Goal: Transaction & Acquisition: Purchase product/service

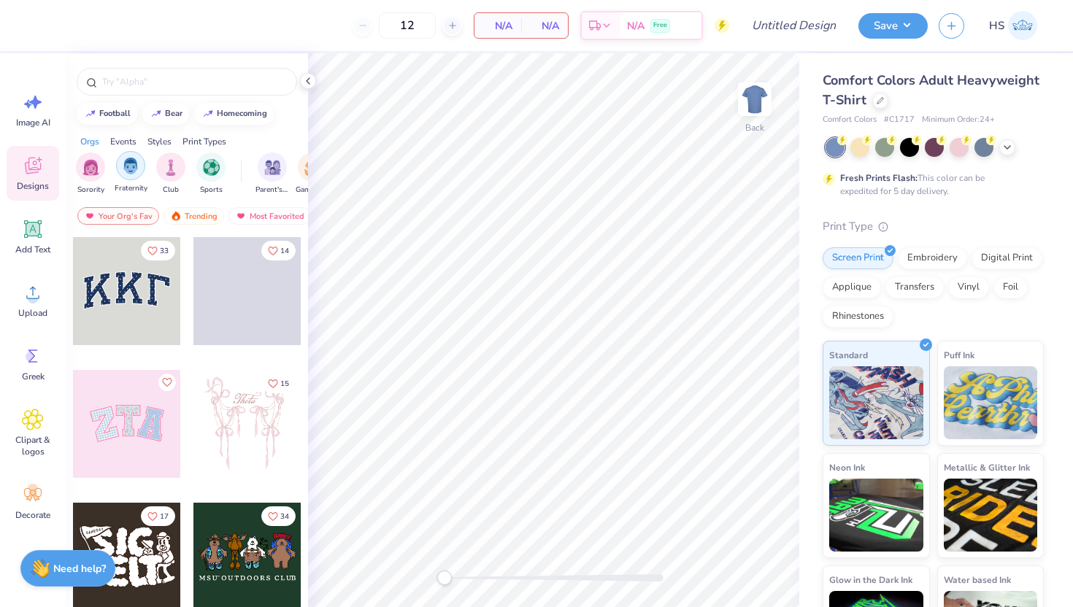
click at [130, 174] on div "filter for Fraternity" at bounding box center [130, 165] width 29 height 29
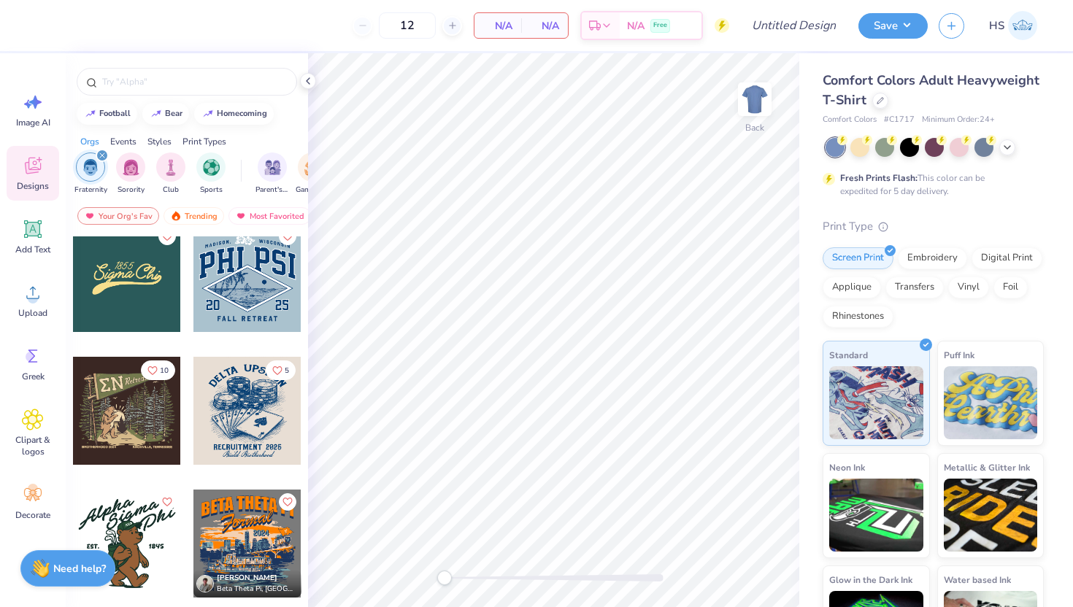
scroll to position [558, 0]
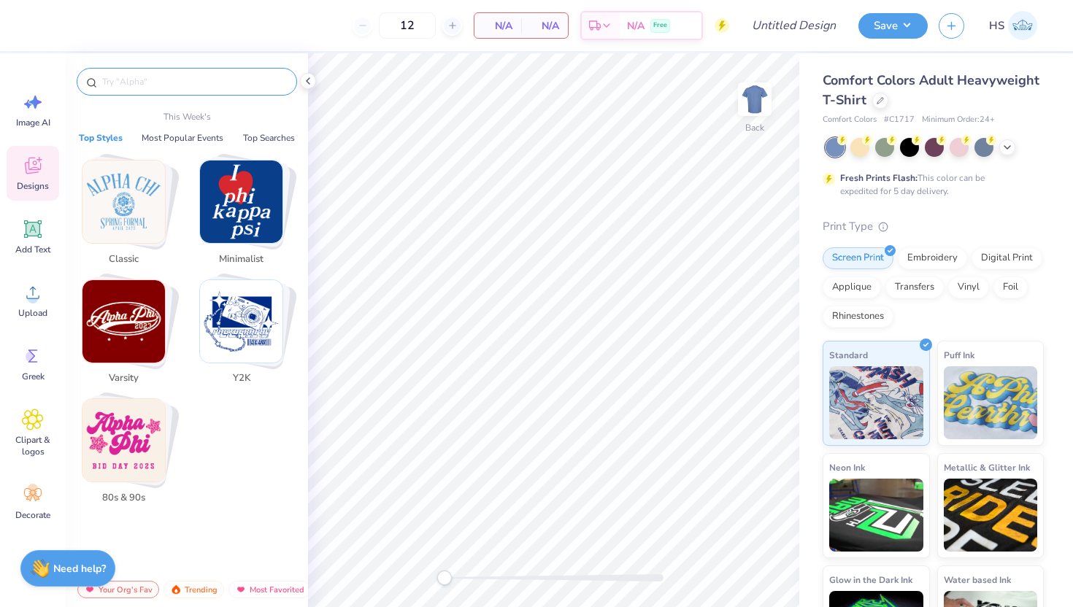
click at [196, 82] on input "text" at bounding box center [194, 81] width 187 height 15
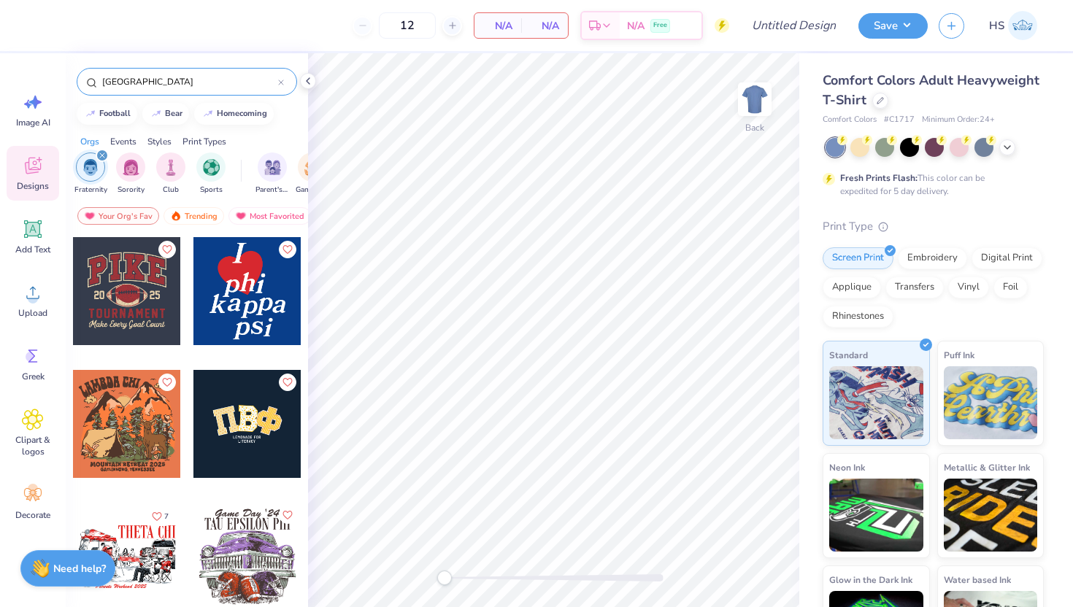
type input "[GEOGRAPHIC_DATA]"
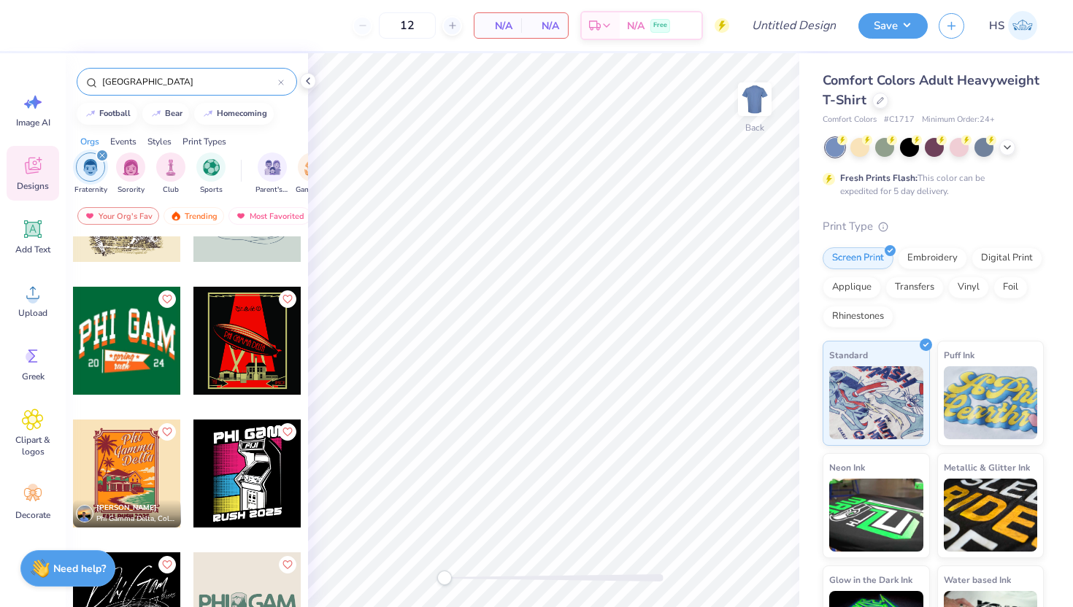
scroll to position [747, 0]
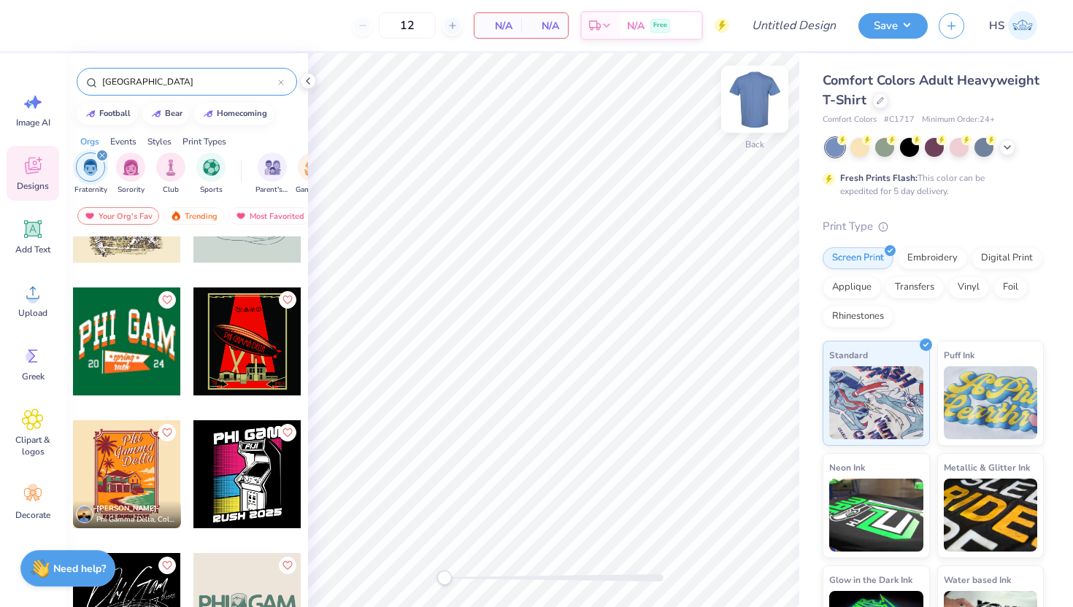
click at [758, 103] on img at bounding box center [755, 99] width 58 height 58
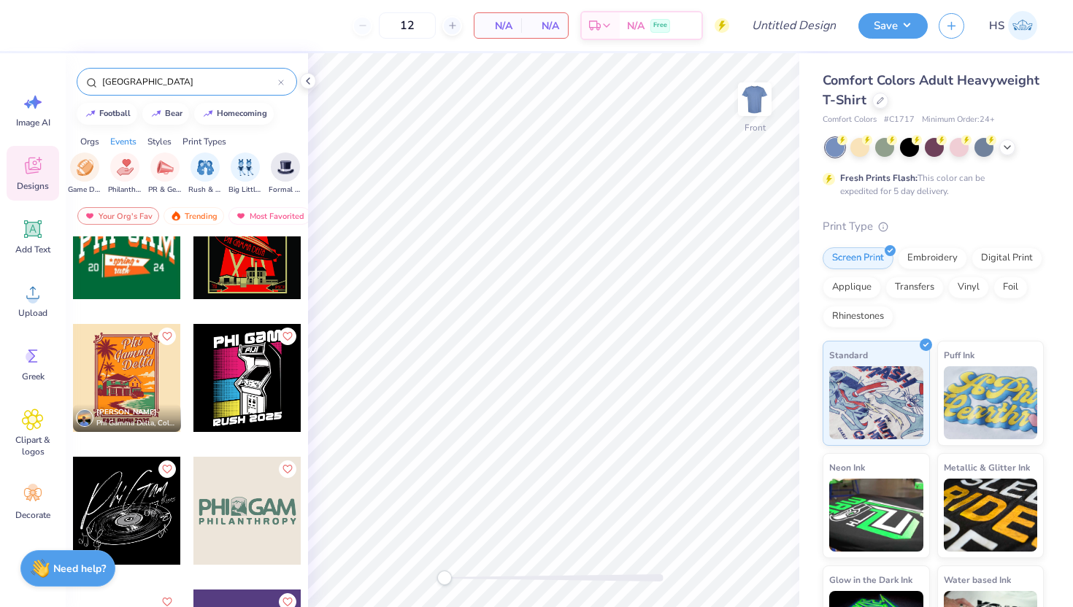
scroll to position [0, 232]
click at [200, 168] on img "filter for Rush & Bid" at bounding box center [201, 166] width 17 height 17
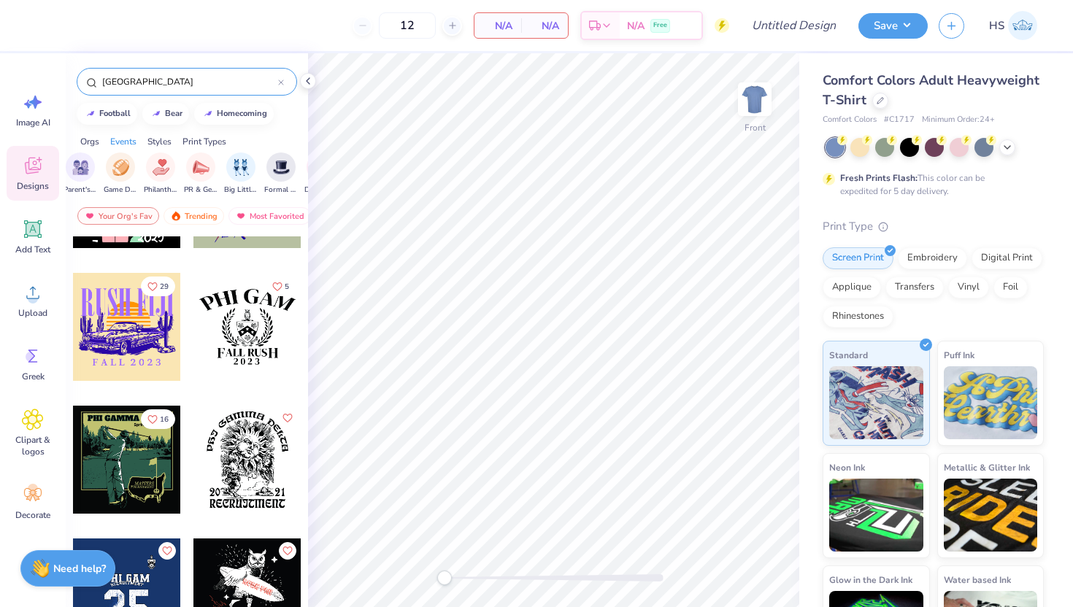
scroll to position [0, 0]
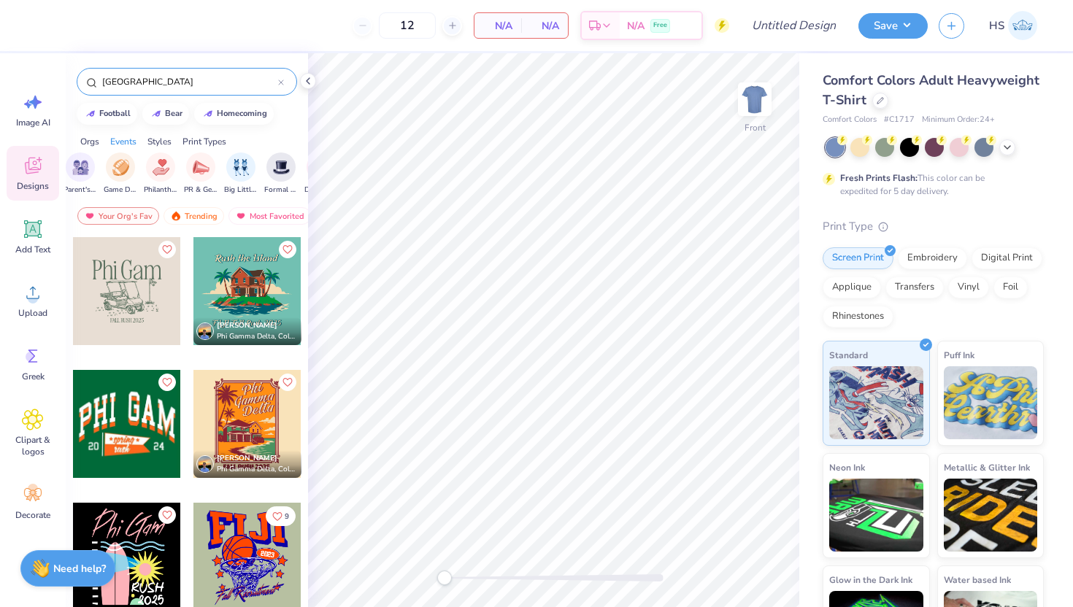
drag, startPoint x: 132, startPoint y: 286, endPoint x: 164, endPoint y: 291, distance: 32.5
click at [164, 291] on div at bounding box center [127, 291] width 108 height 108
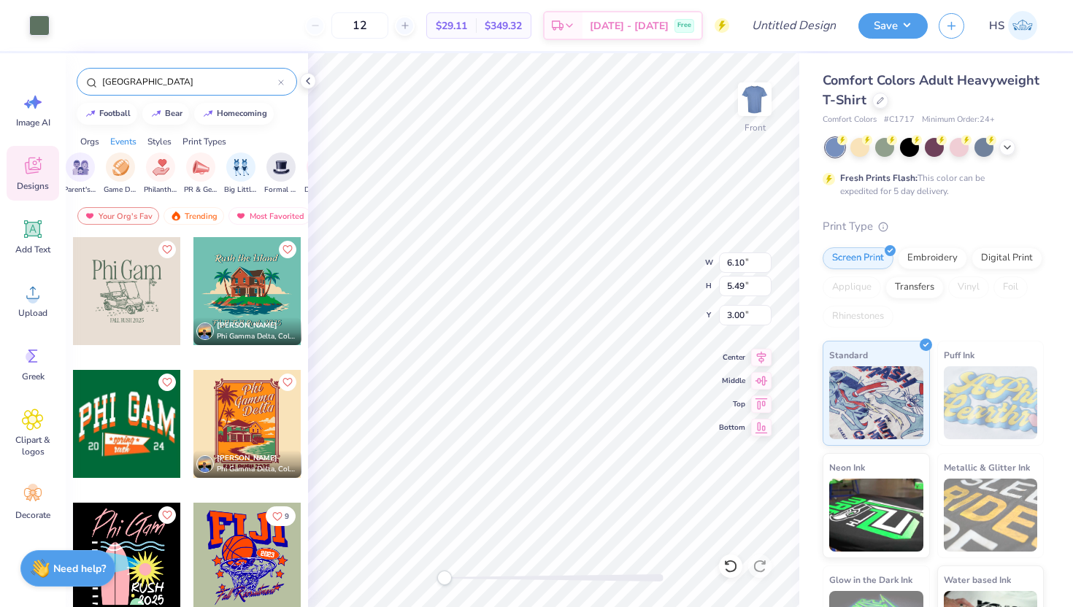
click at [804, 306] on div "Comfort Colors Adult Heavyweight T-Shirt Comfort Colors # C1717 Minimum Order: …" at bounding box center [936, 362] width 274 height 618
click at [1007, 145] on icon at bounding box center [1007, 146] width 12 height 12
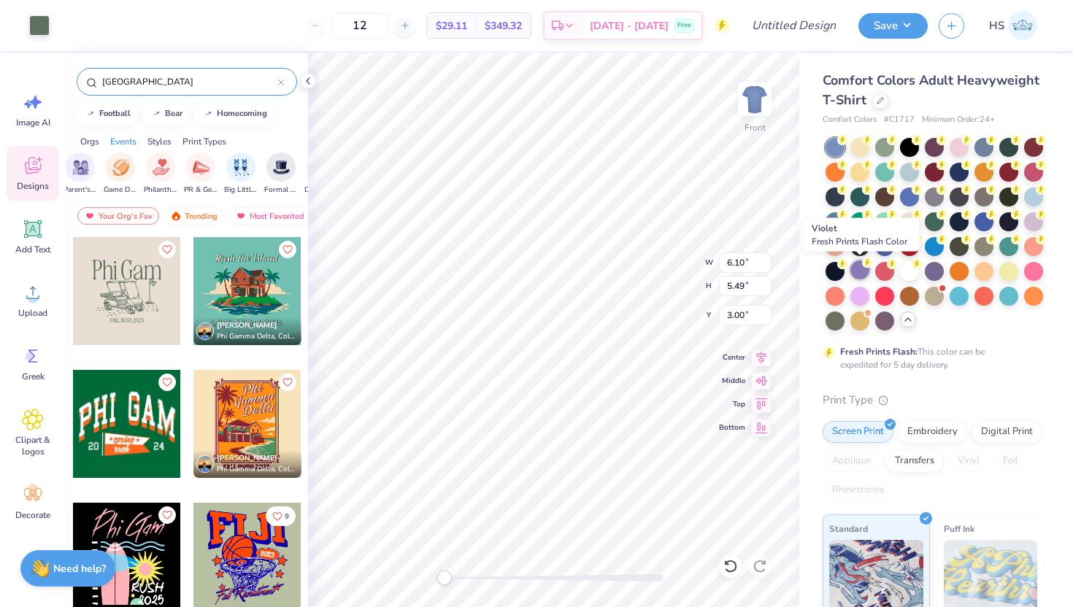
click at [864, 271] on div at bounding box center [859, 270] width 19 height 19
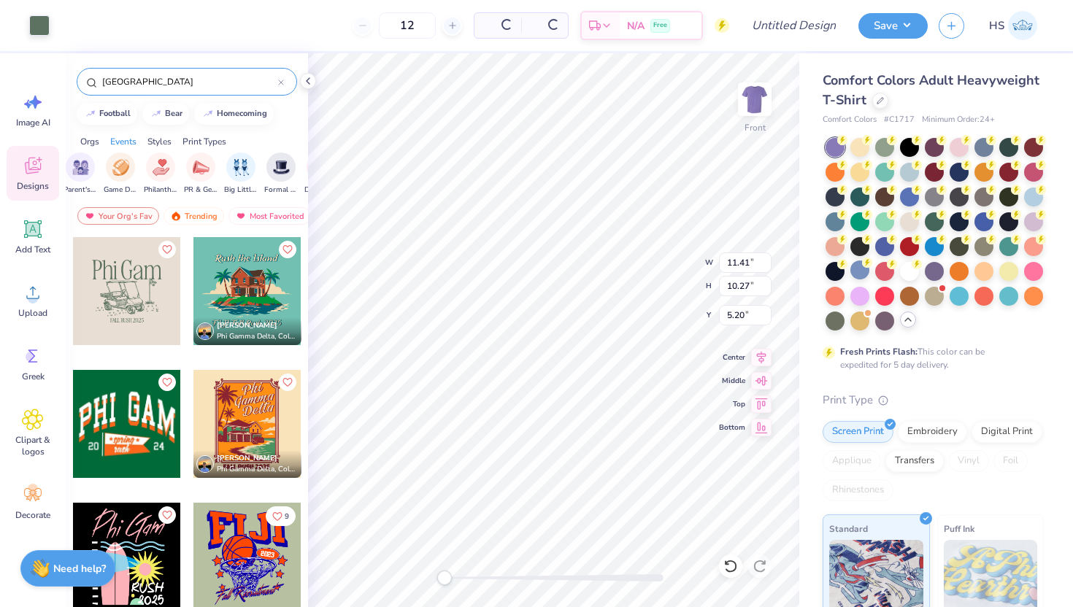
type input "11.41"
type input "10.27"
type input "5.20"
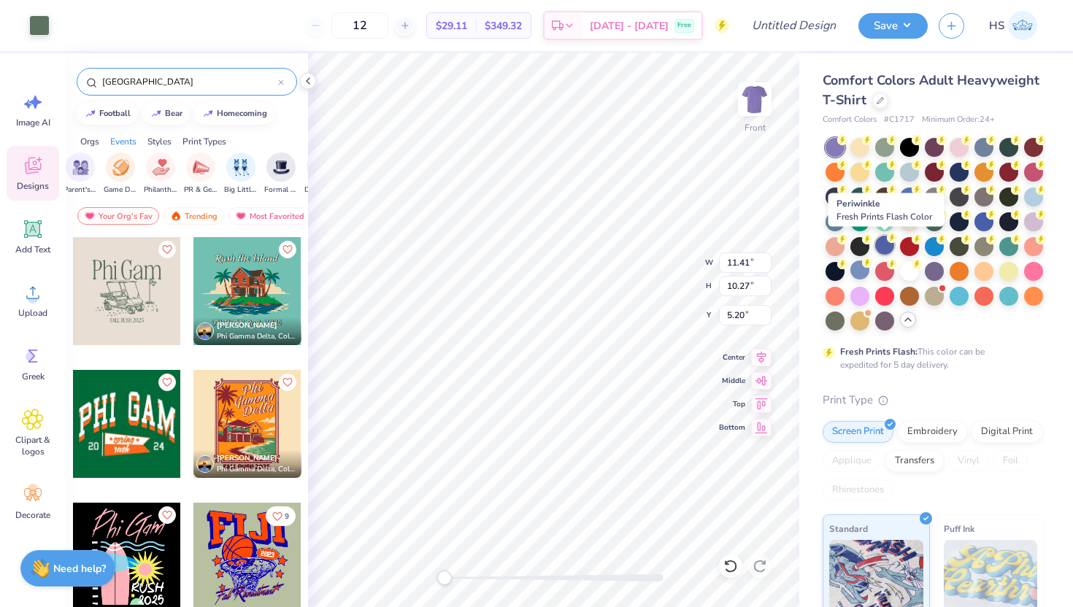
click at [886, 249] on div at bounding box center [884, 245] width 19 height 19
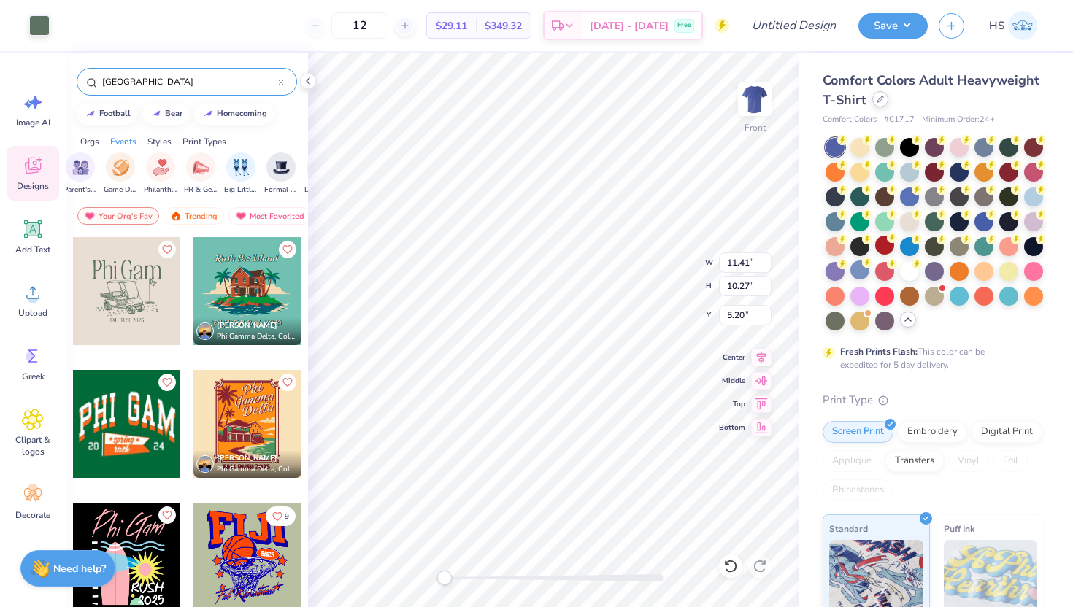
click at [878, 99] on icon at bounding box center [880, 99] width 6 height 6
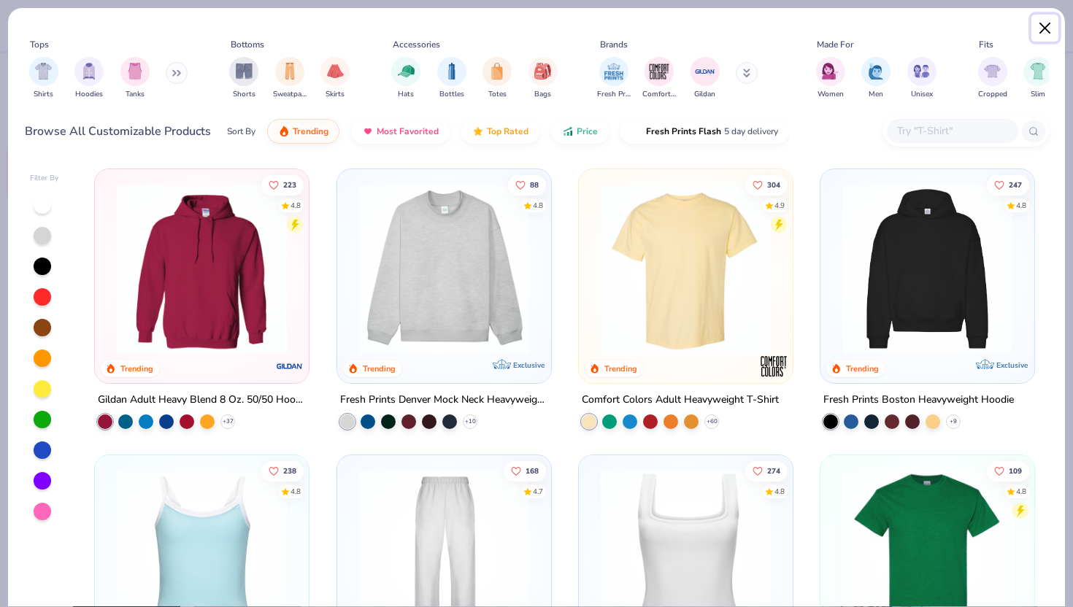
click at [1040, 22] on button "Close" at bounding box center [1045, 29] width 28 height 28
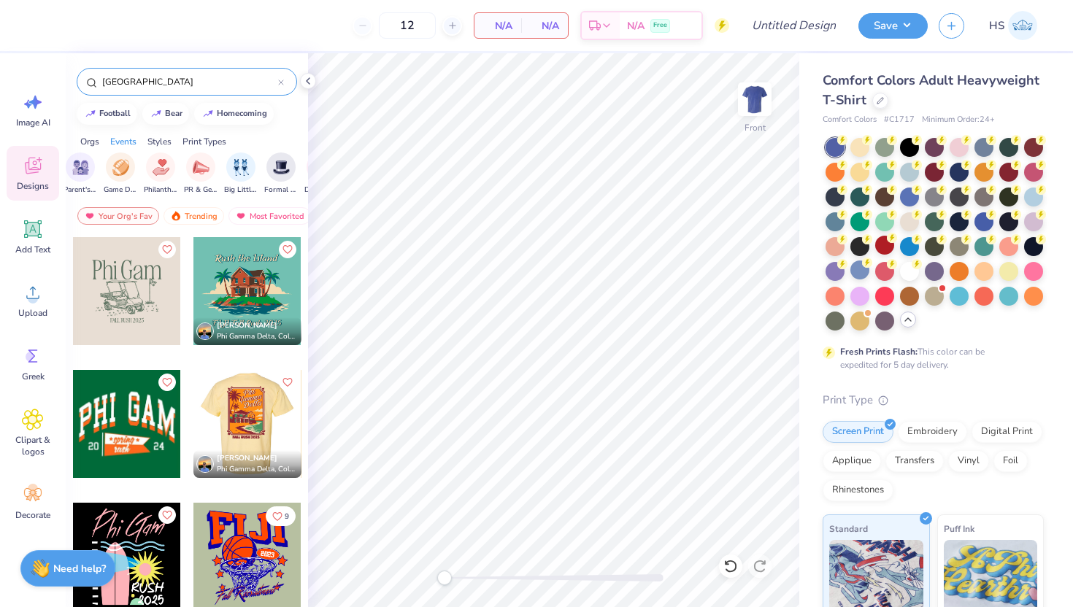
drag, startPoint x: 230, startPoint y: 399, endPoint x: 274, endPoint y: 388, distance: 45.9
click at [274, 388] on div at bounding box center [247, 424] width 324 height 108
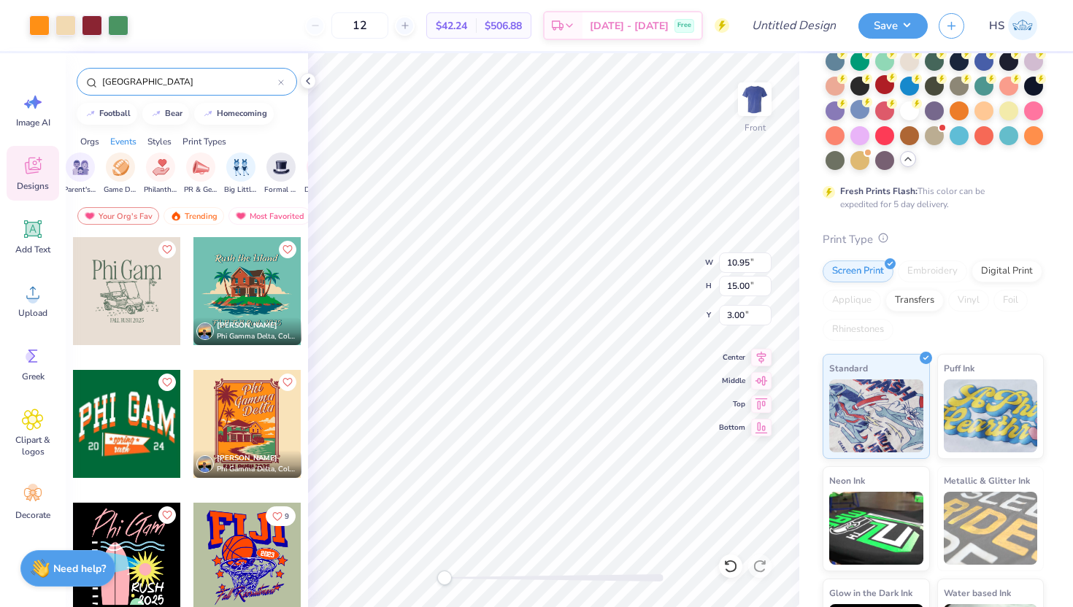
scroll to position [237, 0]
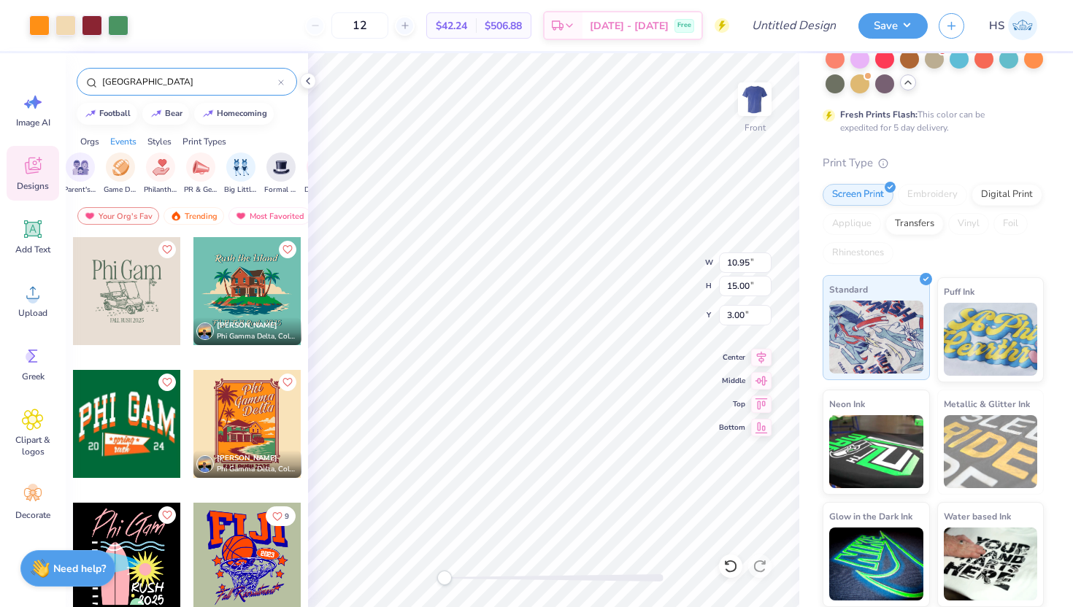
click at [921, 315] on img at bounding box center [876, 337] width 94 height 73
click at [977, 564] on img at bounding box center [991, 562] width 94 height 73
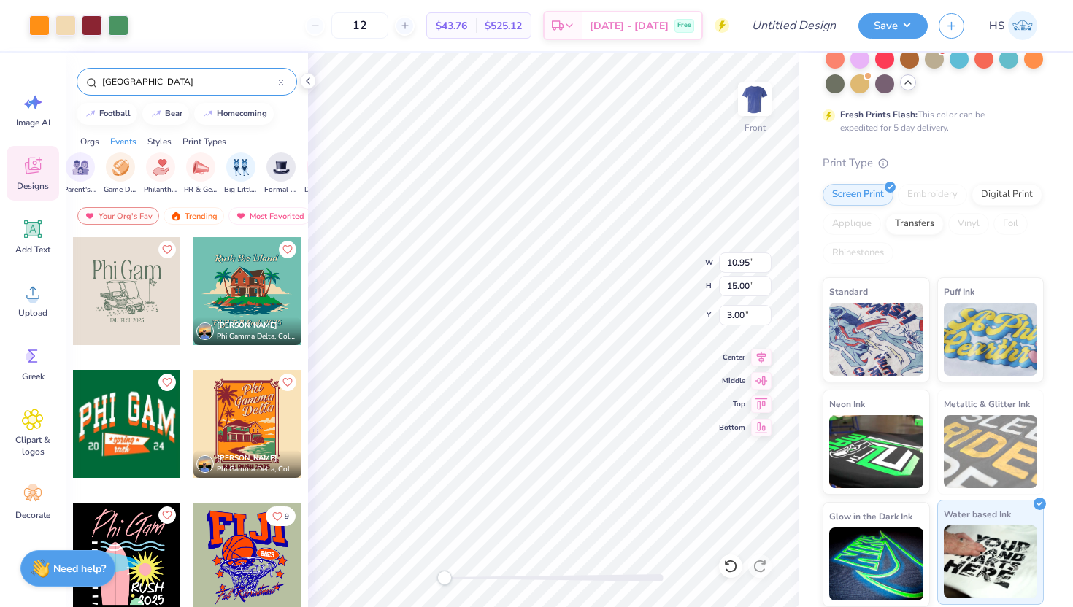
click at [977, 564] on img at bounding box center [991, 562] width 94 height 73
click at [874, 354] on img at bounding box center [876, 337] width 94 height 73
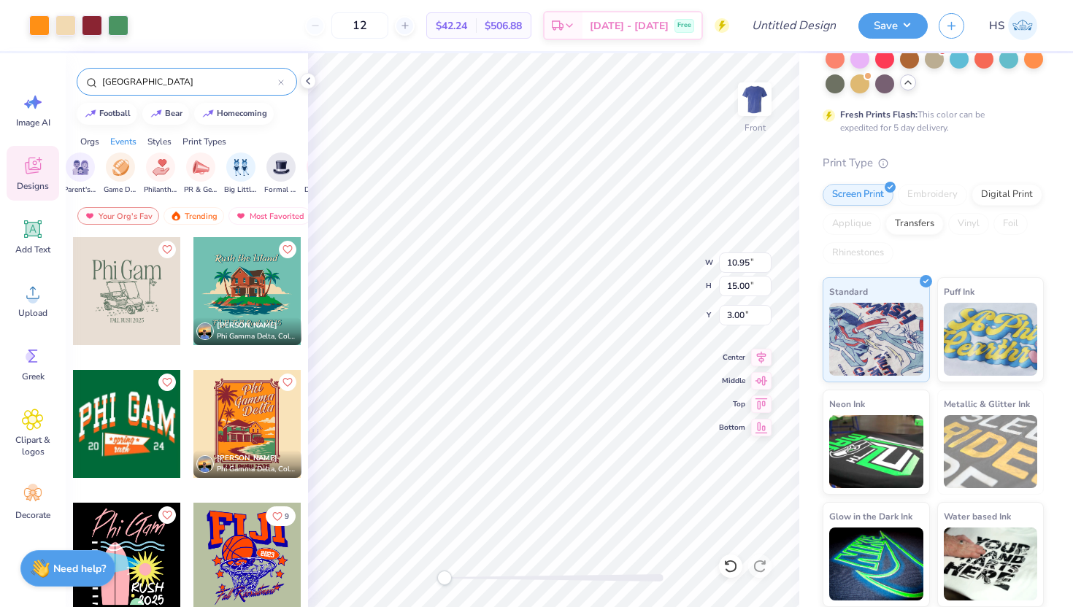
click at [806, 262] on div "Comfort Colors Adult Heavyweight T-Shirt Comfort Colors # C1717 Minimum Order: …" at bounding box center [936, 211] width 274 height 791
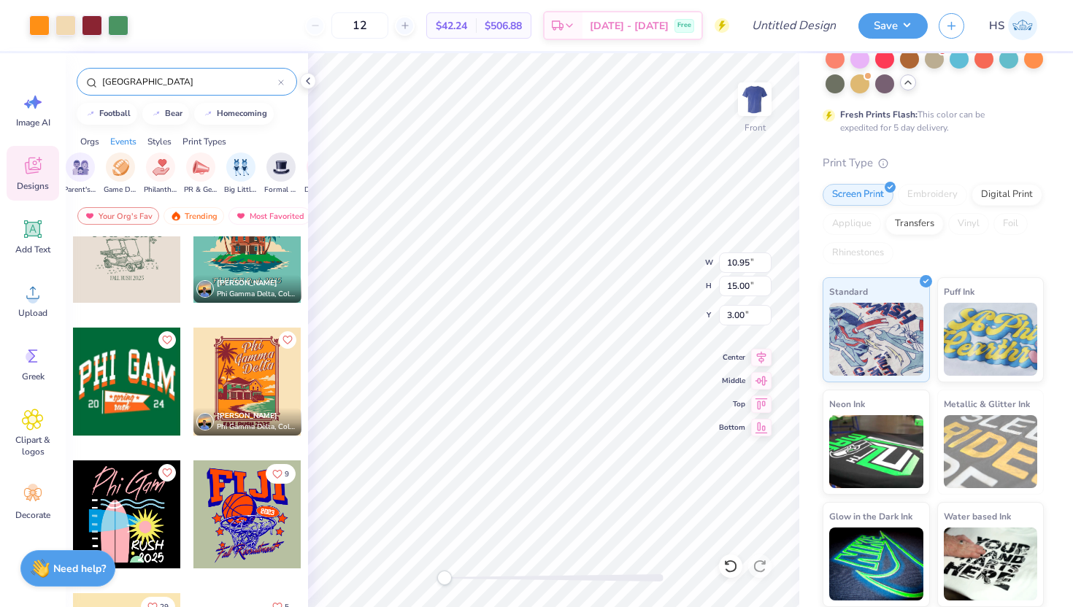
scroll to position [0, 0]
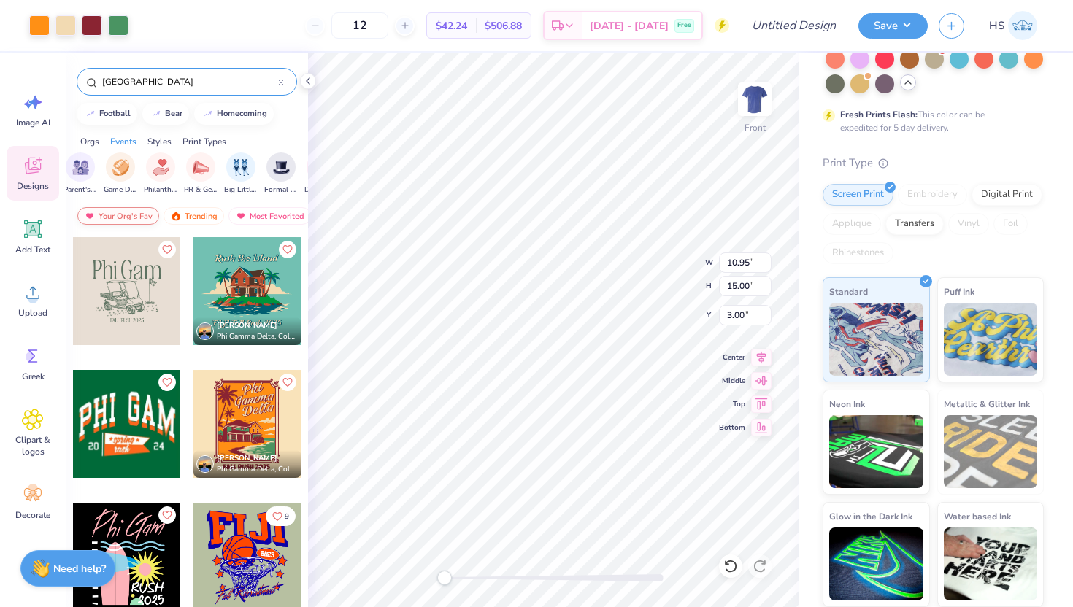
click at [138, 212] on div "Your Org's Fav" at bounding box center [118, 216] width 82 height 18
click at [262, 212] on div "Most Favorited" at bounding box center [269, 216] width 82 height 18
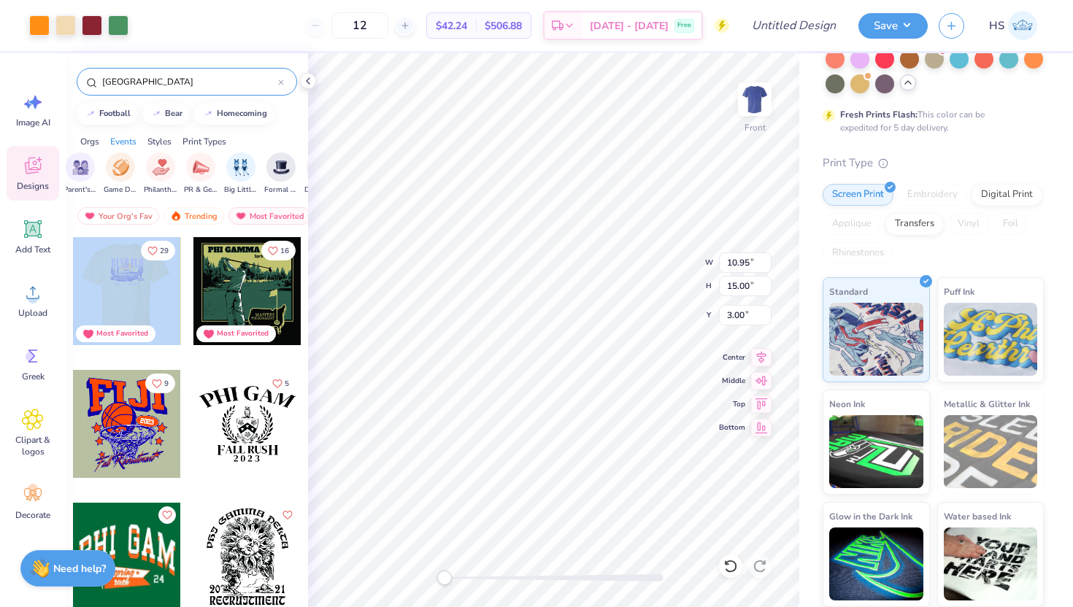
drag, startPoint x: 120, startPoint y: 286, endPoint x: 170, endPoint y: 296, distance: 51.4
click at [170, 296] on div at bounding box center [127, 291] width 324 height 108
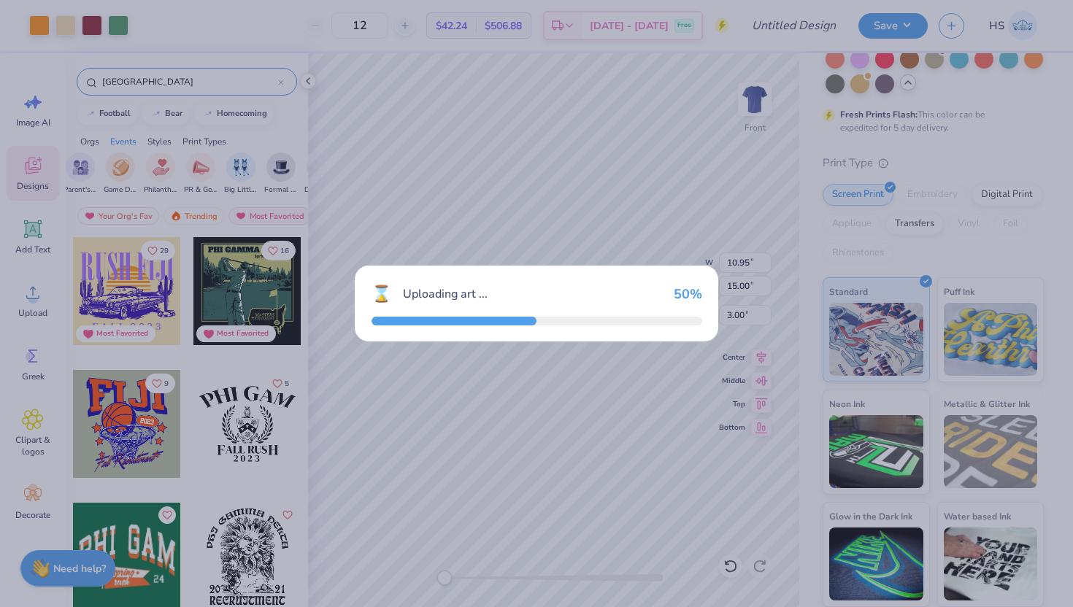
type input "10.17"
type input "8.20"
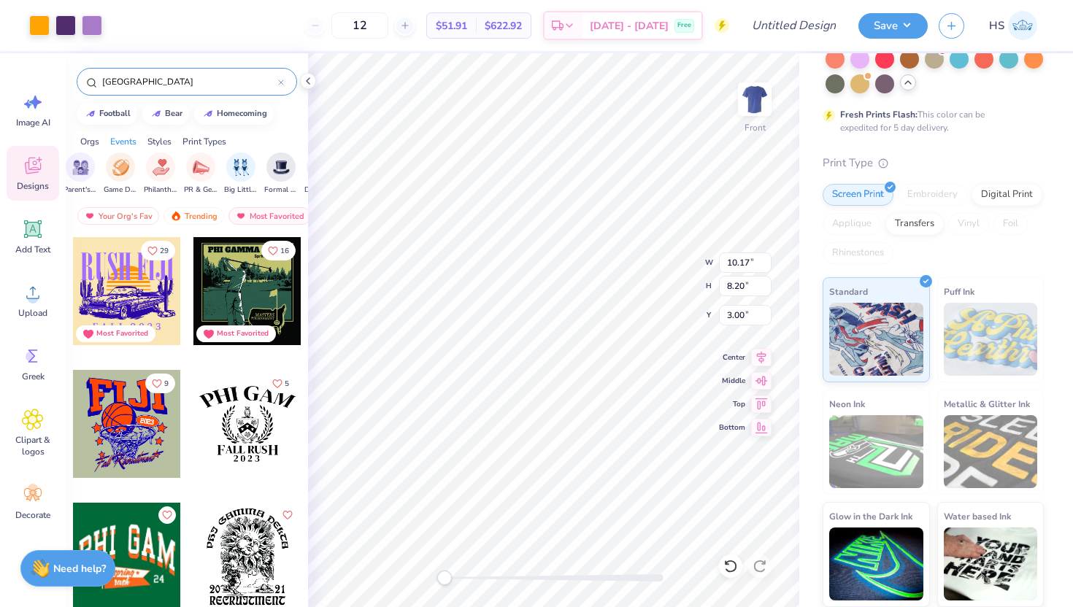
type input "10.95"
type input "15.00"
type input "3.49"
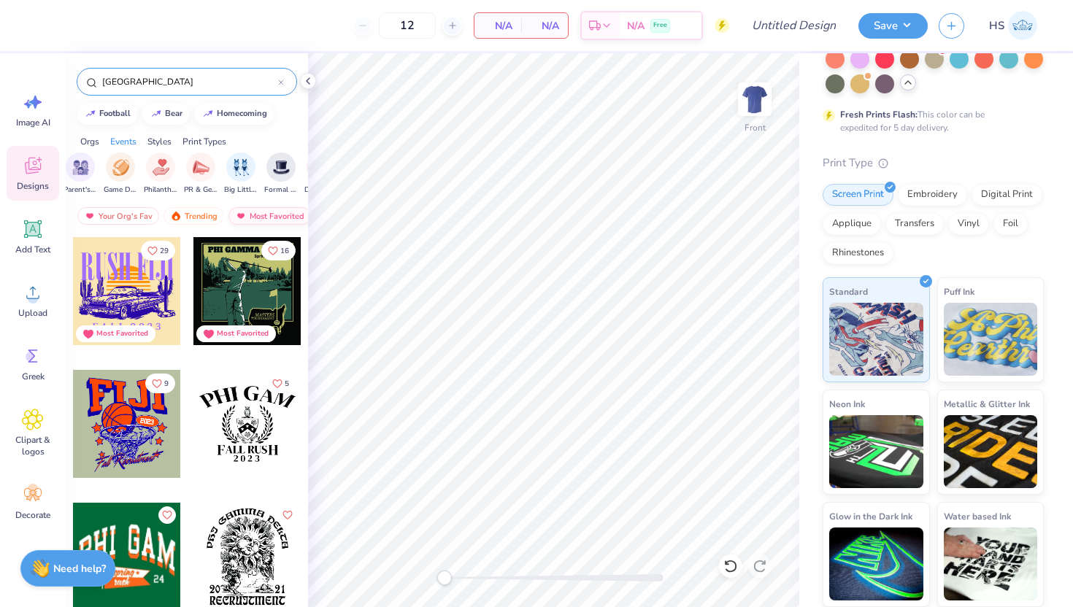
click at [263, 215] on div "Most Favorited" at bounding box center [269, 216] width 82 height 18
click at [261, 215] on div "Newest" at bounding box center [258, 216] width 55 height 18
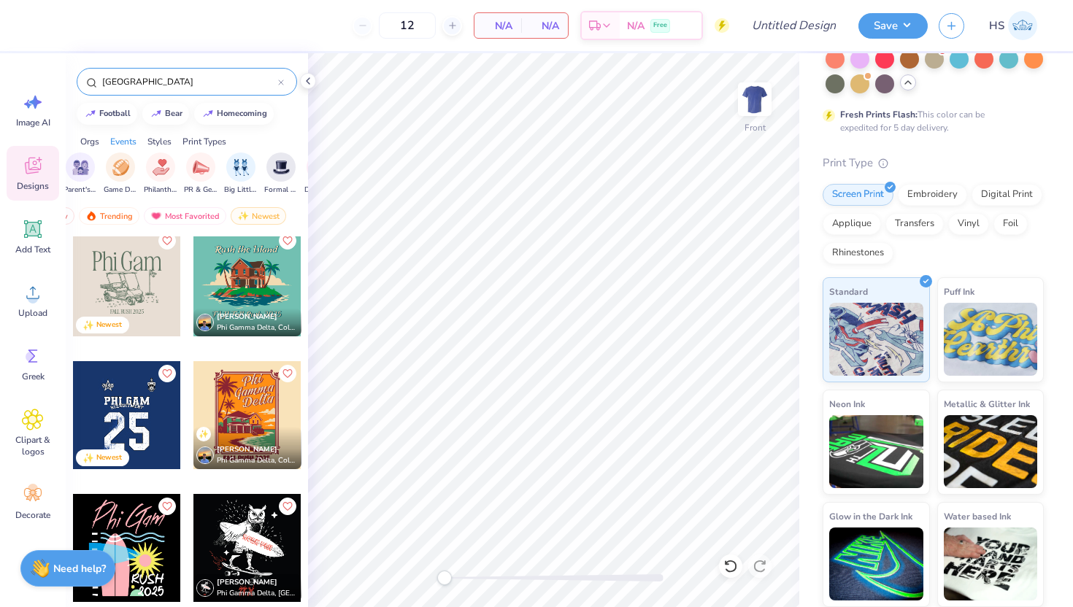
scroll to position [13, 0]
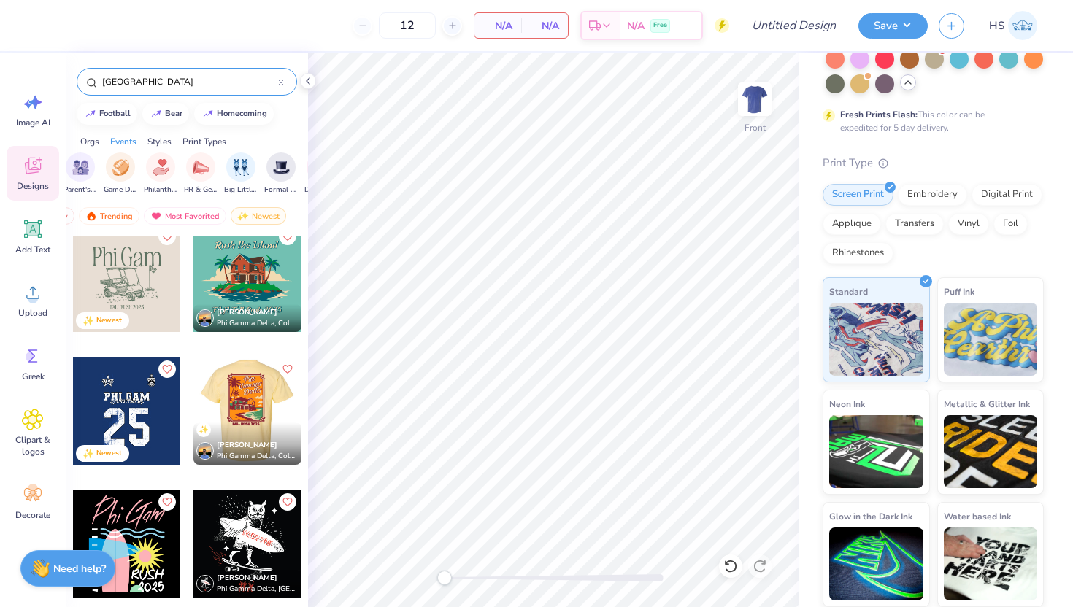
click at [241, 272] on div at bounding box center [247, 278] width 108 height 108
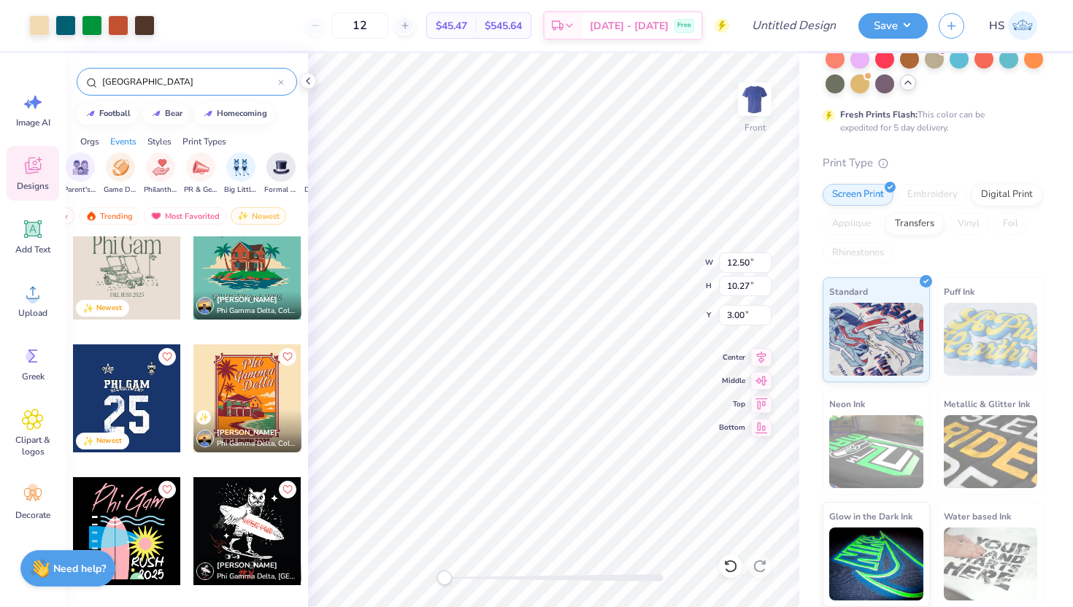
scroll to position [28, 0]
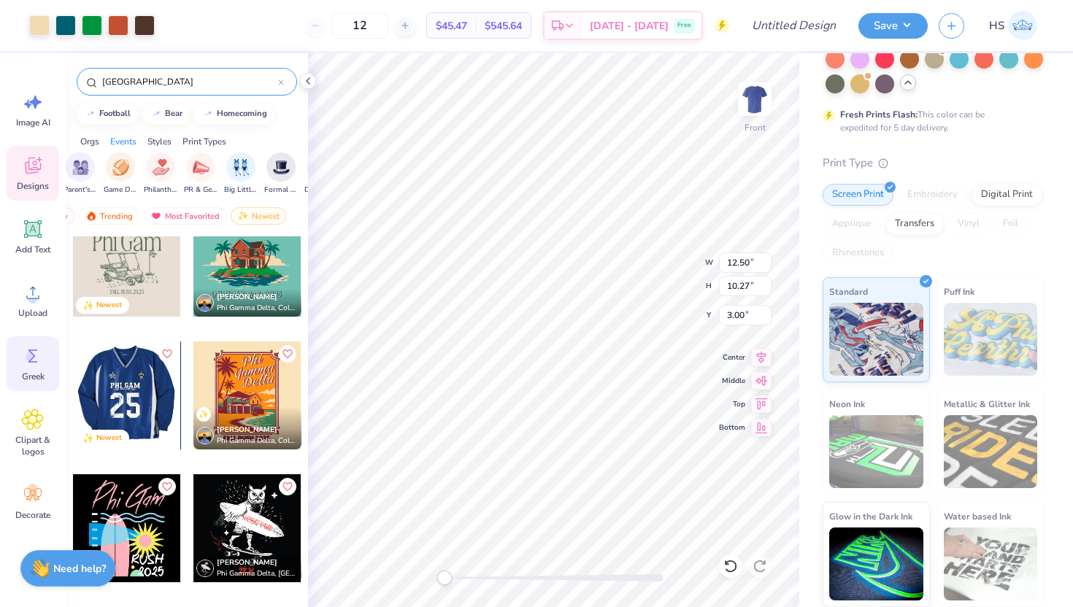
click at [20, 364] on div "Greek" at bounding box center [33, 364] width 53 height 55
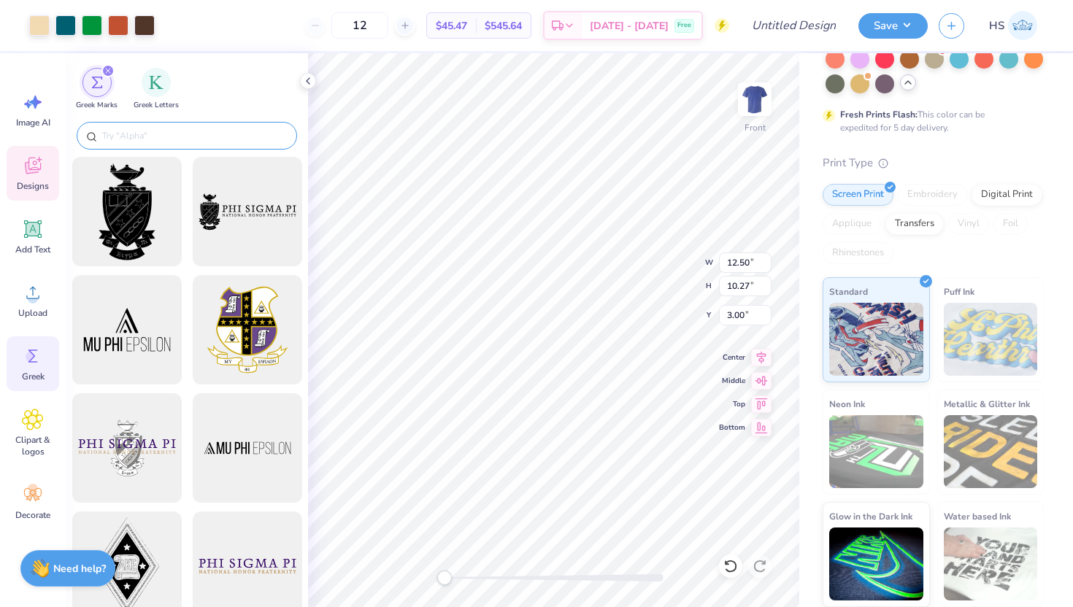
click at [194, 128] on input "text" at bounding box center [194, 135] width 187 height 15
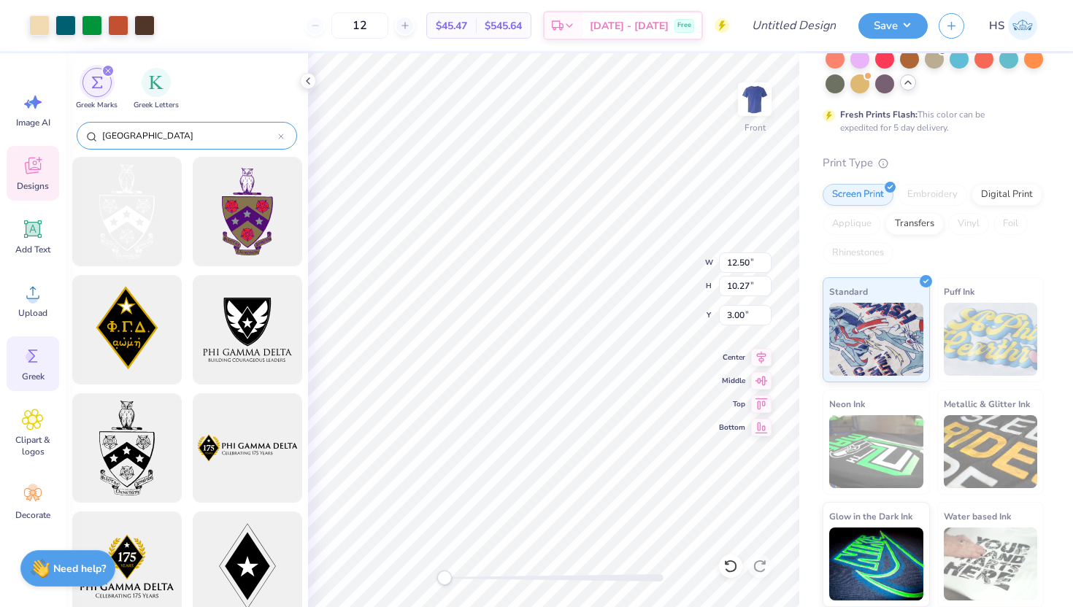
type input "fiji"
click at [750, 107] on img at bounding box center [755, 99] width 58 height 58
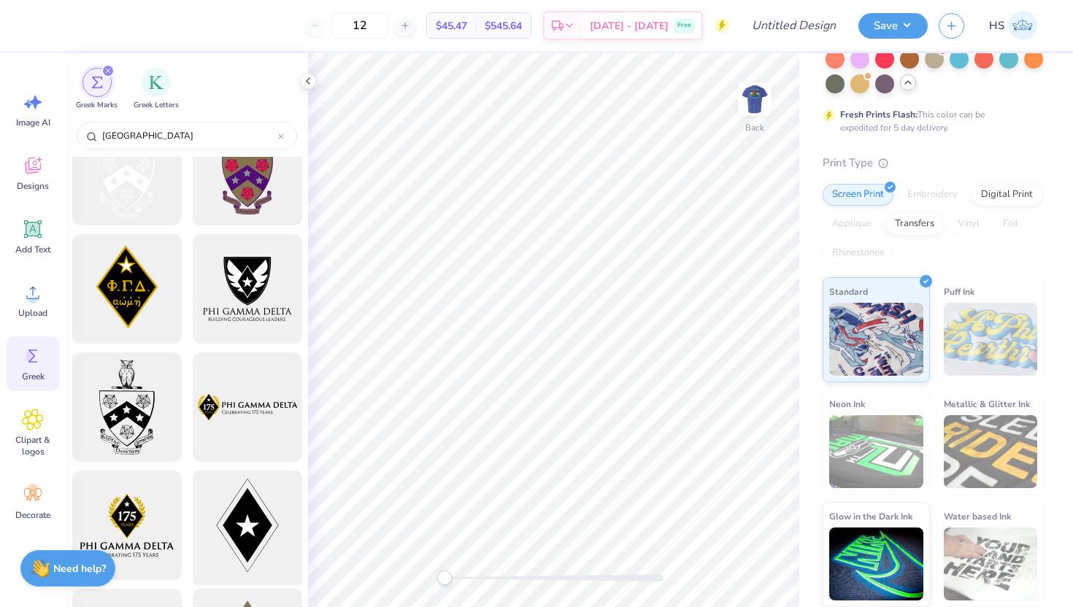
scroll to position [34, 0]
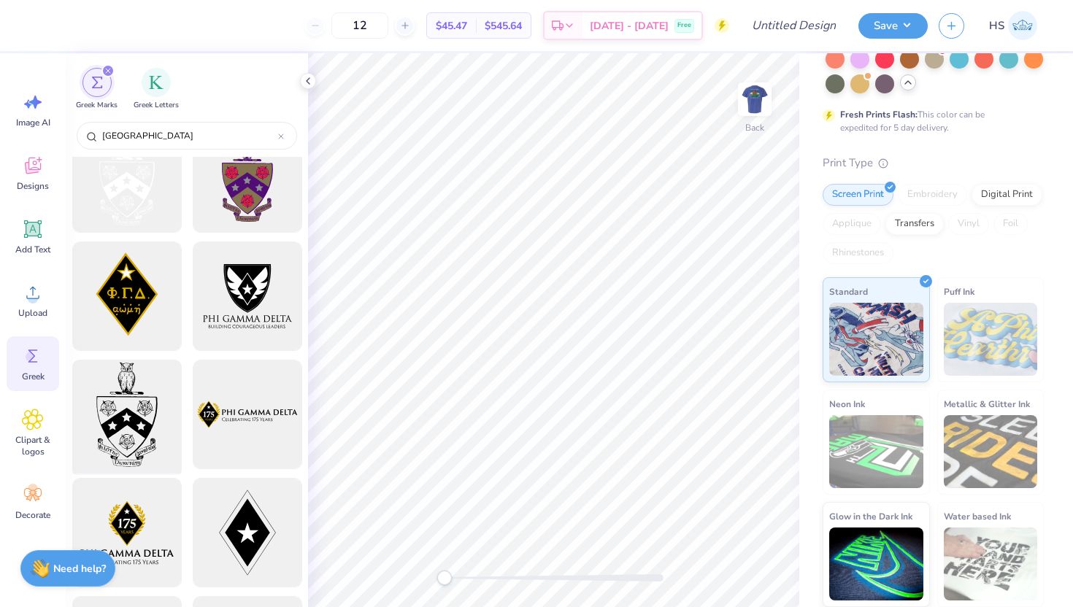
click at [136, 430] on div at bounding box center [126, 415] width 120 height 120
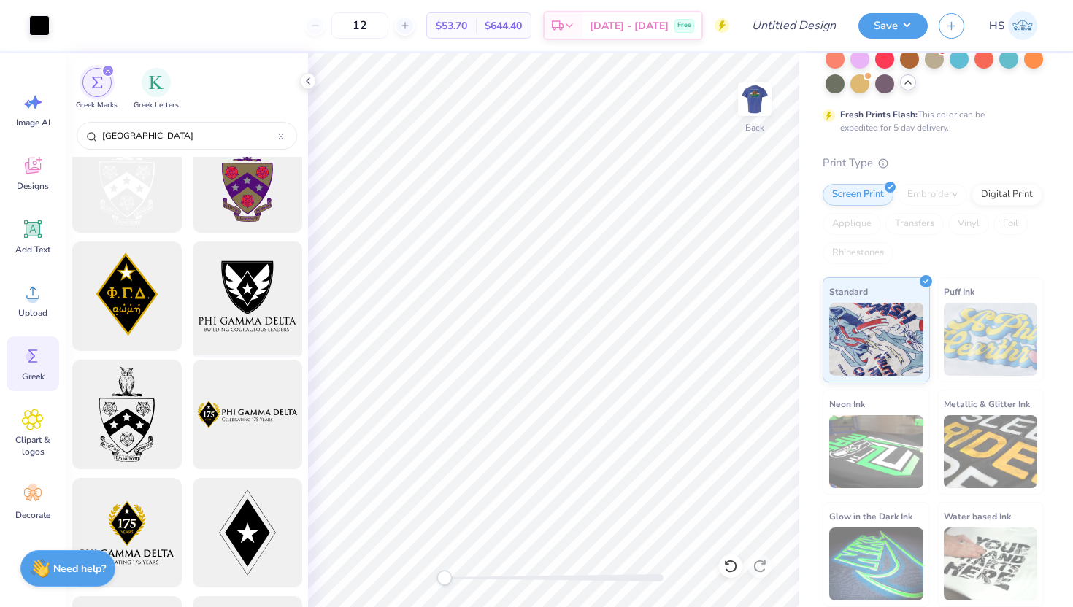
scroll to position [0, 0]
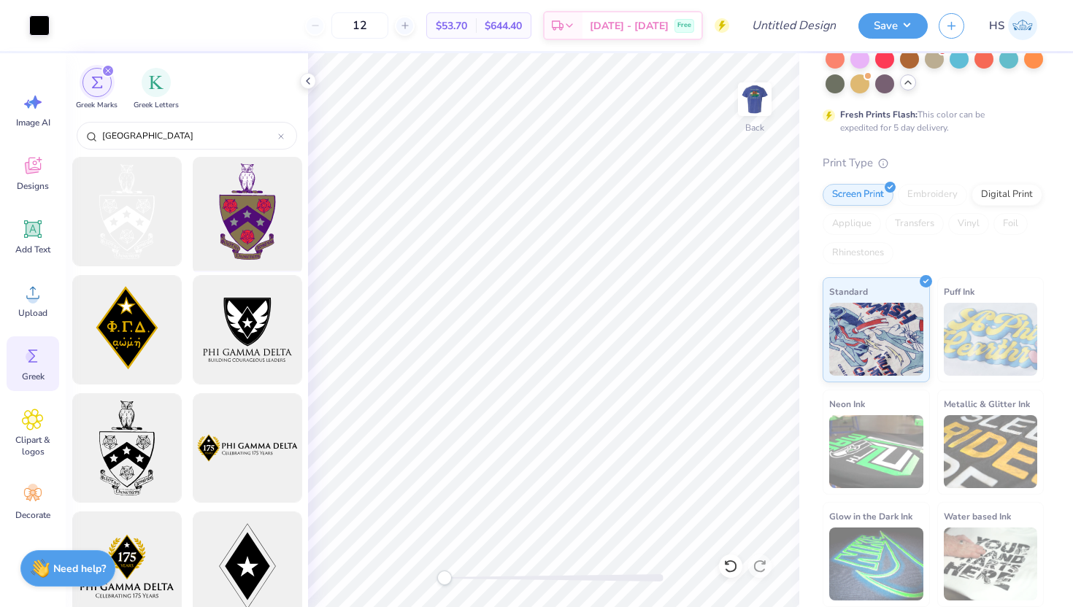
click at [241, 218] on div at bounding box center [247, 212] width 120 height 120
click at [764, 94] on img at bounding box center [755, 99] width 58 height 58
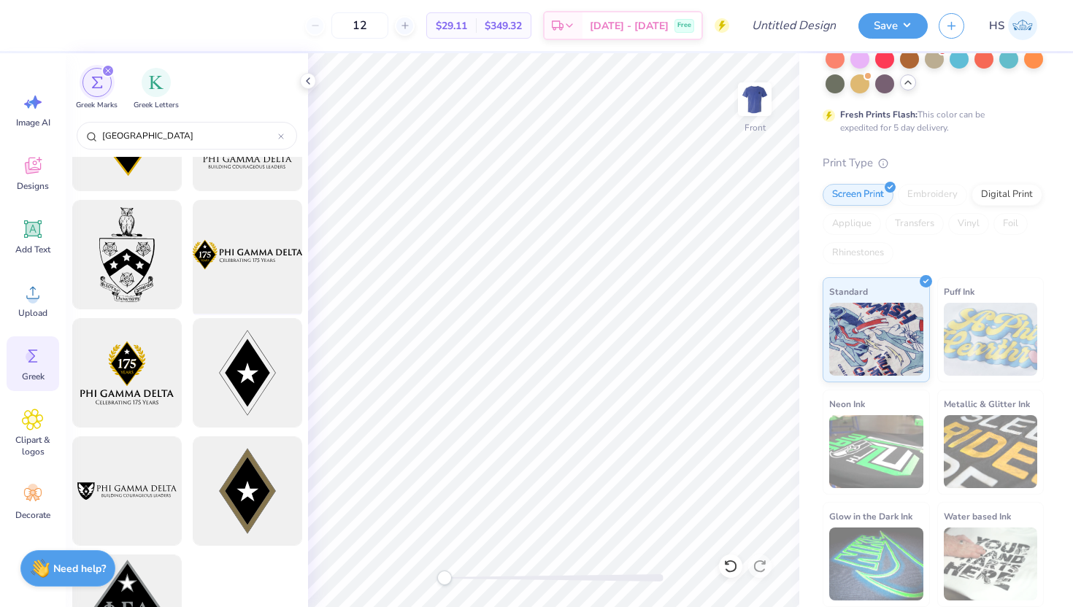
scroll to position [258, 0]
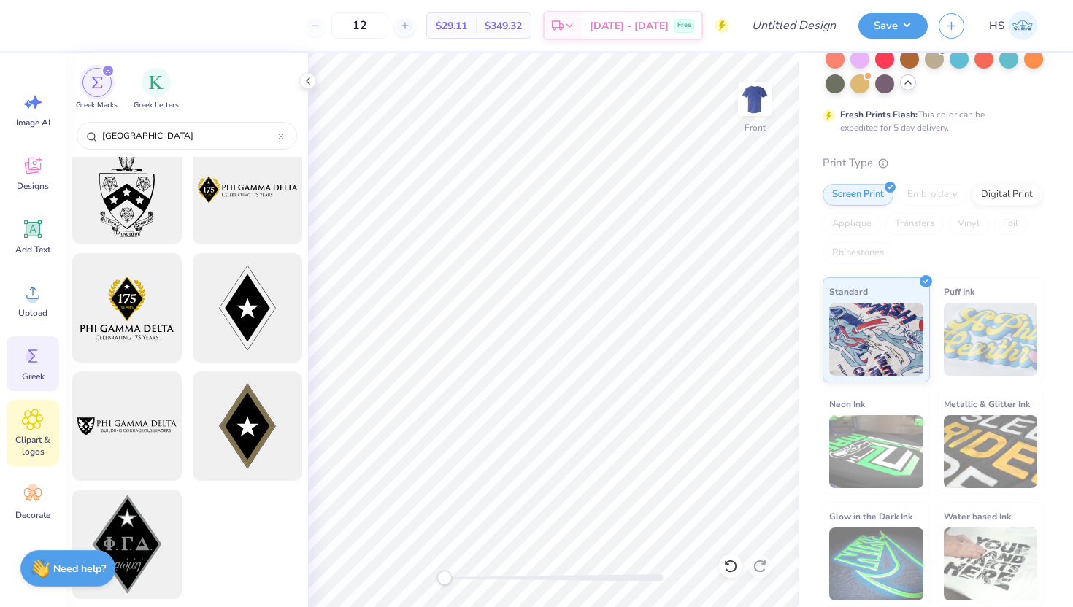
click at [33, 431] on div "Clipart & logos" at bounding box center [33, 433] width 53 height 66
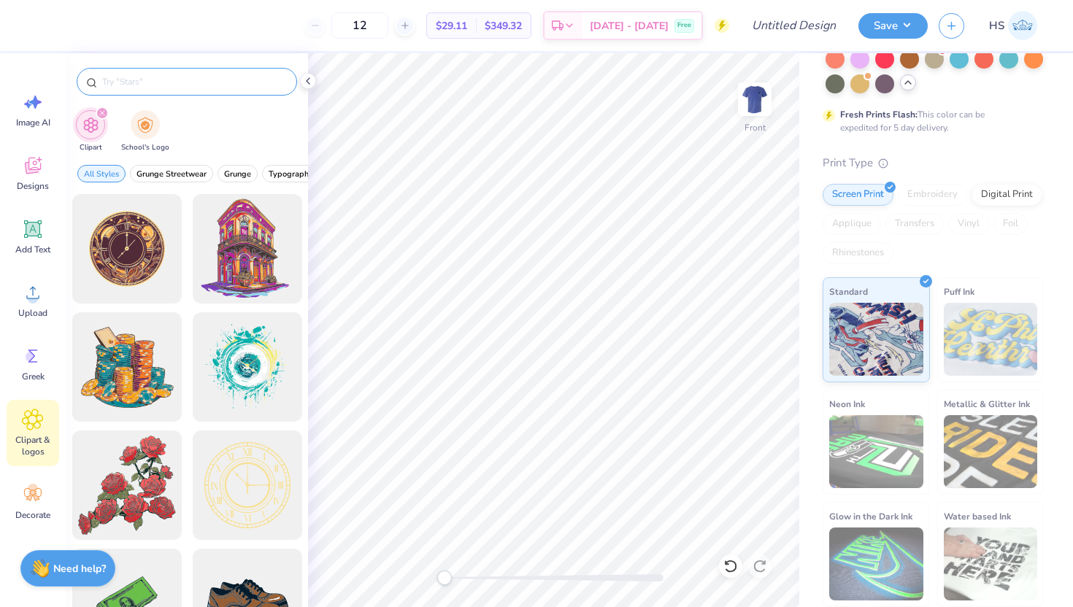
click at [157, 82] on input "text" at bounding box center [194, 81] width 187 height 15
type input "fiji"
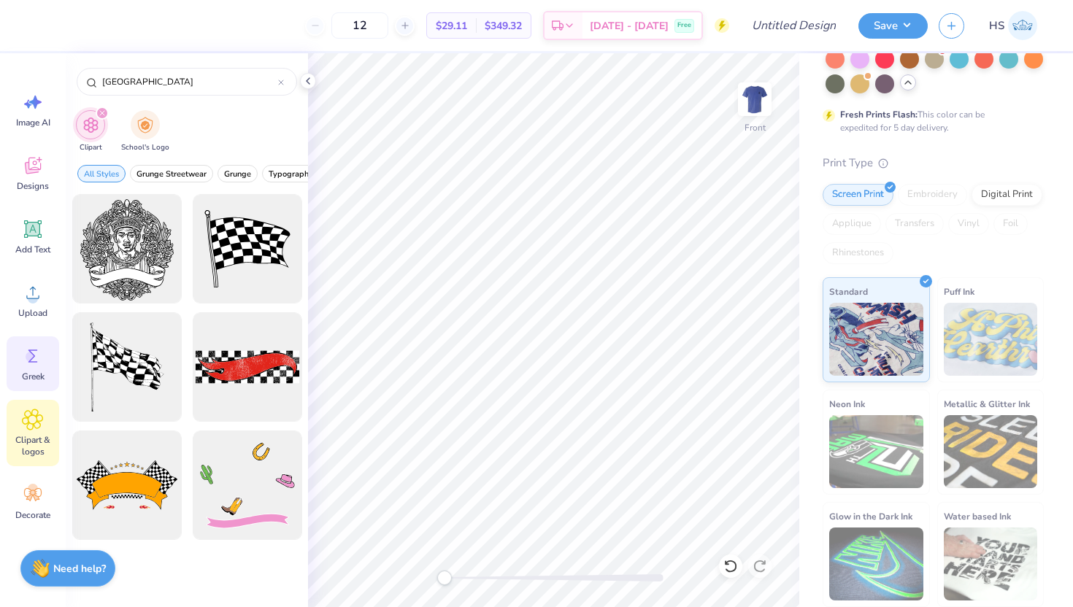
click at [41, 370] on div "Greek" at bounding box center [33, 364] width 53 height 55
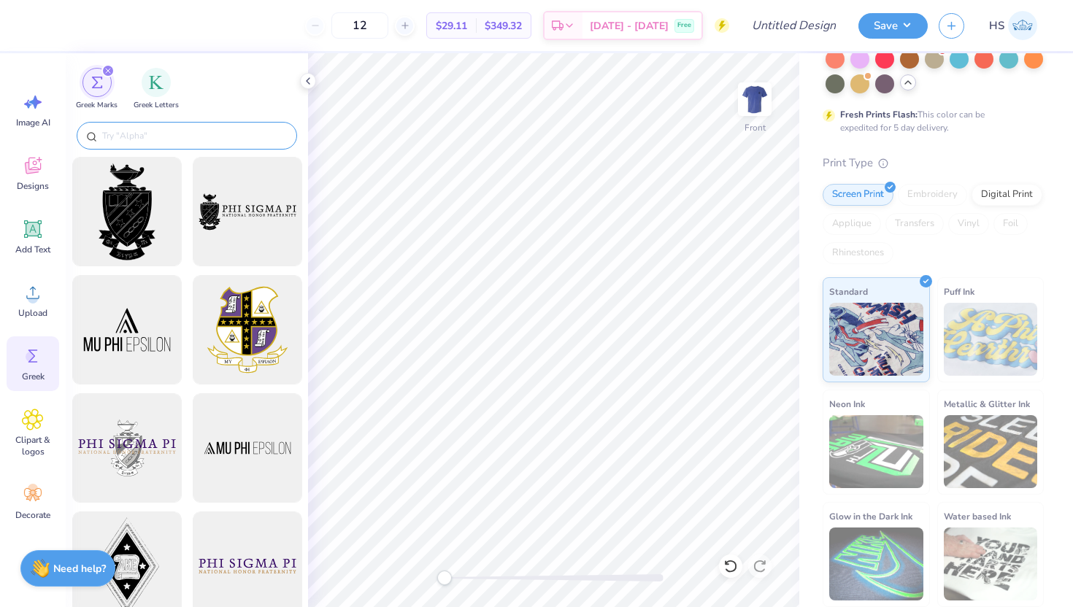
click at [207, 128] on input "text" at bounding box center [194, 135] width 187 height 15
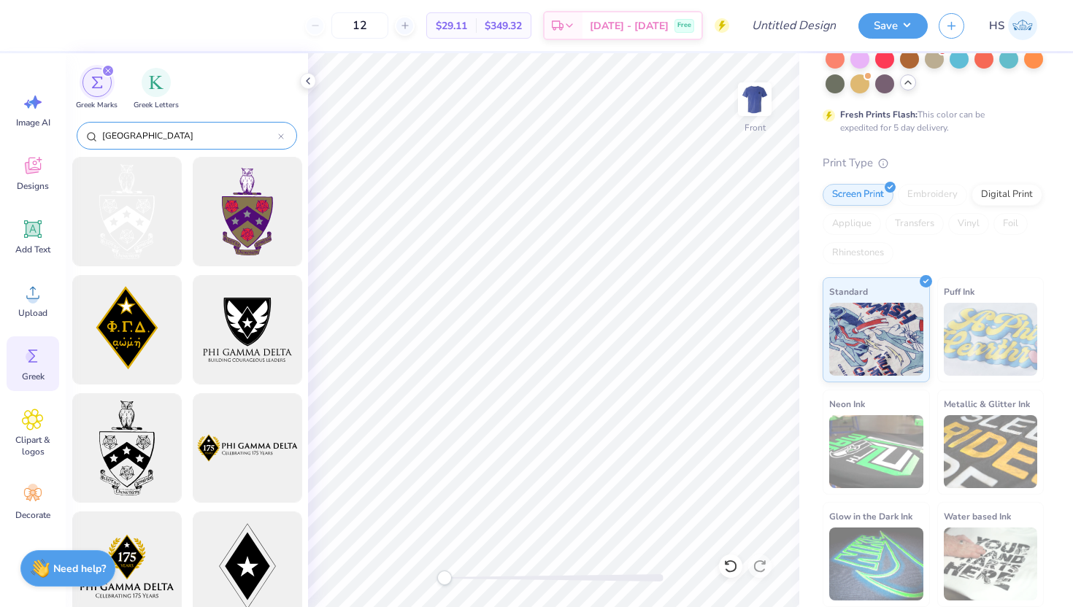
type input "fiji"
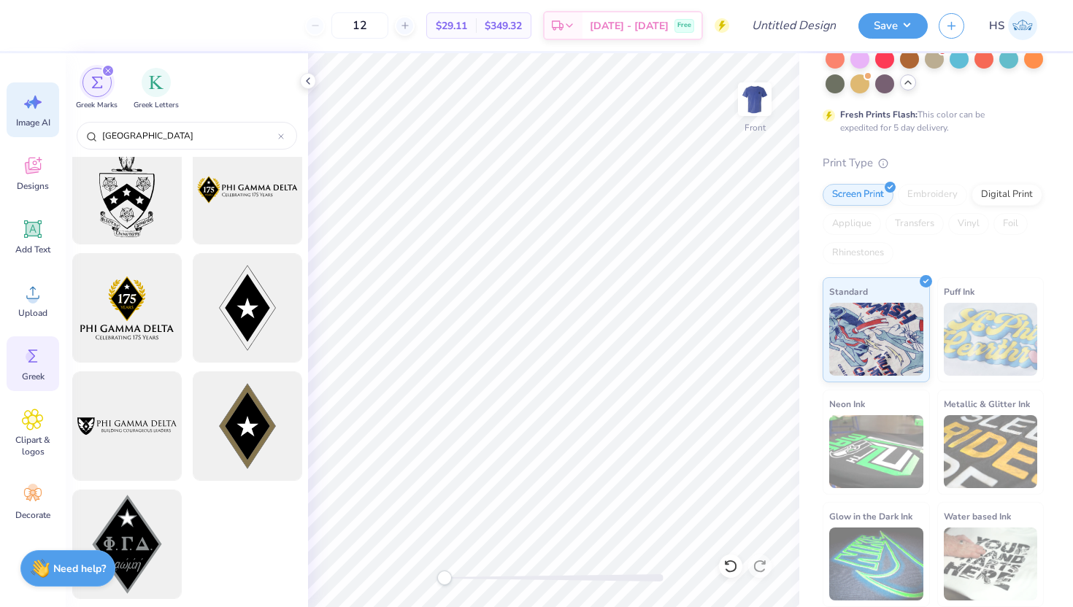
click at [30, 114] on div "Image AI" at bounding box center [33, 109] width 53 height 55
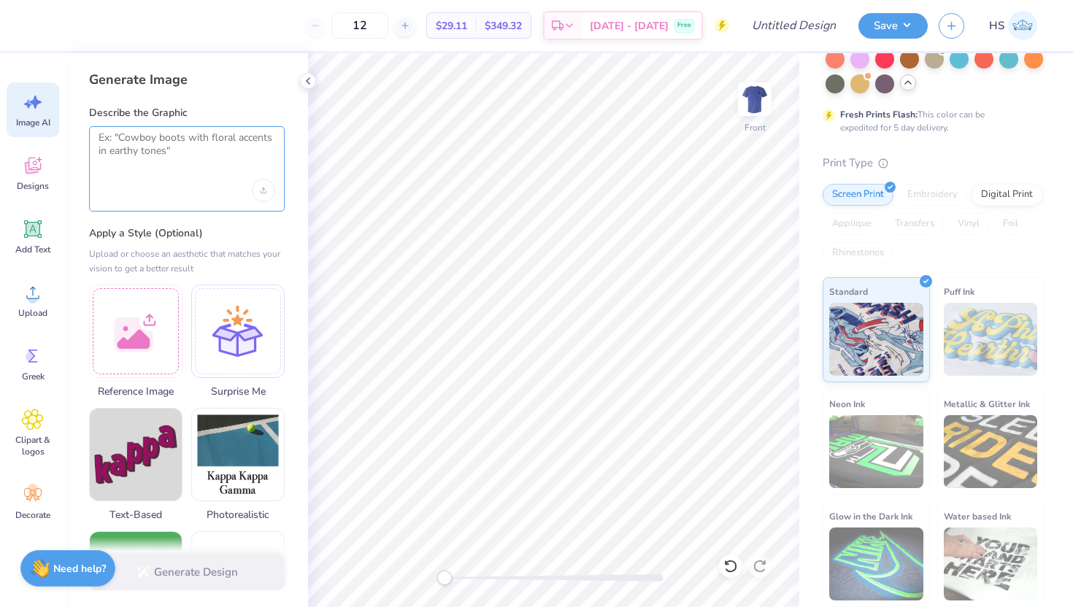
click at [159, 163] on textarea at bounding box center [187, 149] width 177 height 36
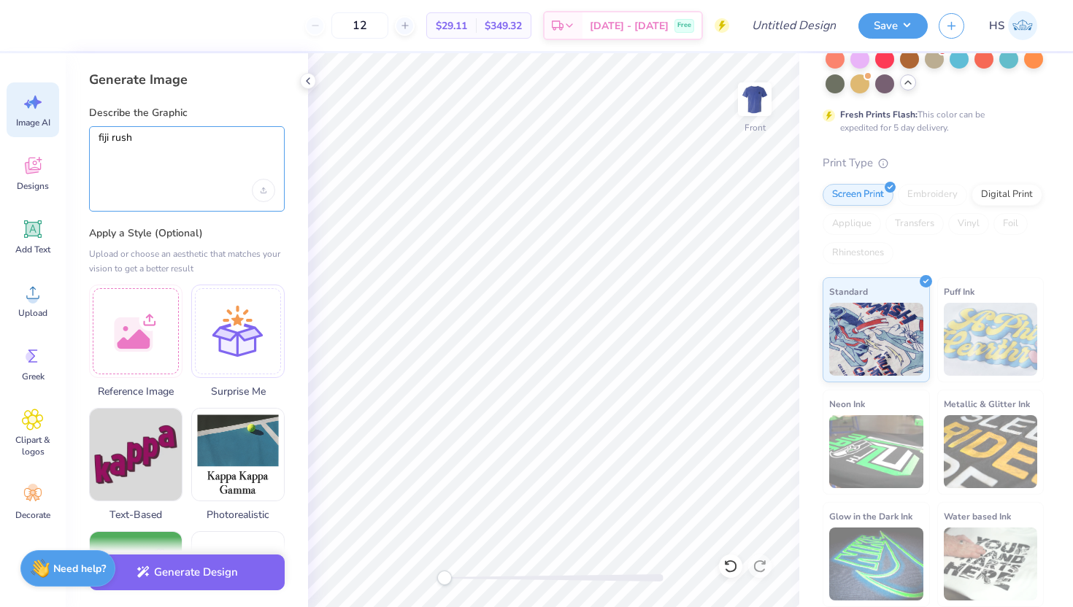
type textarea "fiji rush"
click at [246, 231] on label "Apply a Style (Optional)" at bounding box center [187, 233] width 196 height 15
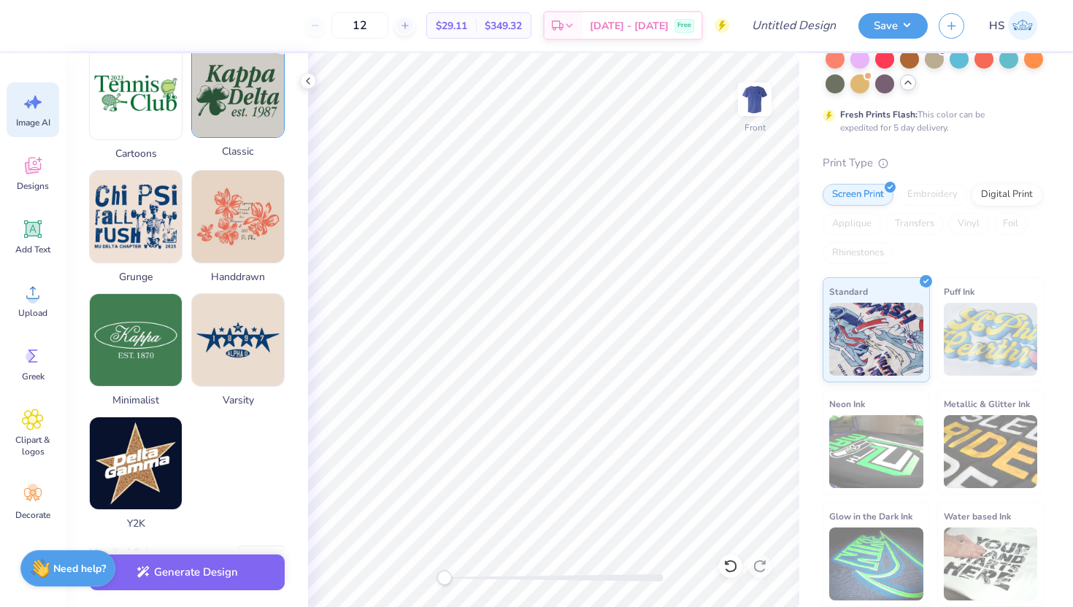
scroll to position [613, 0]
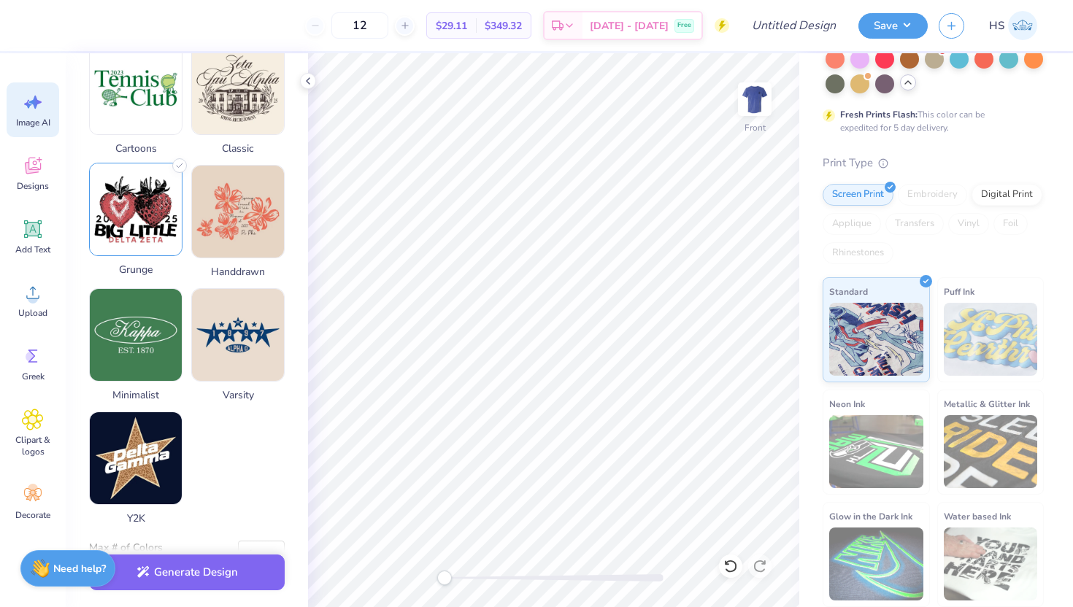
click at [158, 212] on img at bounding box center [136, 210] width 92 height 92
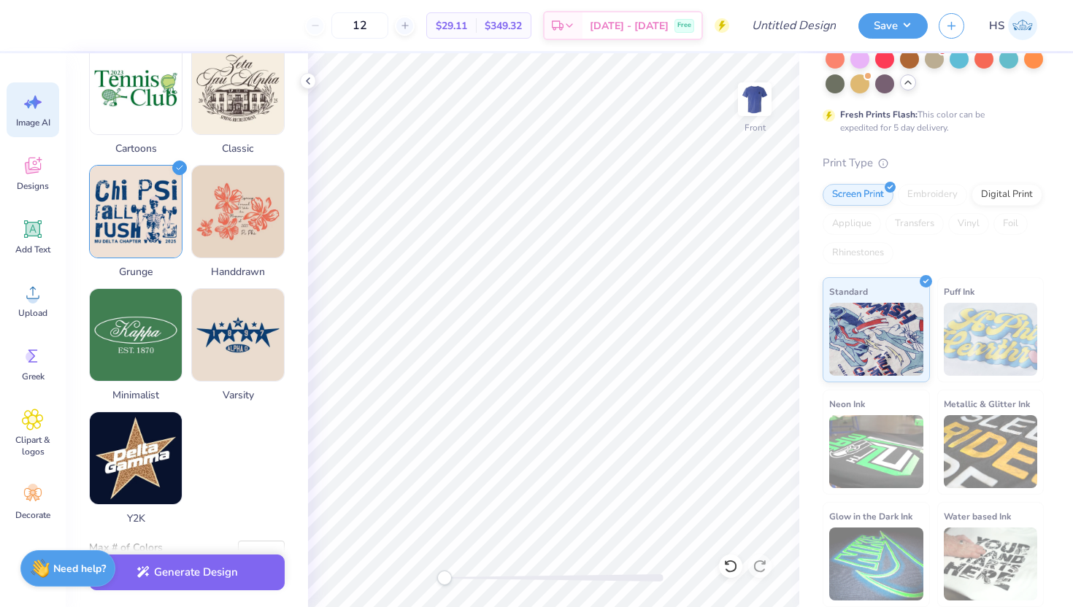
scroll to position [653, 0]
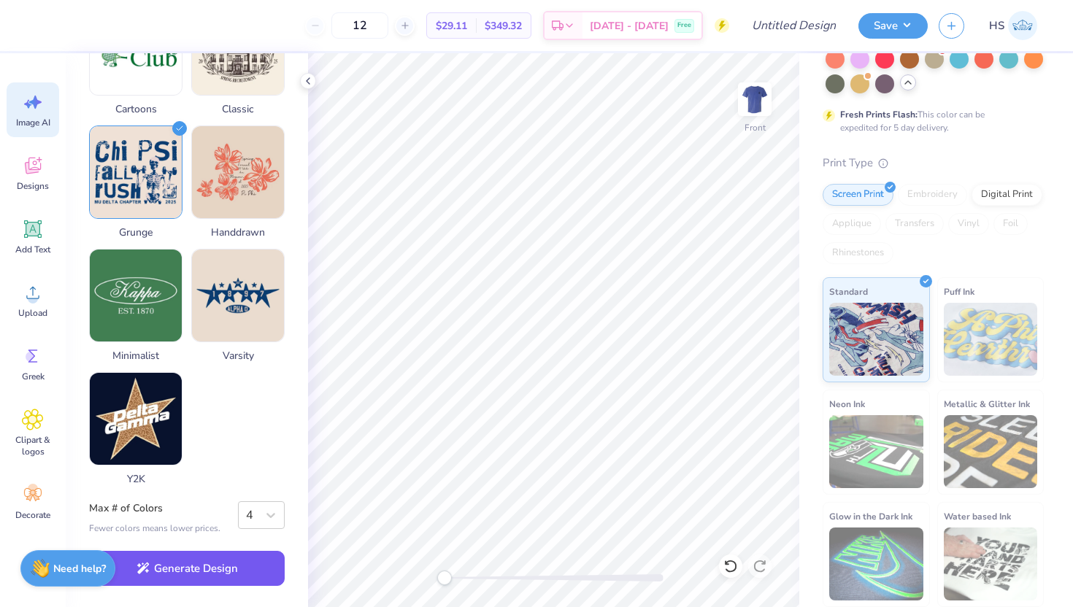
click at [227, 579] on button "Generate Design" at bounding box center [187, 569] width 196 height 36
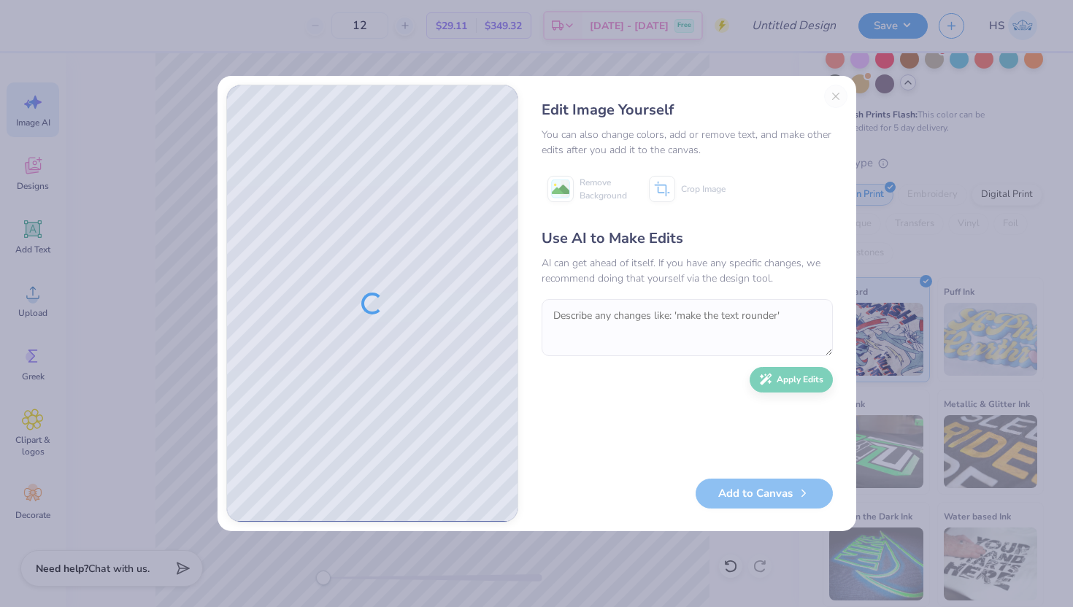
click at [831, 101] on div "Edit Image Yourself" at bounding box center [687, 110] width 291 height 22
click at [834, 89] on div "Edit Image Yourself You can also change colors, add or remove text, and make ot…" at bounding box center [687, 304] width 320 height 438
click at [72, 394] on div "Edit Image Yourself You can also change colors, add or remove text, and make ot…" at bounding box center [536, 303] width 1073 height 607
click at [836, 93] on div "Edit Image Yourself You can also change colors, add or remove text, and make ot…" at bounding box center [687, 304] width 320 height 438
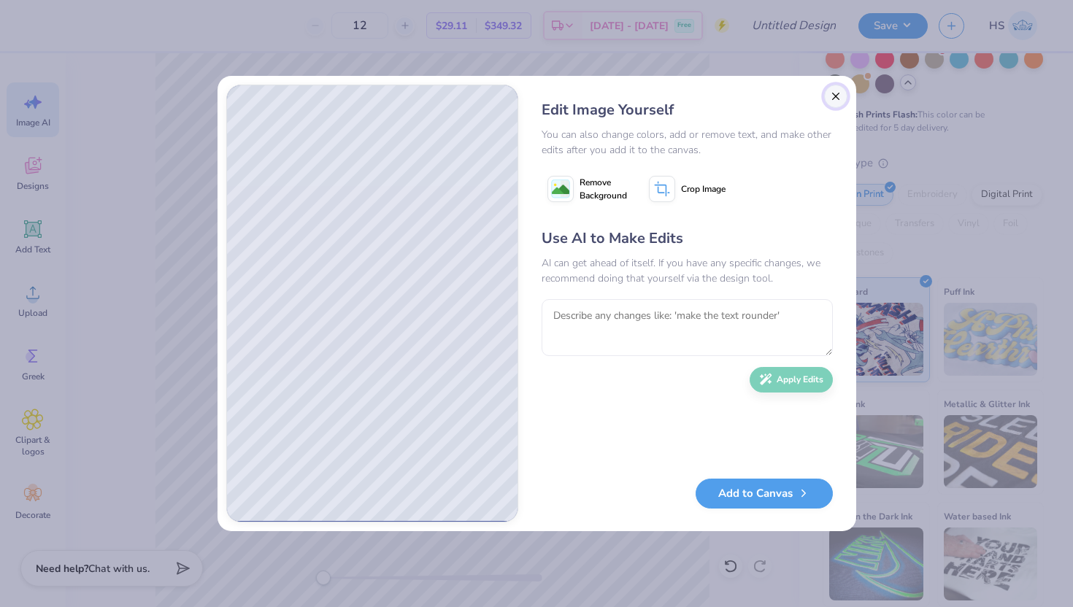
click at [837, 91] on button "Close" at bounding box center [835, 96] width 23 height 23
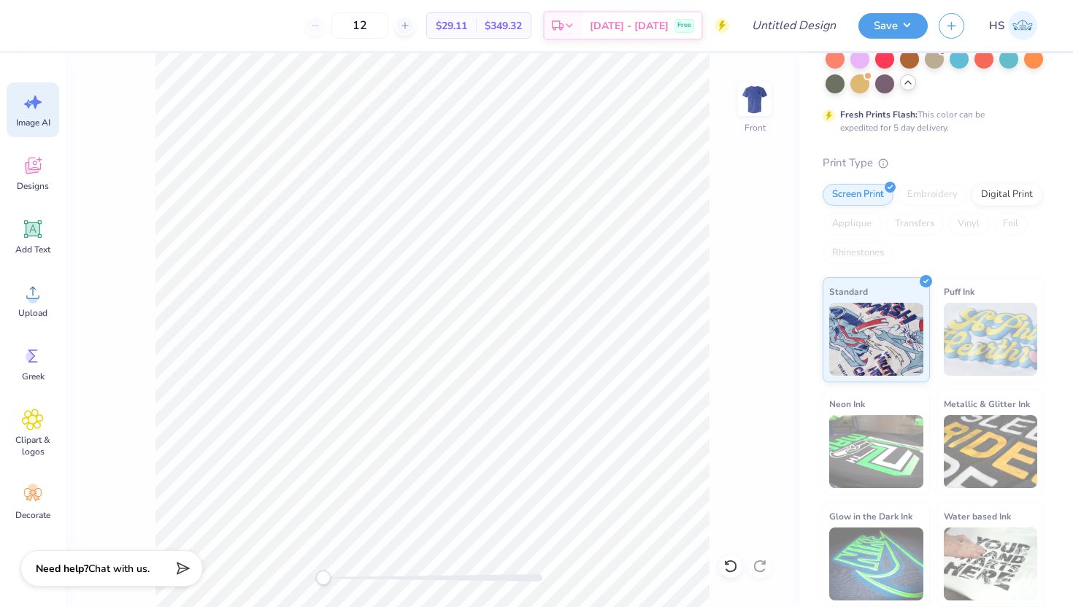
scroll to position [0, 33]
click at [35, 182] on span "Designs" at bounding box center [33, 186] width 32 height 12
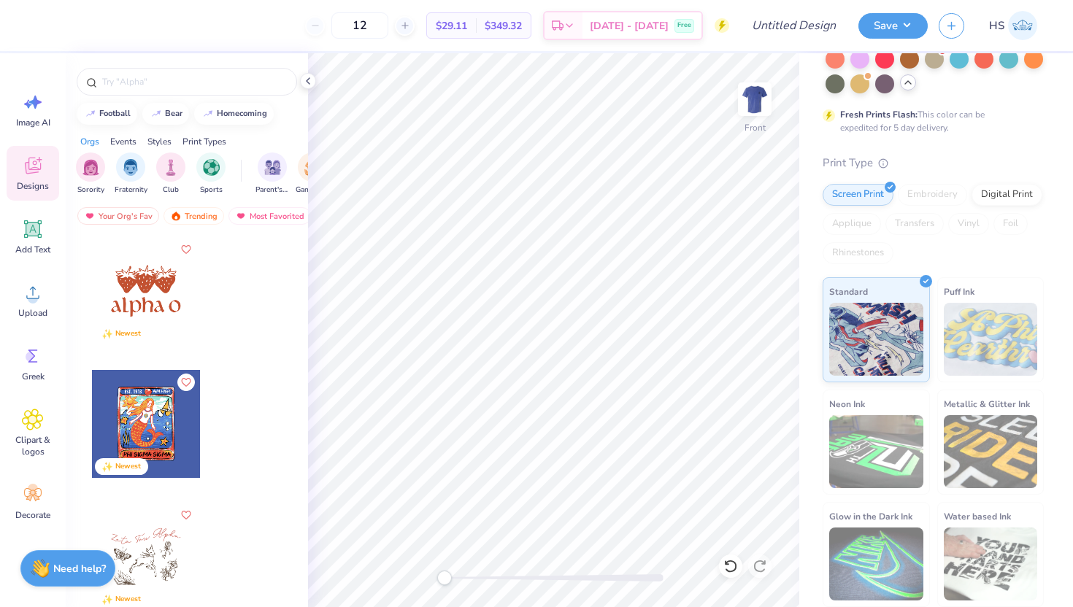
scroll to position [0, 0]
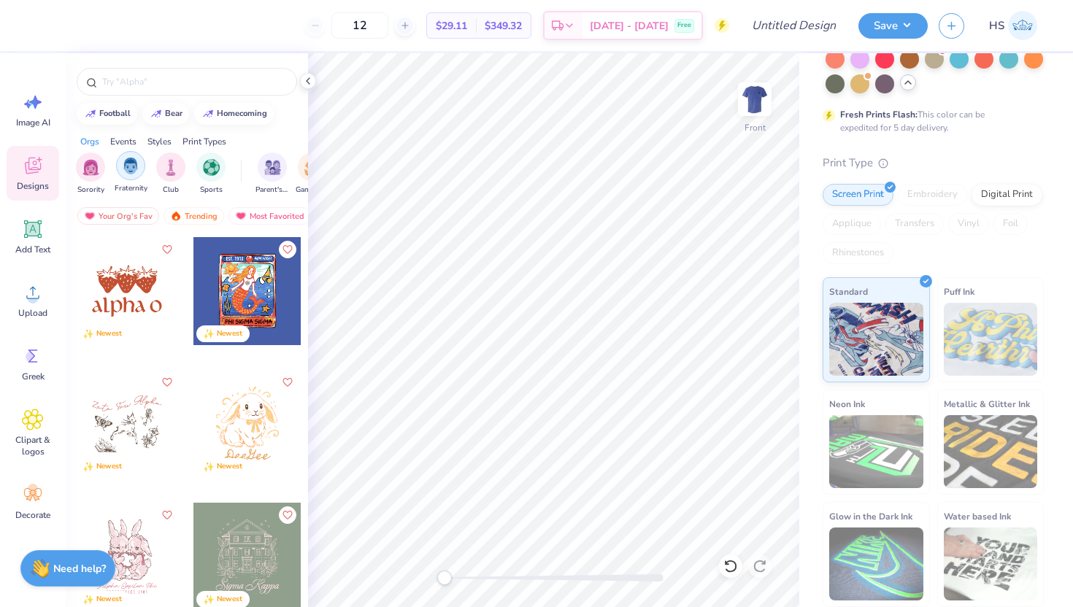
click at [123, 166] on img "filter for Fraternity" at bounding box center [131, 166] width 16 height 17
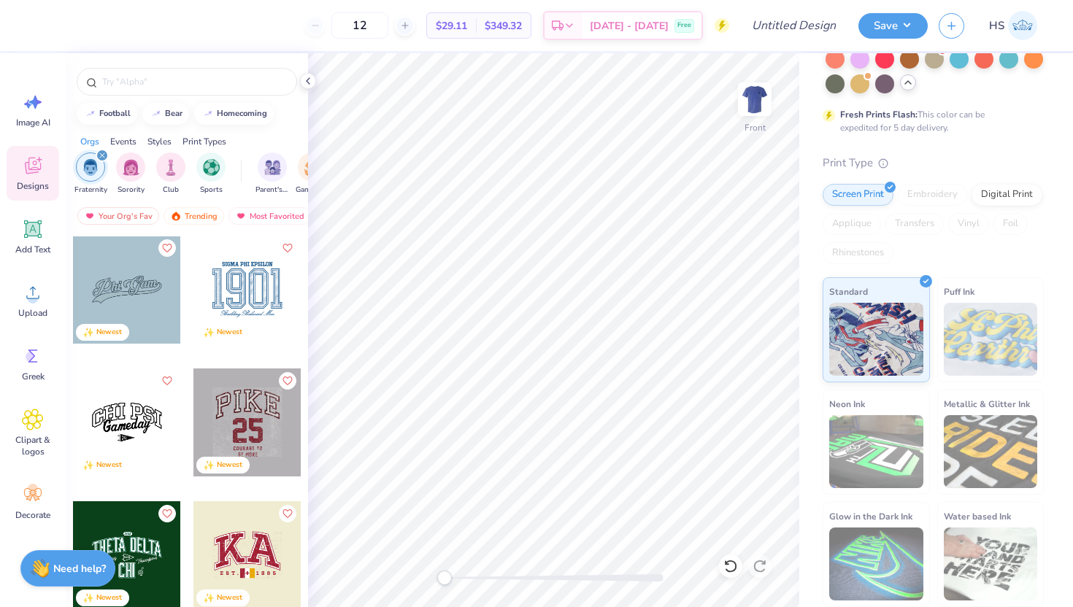
scroll to position [134, 0]
click at [246, 431] on div at bounding box center [247, 423] width 108 height 108
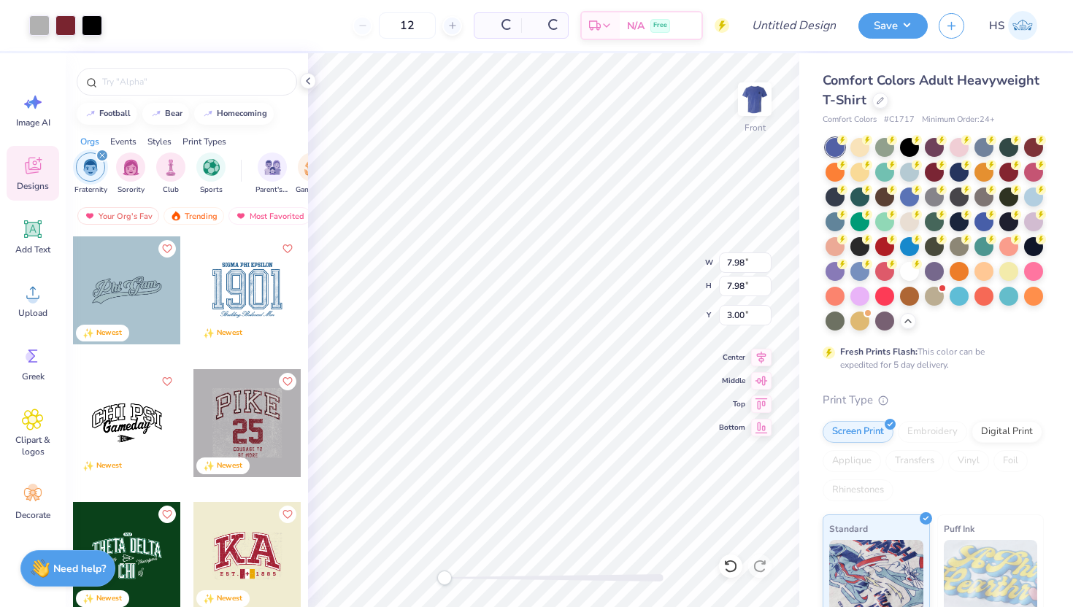
scroll to position [237, 0]
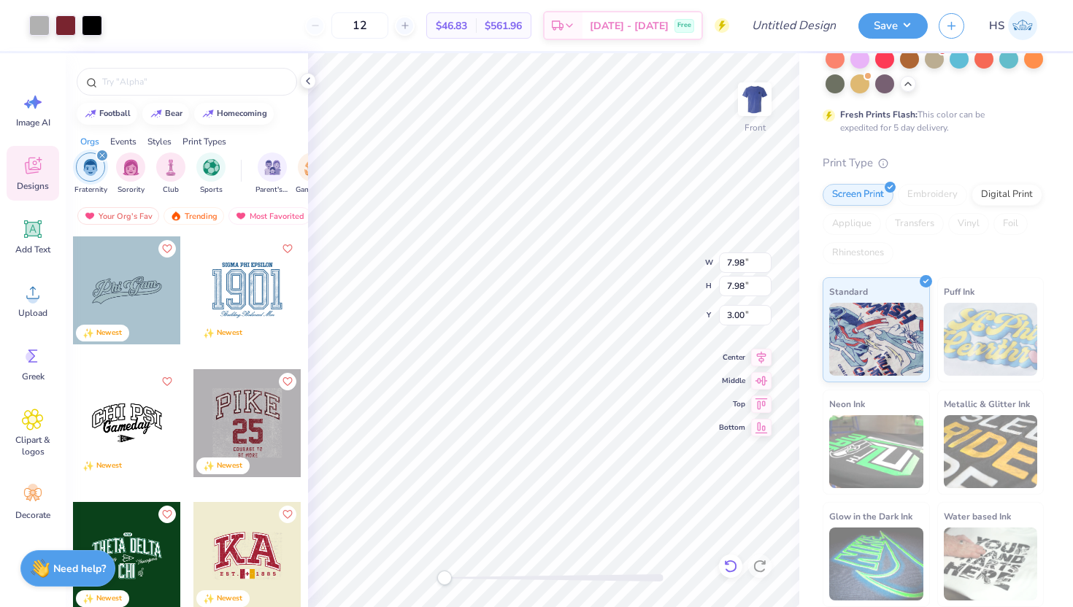
click at [734, 569] on icon at bounding box center [730, 566] width 15 height 15
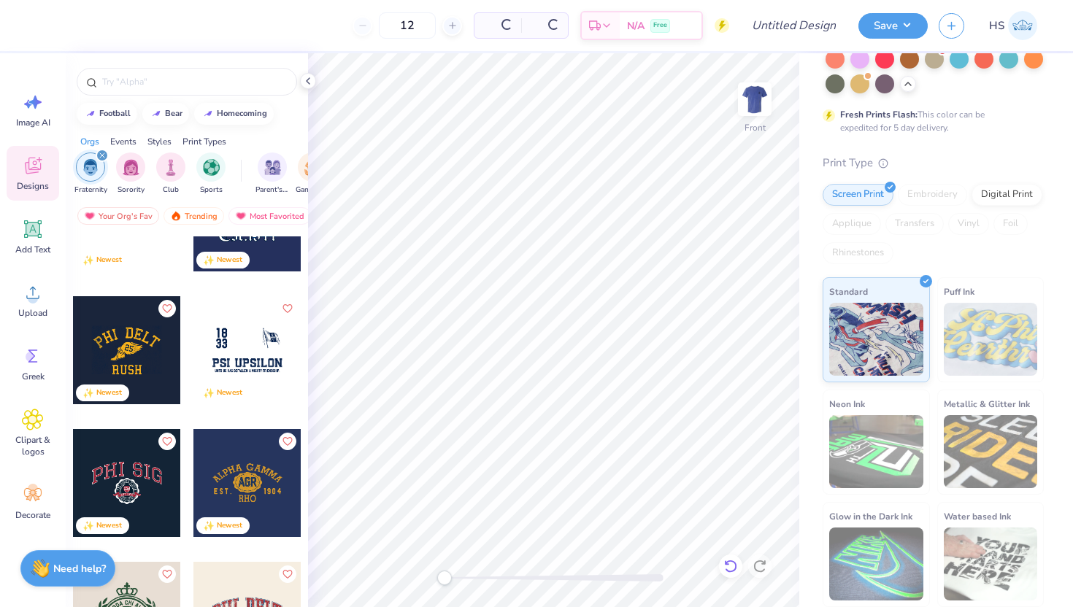
scroll to position [706, 0]
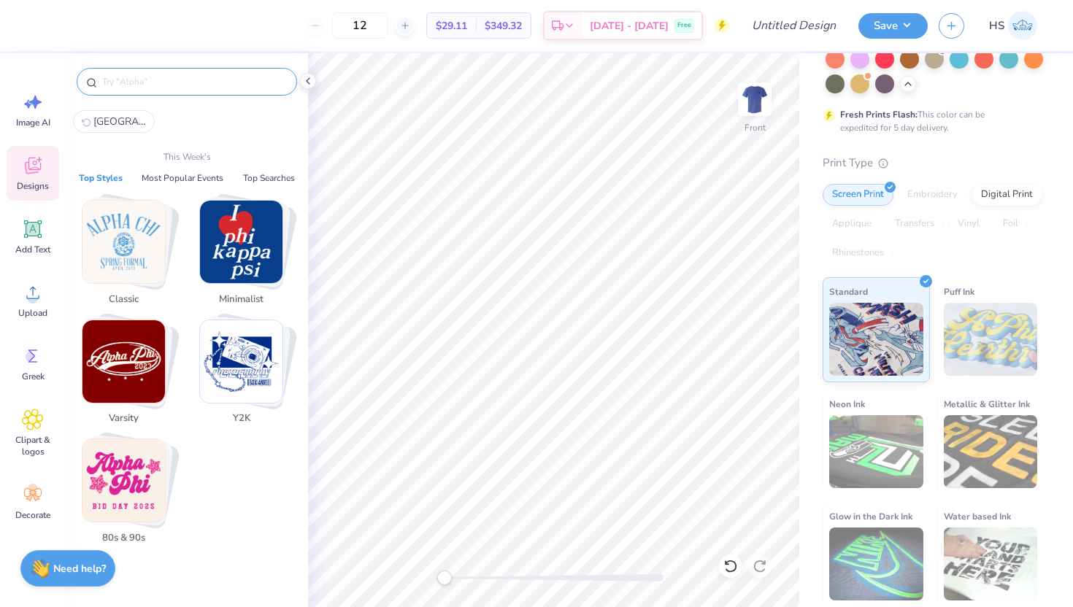
click at [154, 86] on input "text" at bounding box center [194, 81] width 187 height 15
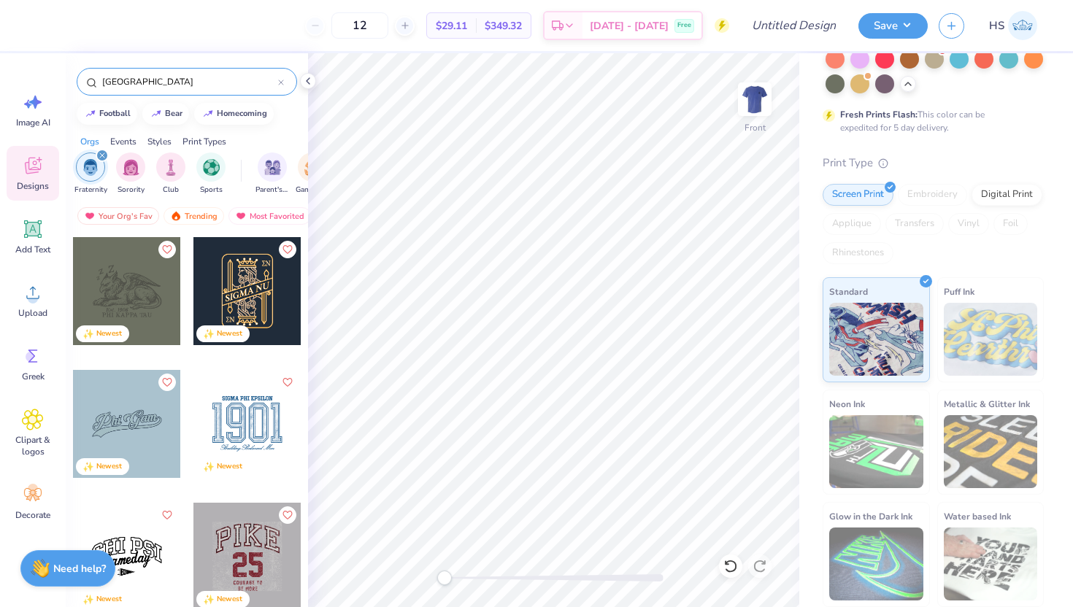
type input "[GEOGRAPHIC_DATA]"
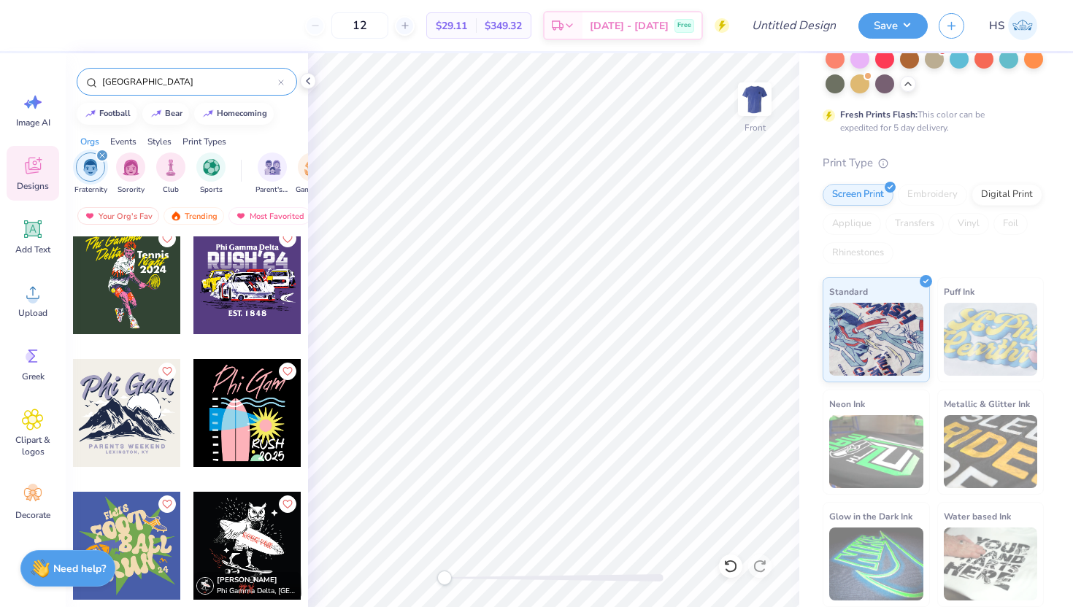
scroll to position [1340, 0]
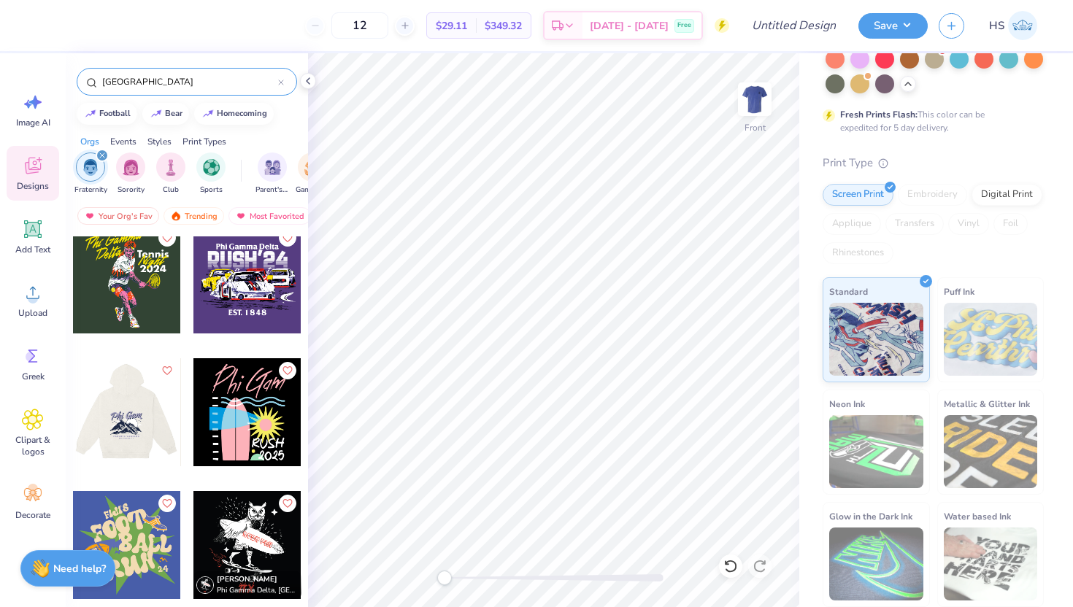
click at [153, 431] on div at bounding box center [126, 412] width 108 height 108
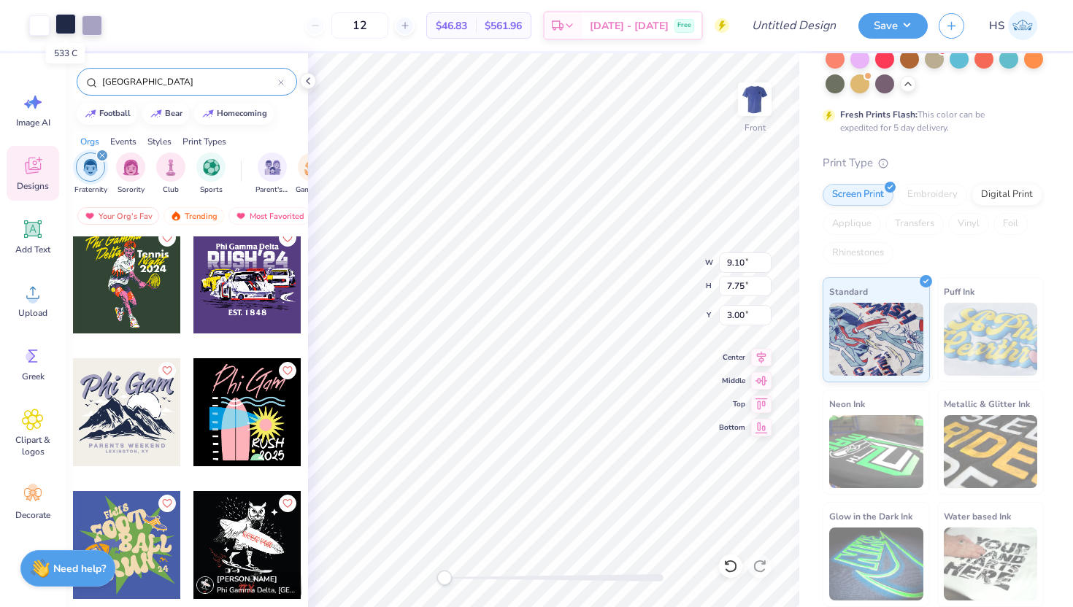
click at [65, 23] on div at bounding box center [65, 24] width 20 height 20
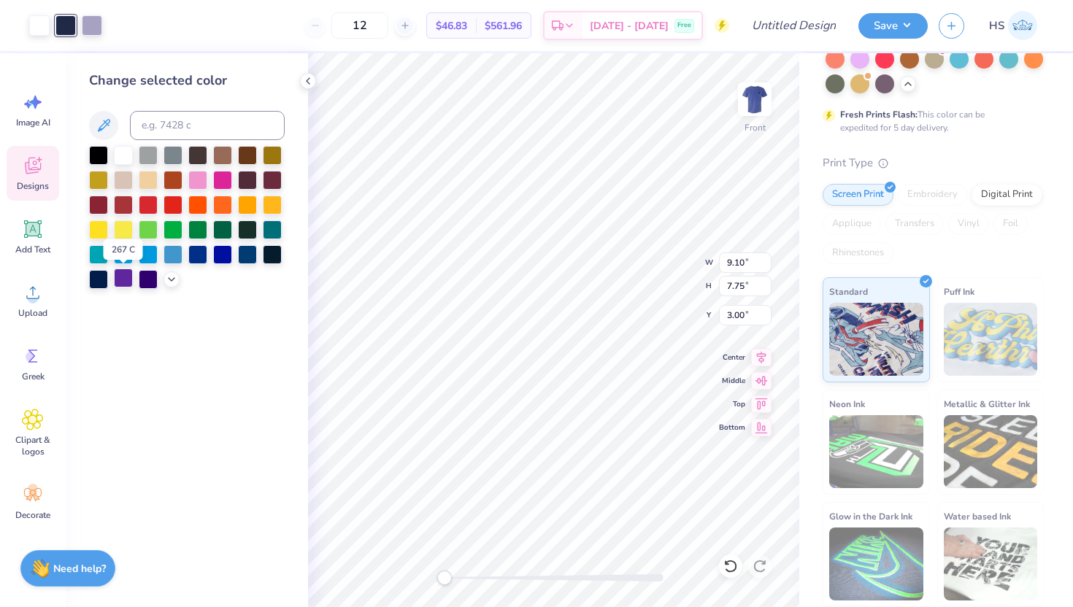
click at [126, 274] on div at bounding box center [123, 278] width 19 height 19
click at [223, 251] on div at bounding box center [222, 253] width 19 height 19
click at [247, 254] on div at bounding box center [247, 253] width 19 height 19
click at [93, 19] on div at bounding box center [92, 24] width 20 height 20
click at [146, 280] on div at bounding box center [148, 278] width 19 height 19
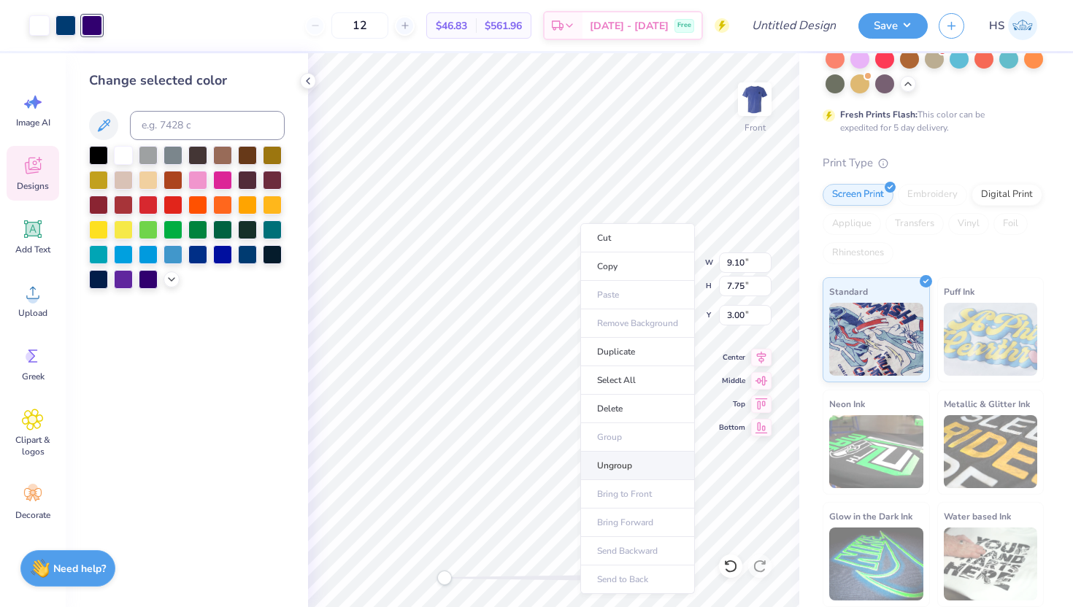
click at [611, 469] on li "Ungroup" at bounding box center [637, 466] width 115 height 28
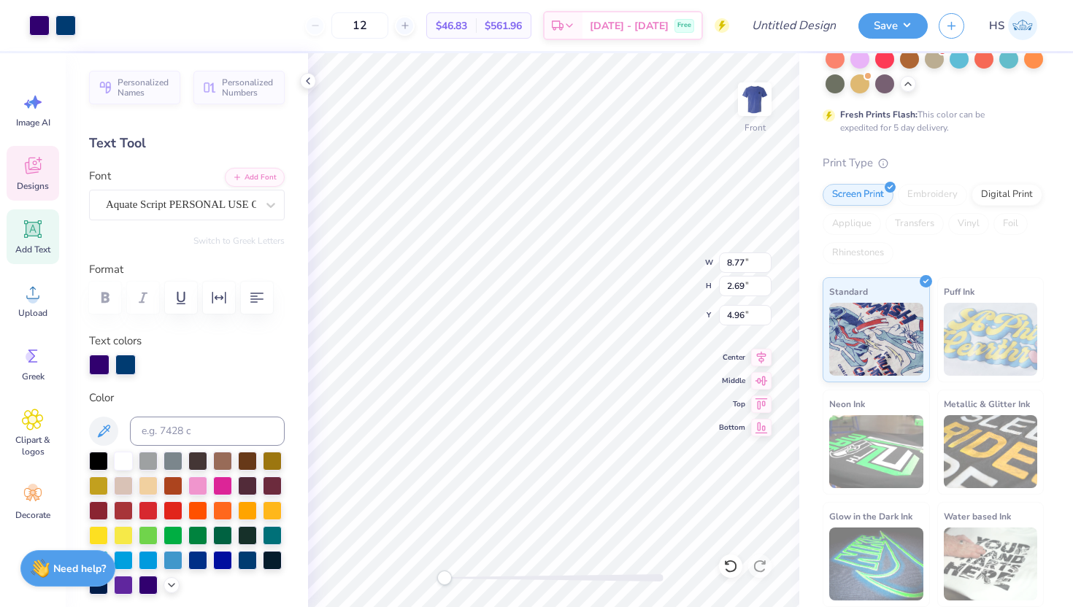
type input "8.77"
type input "2.69"
type input "4.96"
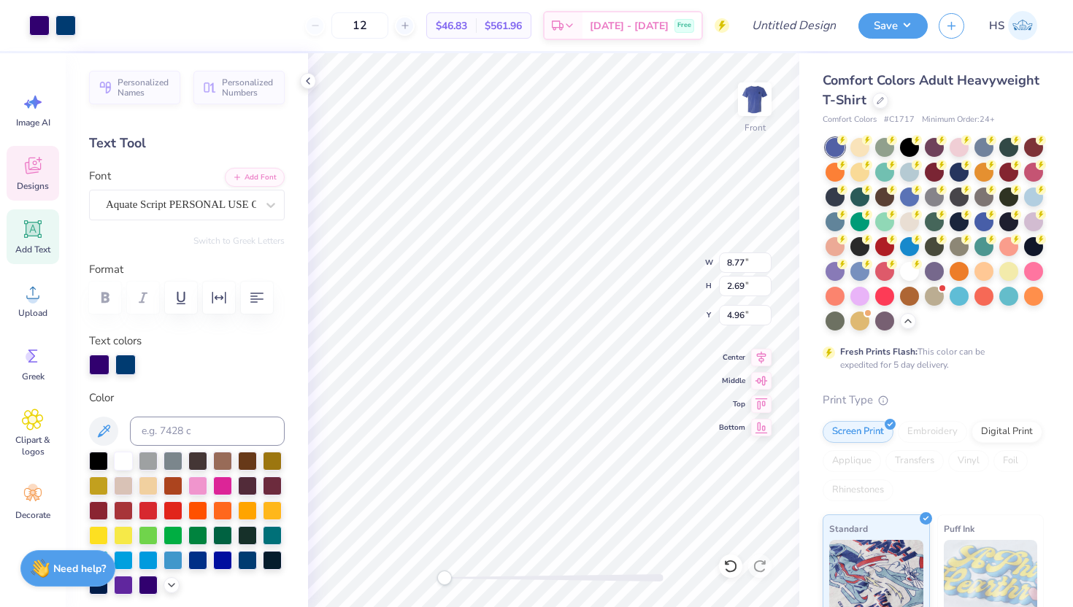
scroll to position [237, 0]
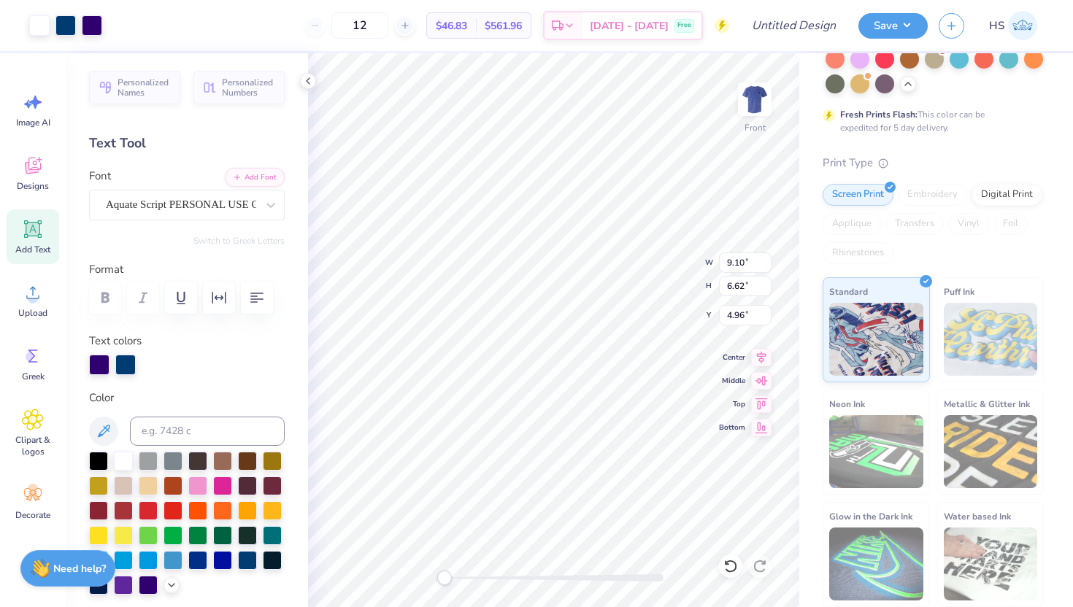
type input "9.10"
type input "6.62"
click at [610, 442] on li "Group" at bounding box center [620, 447] width 115 height 28
click at [35, 21] on div at bounding box center [39, 24] width 20 height 20
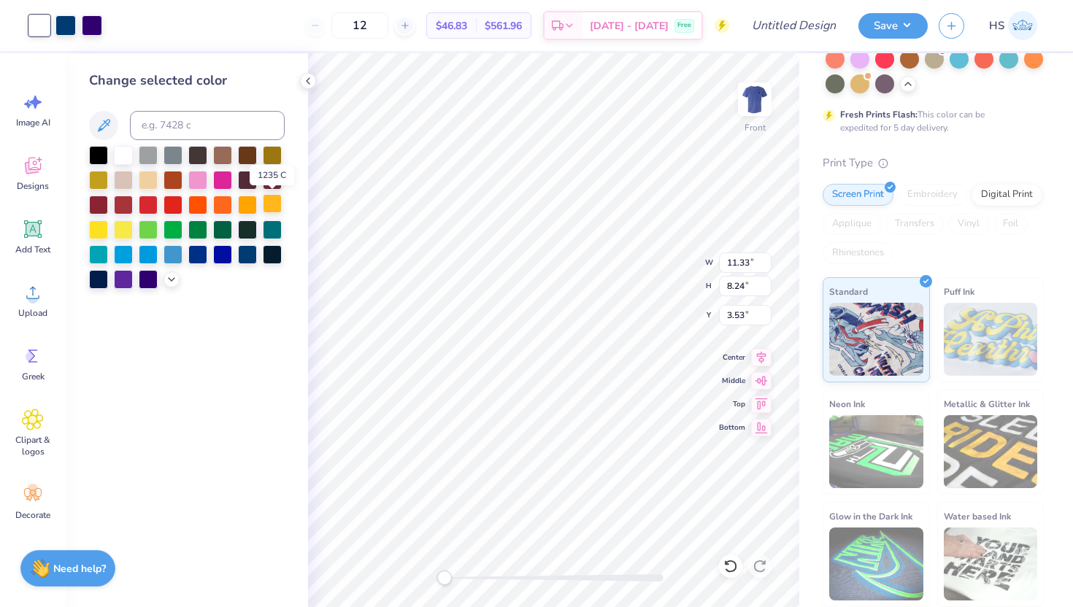
click at [269, 201] on div at bounding box center [272, 203] width 19 height 19
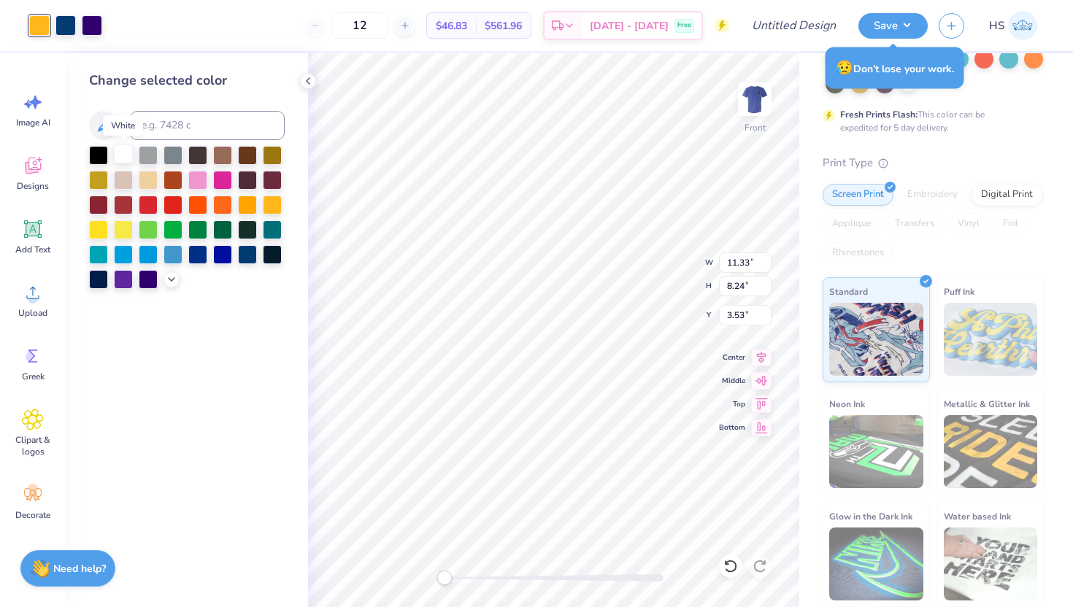
click at [120, 155] on div at bounding box center [123, 154] width 19 height 19
click at [94, 148] on div at bounding box center [98, 154] width 19 height 19
click at [224, 253] on div at bounding box center [222, 253] width 19 height 19
click at [193, 247] on div at bounding box center [197, 253] width 19 height 19
click at [92, 277] on div at bounding box center [98, 278] width 19 height 19
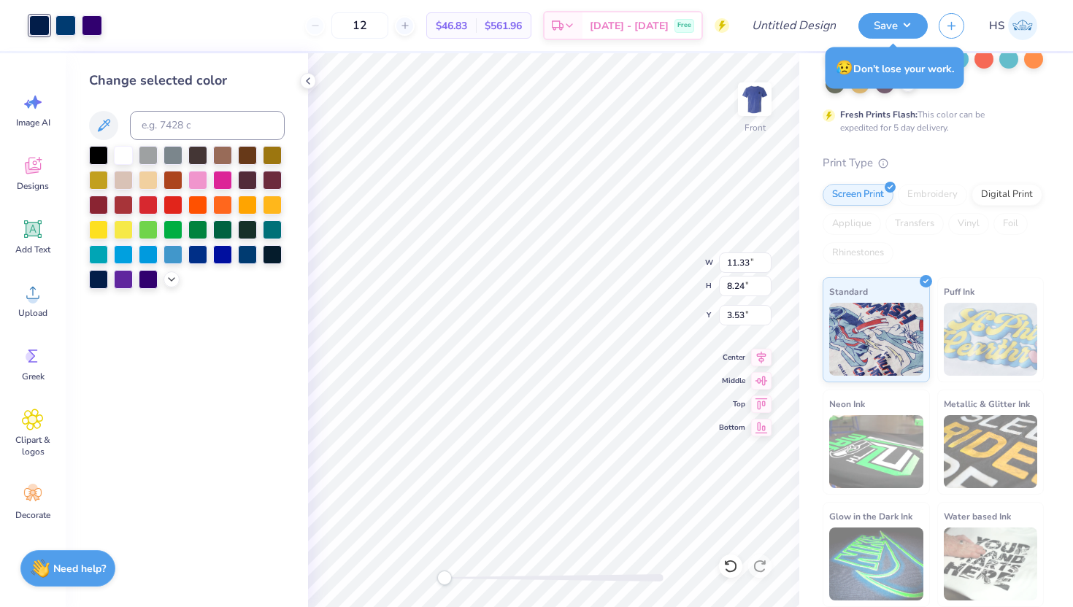
click at [120, 289] on div "Change selected color" at bounding box center [187, 330] width 242 height 554
click at [122, 280] on div at bounding box center [123, 278] width 19 height 19
click at [142, 276] on div at bounding box center [148, 278] width 19 height 19
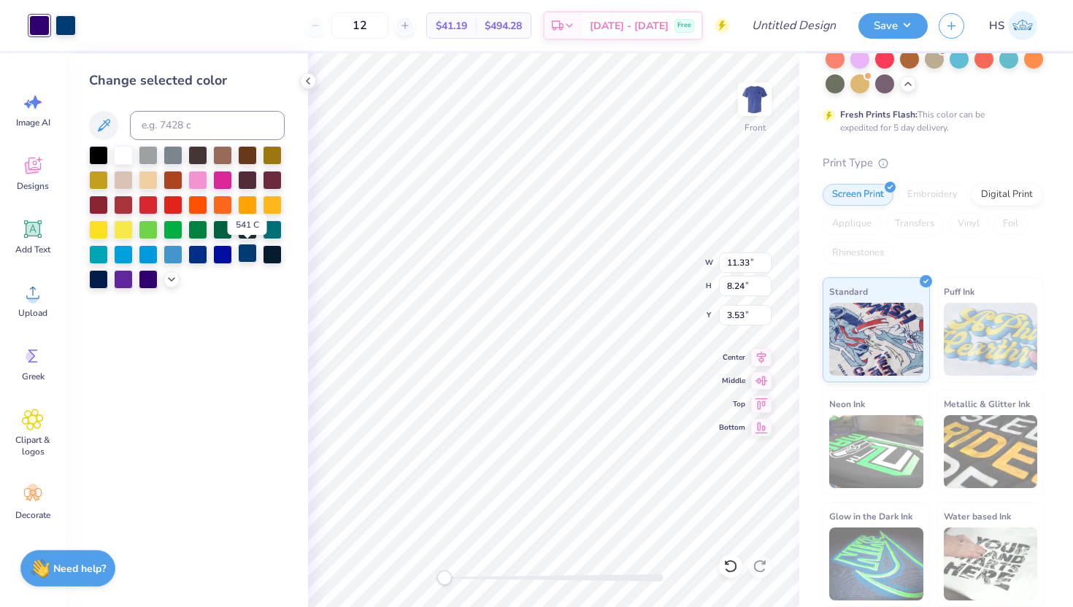
click at [254, 256] on div at bounding box center [247, 253] width 19 height 19
click at [271, 253] on div at bounding box center [272, 253] width 19 height 19
click at [225, 250] on div at bounding box center [222, 253] width 19 height 19
click at [245, 253] on div at bounding box center [247, 253] width 19 height 19
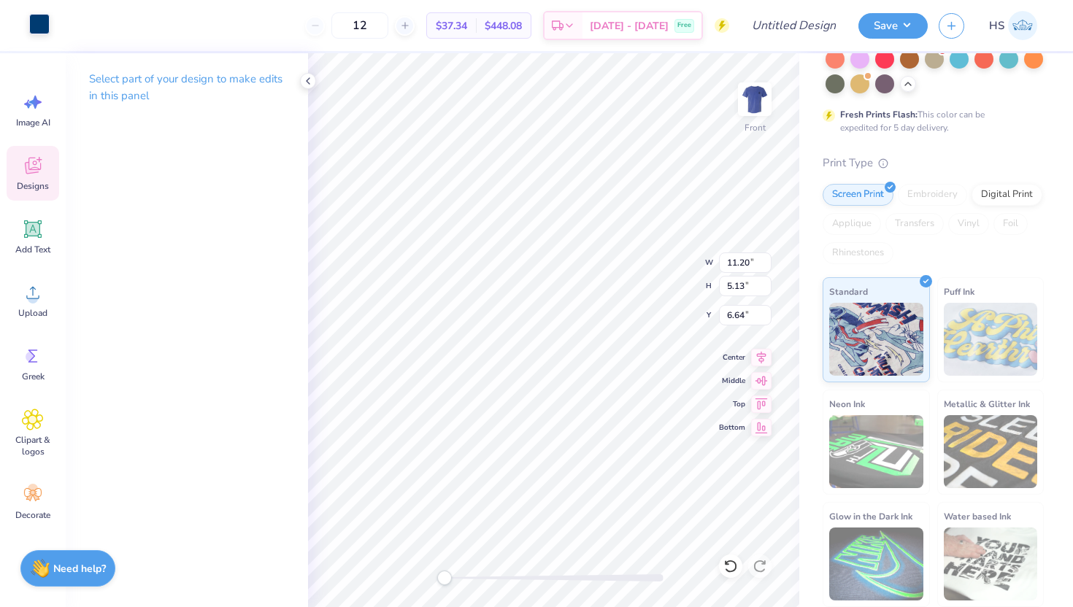
click at [38, 29] on div at bounding box center [39, 24] width 20 height 20
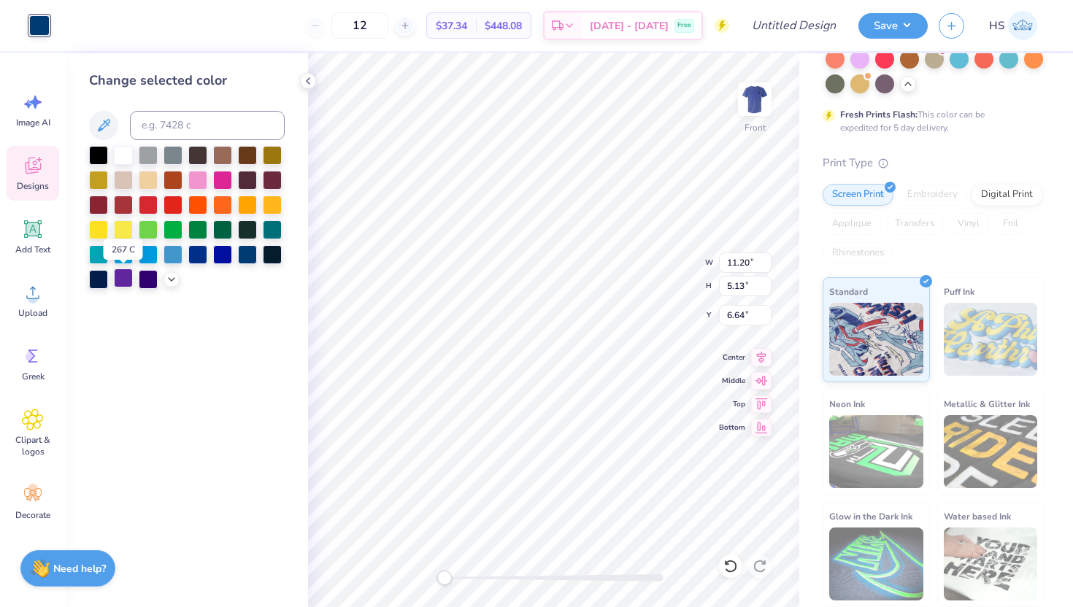
click at [127, 274] on div at bounding box center [123, 278] width 19 height 19
click at [147, 282] on div at bounding box center [148, 278] width 19 height 19
click at [218, 251] on div at bounding box center [222, 253] width 19 height 19
click at [235, 250] on div at bounding box center [187, 217] width 196 height 143
click at [247, 256] on div at bounding box center [247, 253] width 19 height 19
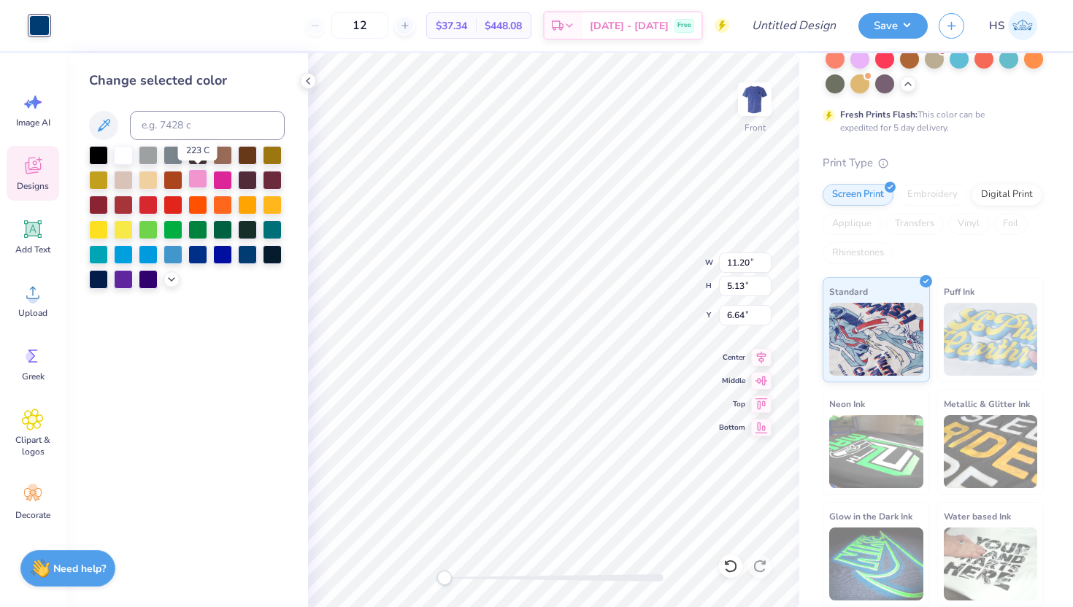
click at [198, 178] on div at bounding box center [197, 178] width 19 height 19
click at [237, 169] on div at bounding box center [187, 217] width 196 height 143
click at [272, 180] on div at bounding box center [272, 178] width 19 height 19
click at [269, 226] on div at bounding box center [272, 228] width 19 height 19
click at [251, 251] on div at bounding box center [247, 253] width 19 height 19
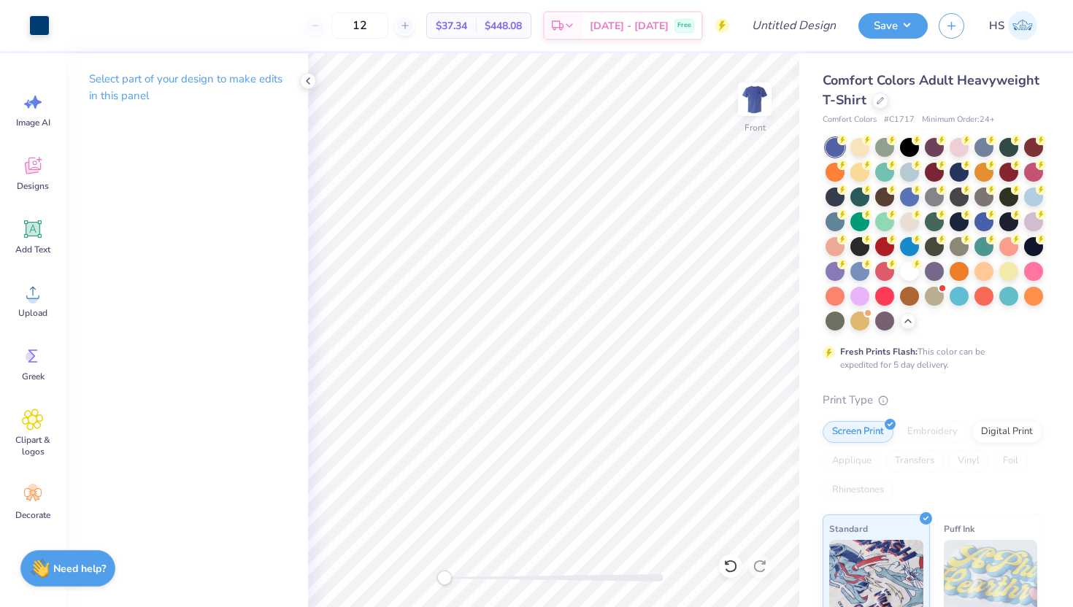
scroll to position [237, 0]
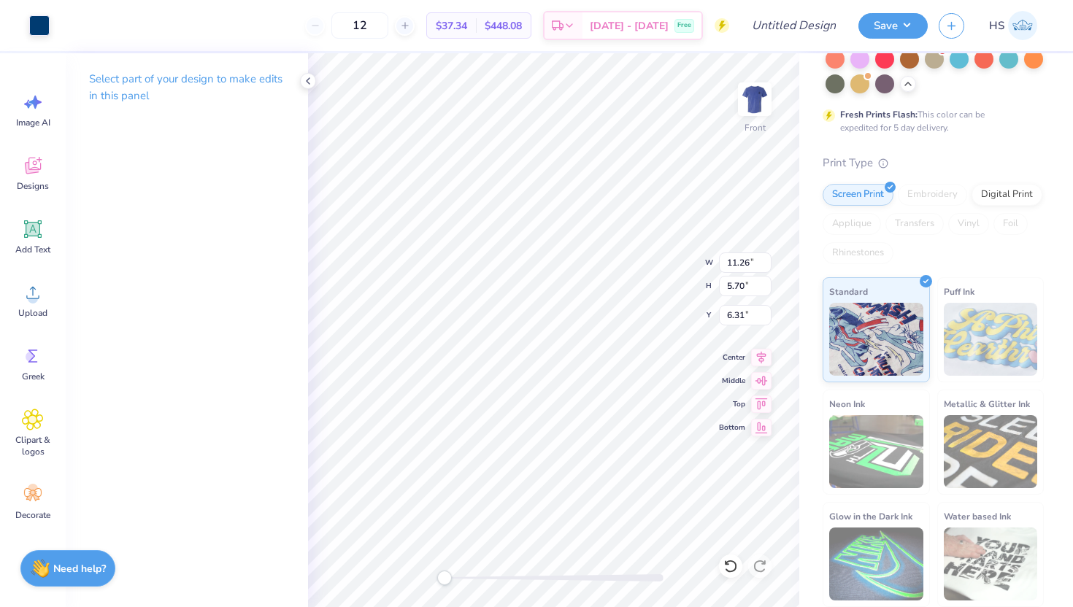
type input "10.91"
type input "3.35"
type input "3.53"
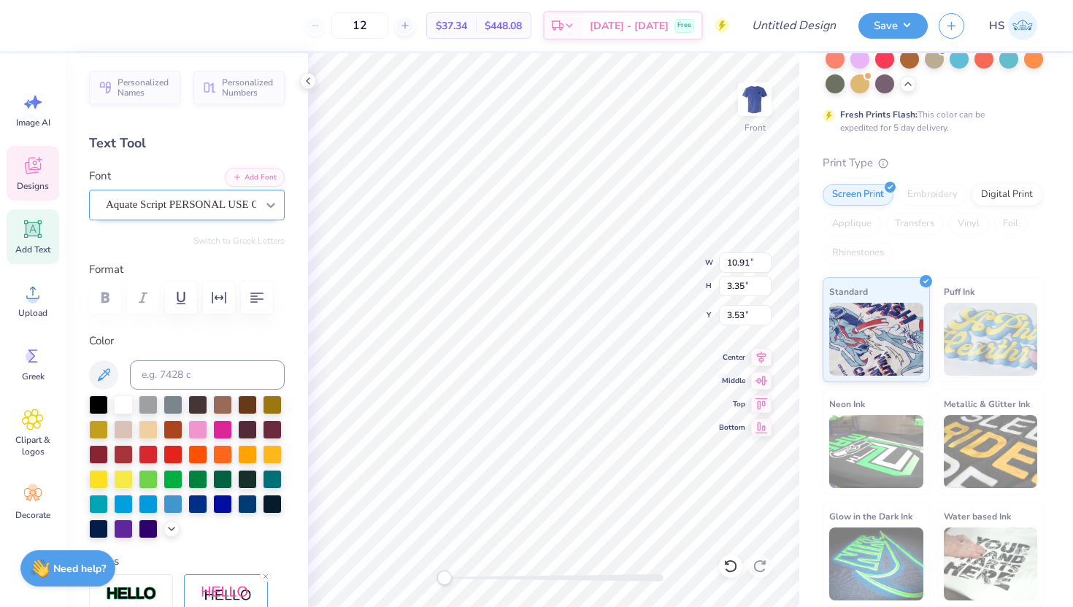
click at [261, 205] on div at bounding box center [271, 205] width 26 height 26
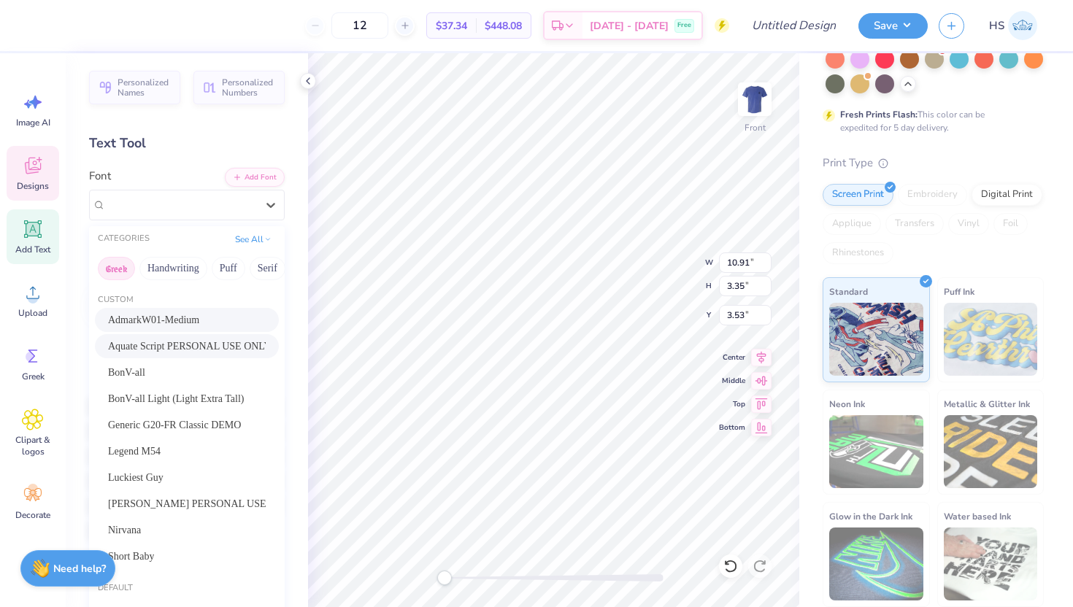
click at [114, 268] on button "Greek" at bounding box center [116, 268] width 37 height 23
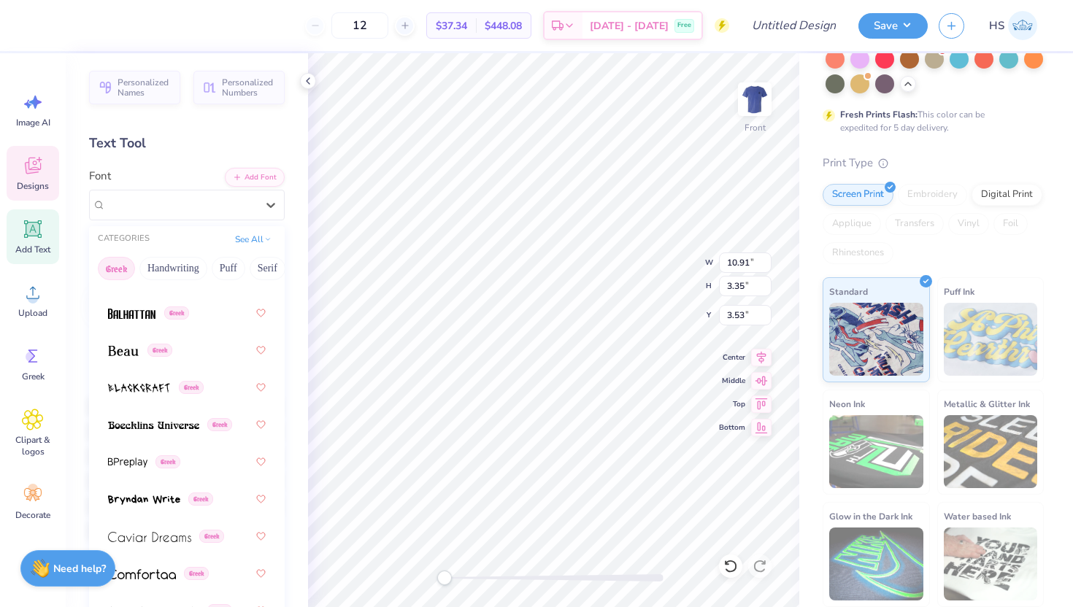
scroll to position [239, 0]
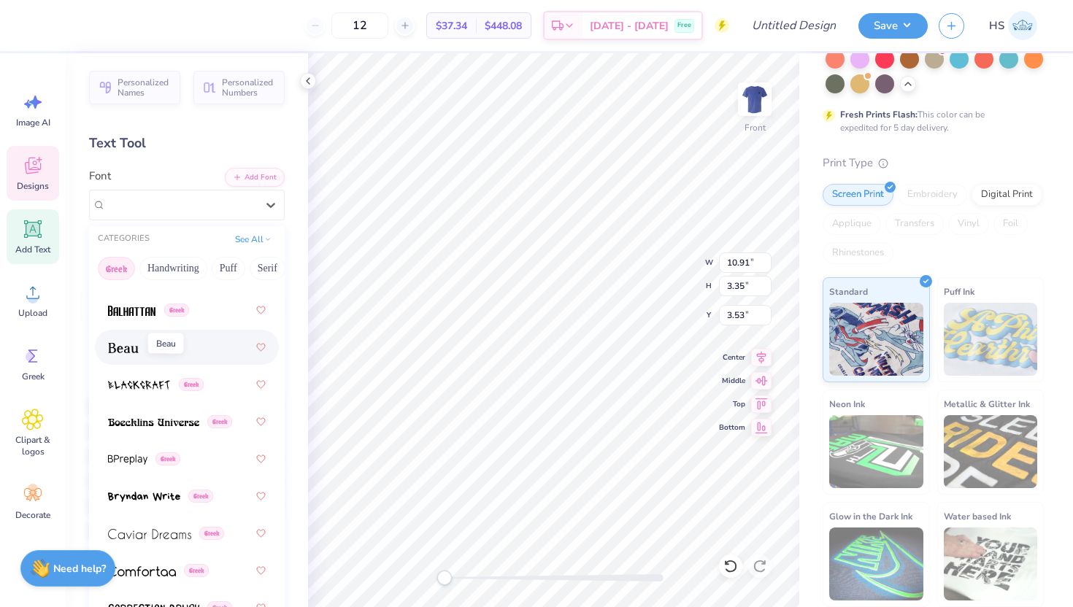
click at [132, 349] on img at bounding box center [123, 348] width 31 height 10
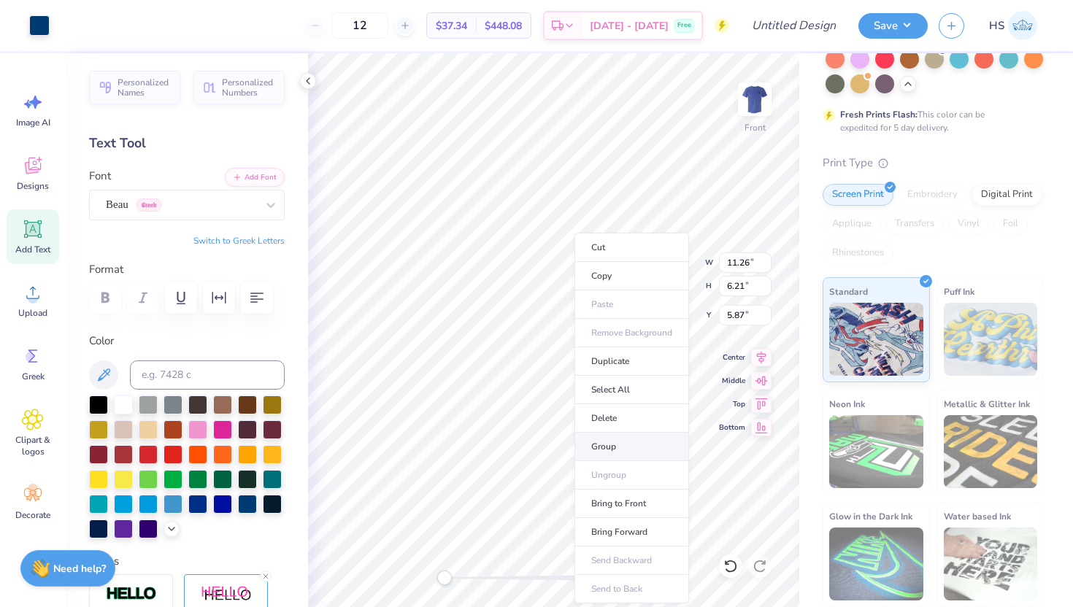
click at [616, 442] on li "Group" at bounding box center [631, 447] width 115 height 28
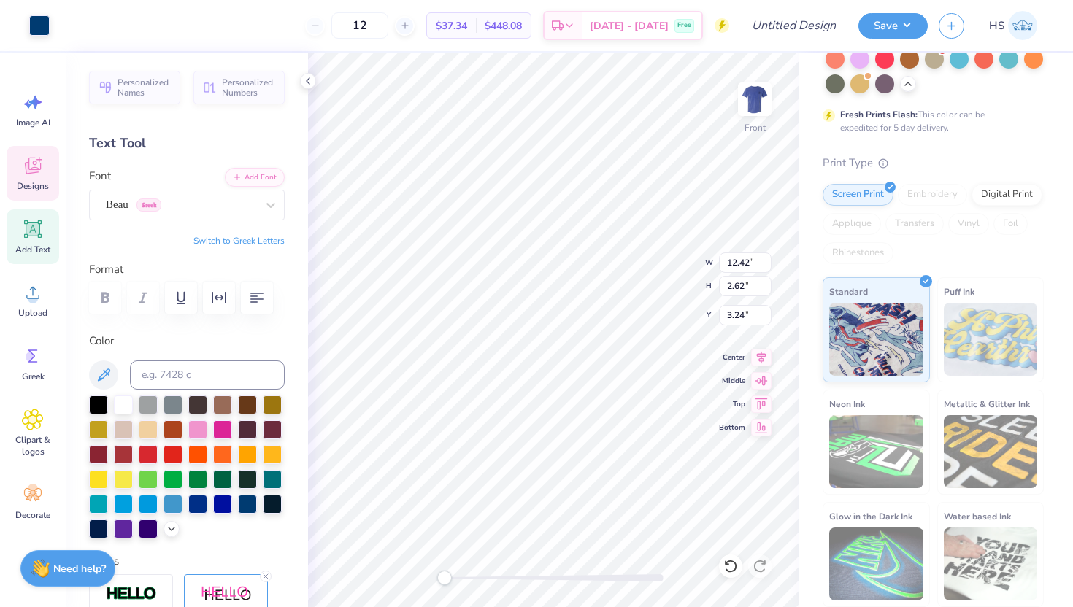
type input "12.42"
type input "2.62"
type input "3.24"
click at [299, 478] on div "Personalized Names Personalized Numbers Text Tool Add Font Font Beau Greek Swit…" at bounding box center [187, 330] width 242 height 554
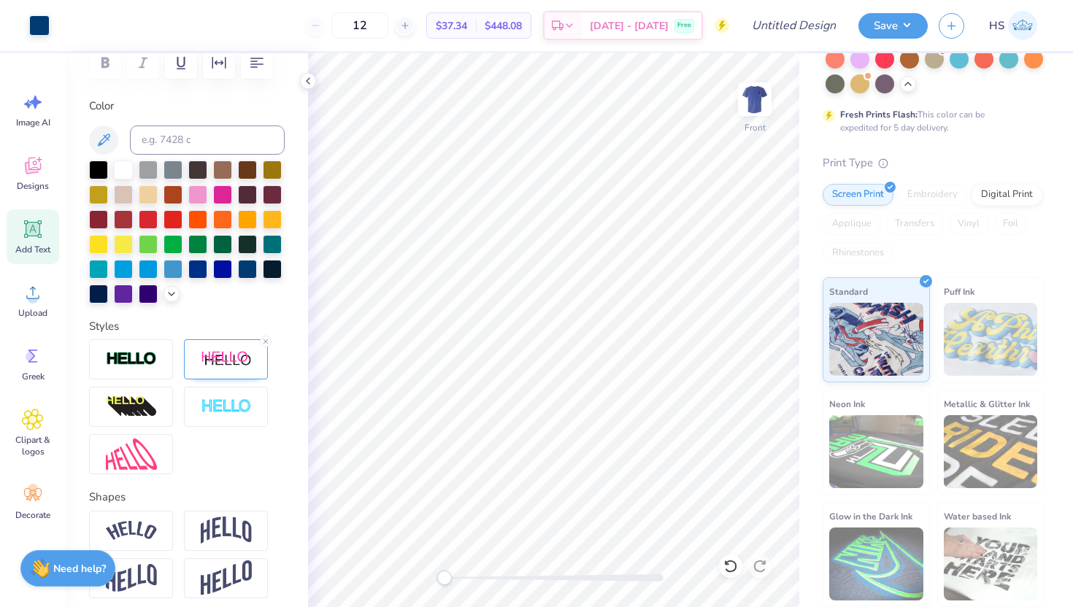
scroll to position [245, 0]
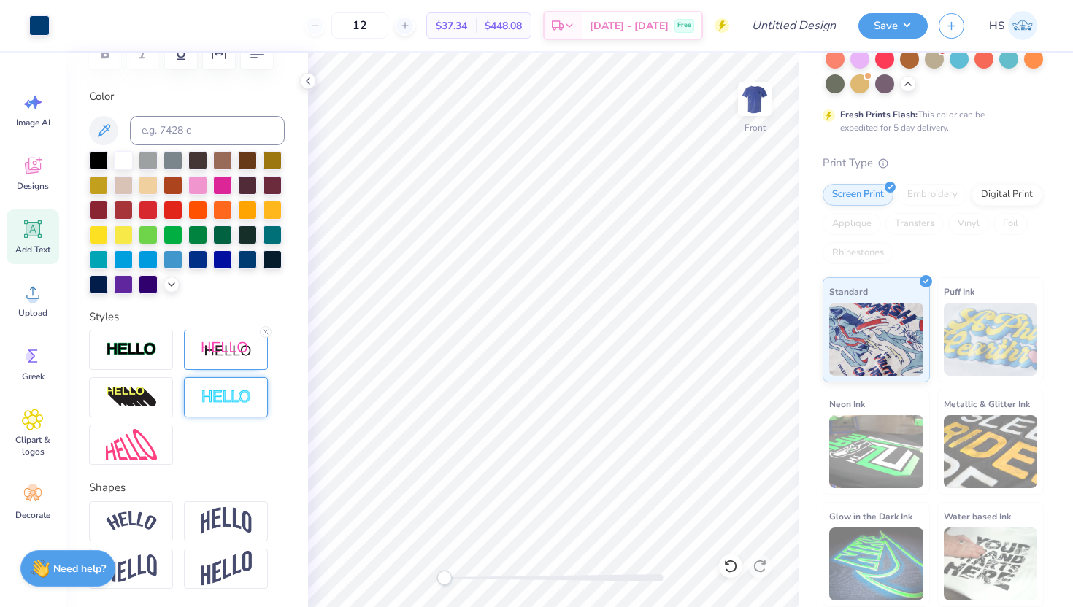
click at [220, 399] on img at bounding box center [226, 397] width 51 height 17
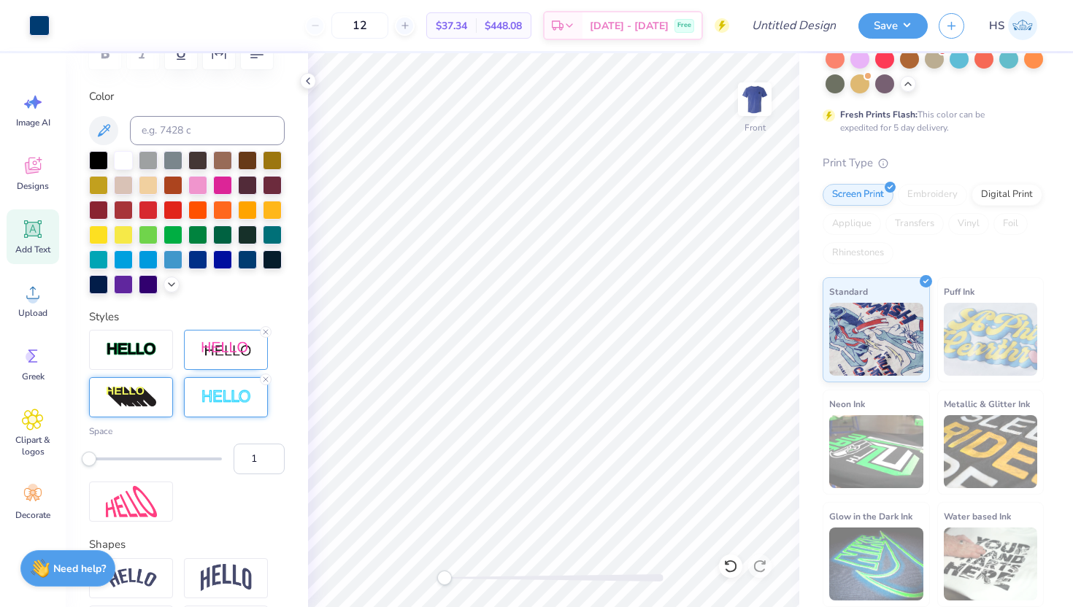
click at [150, 393] on img at bounding box center [131, 397] width 51 height 23
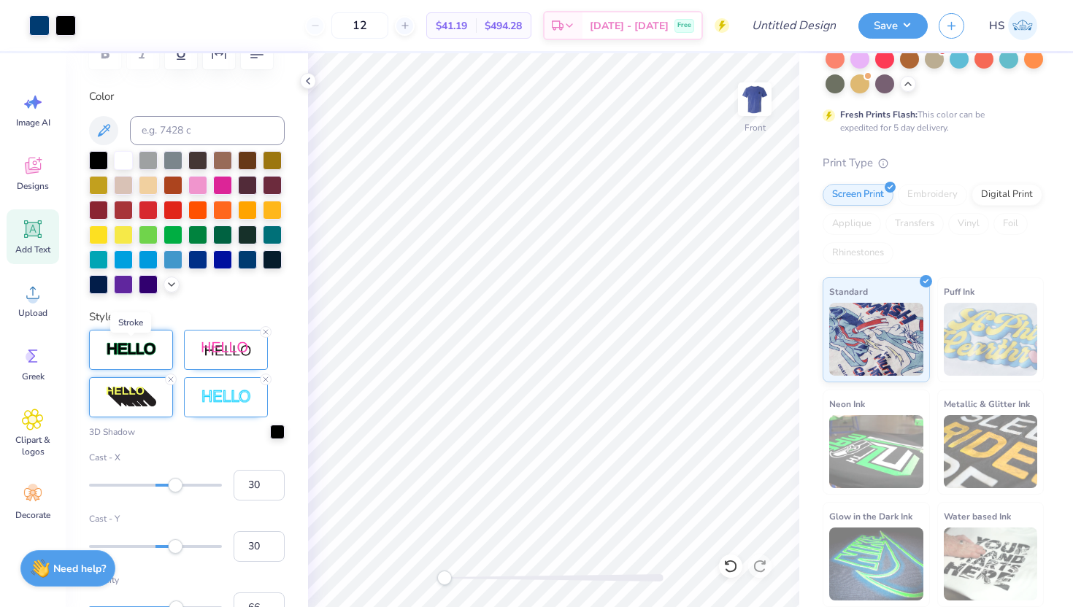
click at [143, 349] on img at bounding box center [131, 350] width 51 height 17
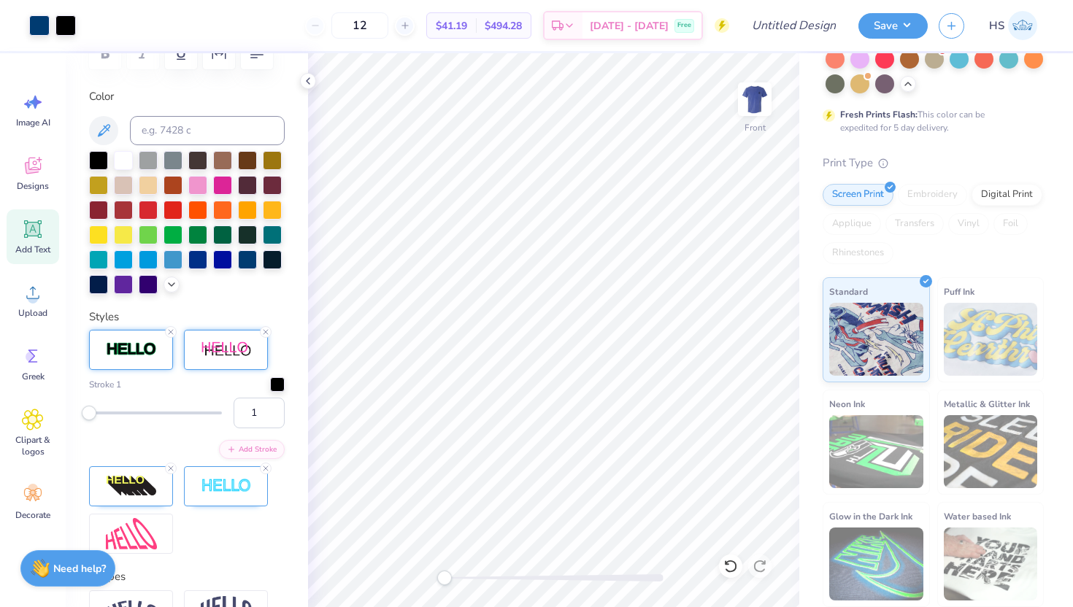
click at [220, 366] on div at bounding box center [226, 350] width 84 height 40
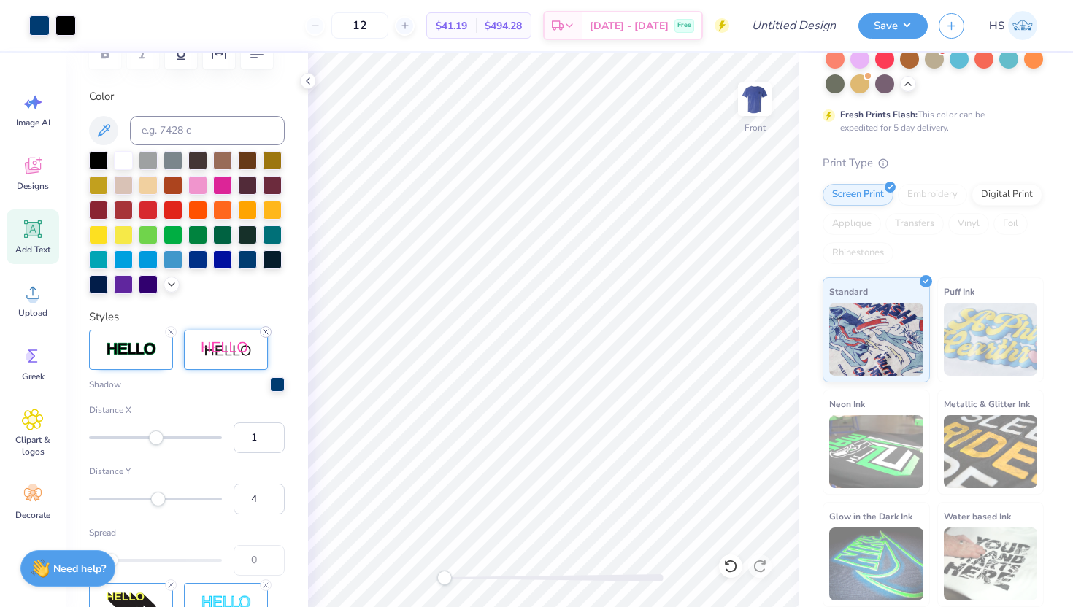
click at [264, 332] on icon at bounding box center [265, 332] width 9 height 9
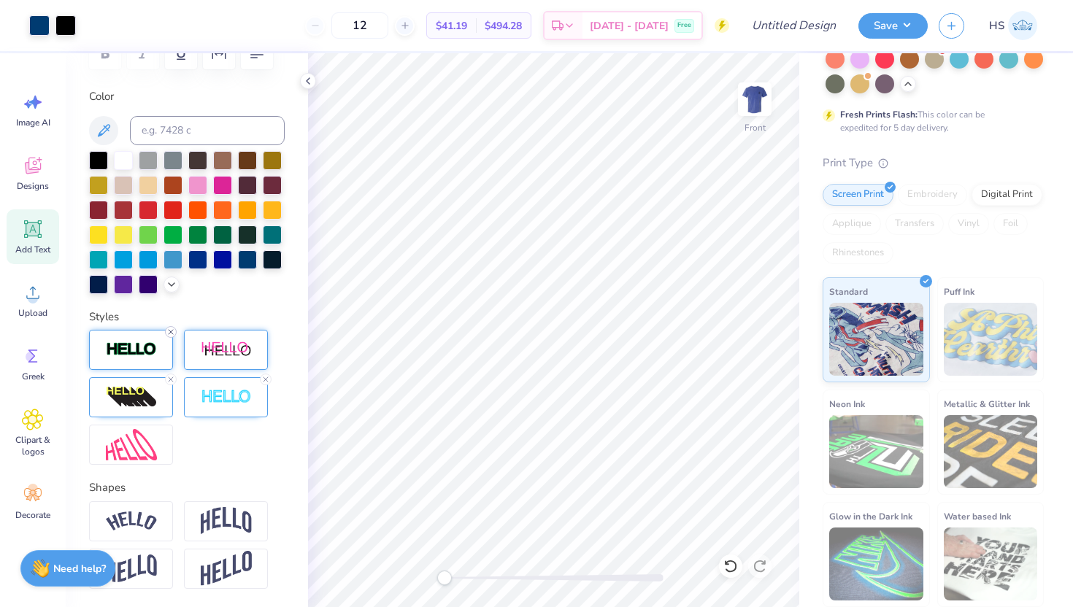
click at [170, 333] on line at bounding box center [171, 332] width 4 height 4
click at [174, 377] on icon at bounding box center [170, 379] width 9 height 9
click at [269, 380] on icon at bounding box center [265, 379] width 9 height 9
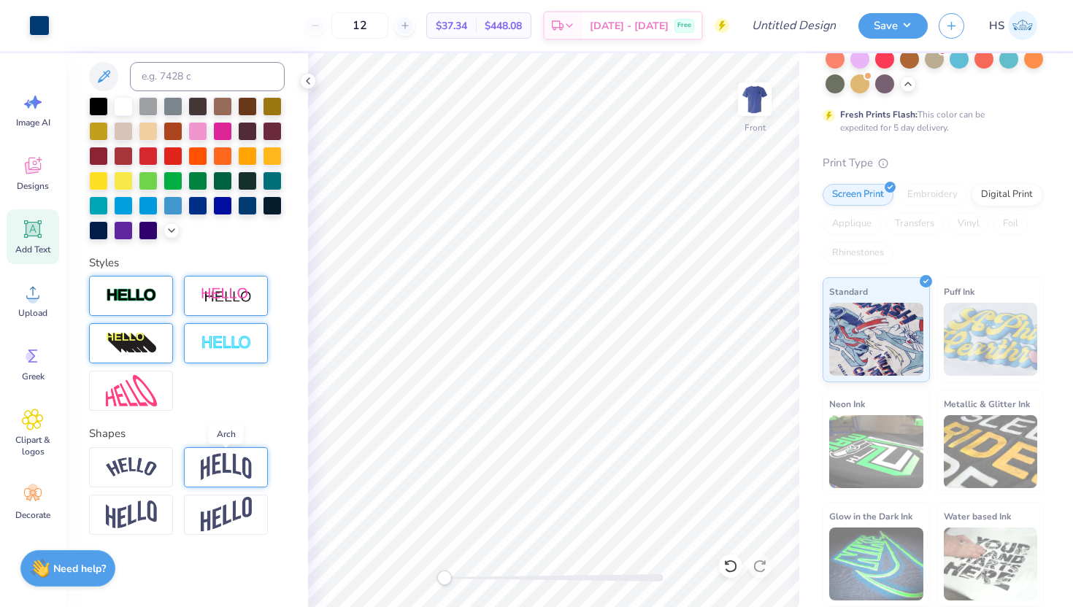
click at [221, 458] on img at bounding box center [226, 467] width 51 height 28
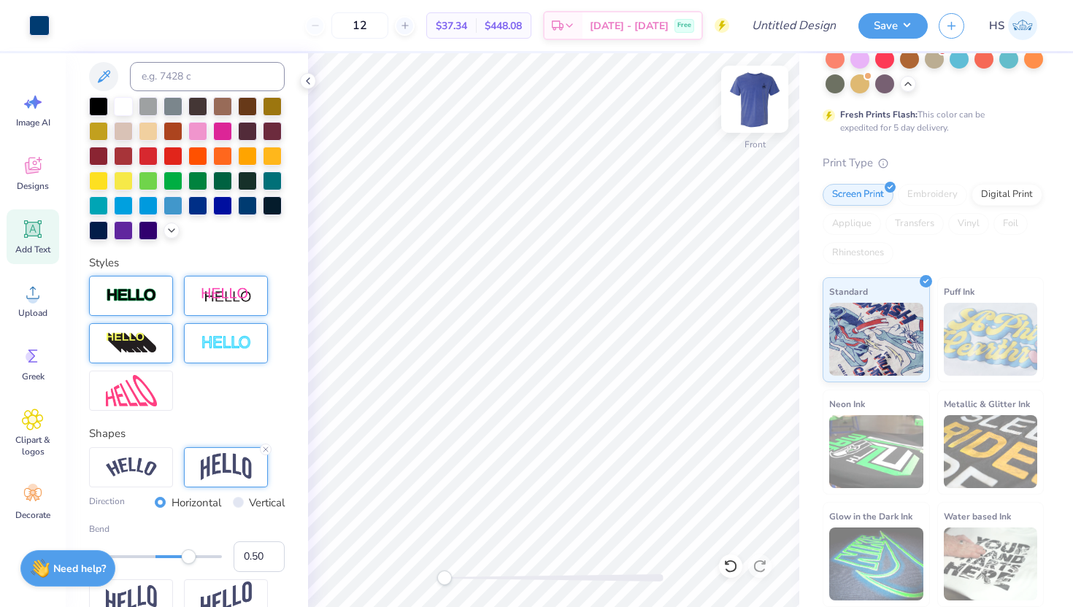
click at [765, 99] on img at bounding box center [755, 99] width 58 height 58
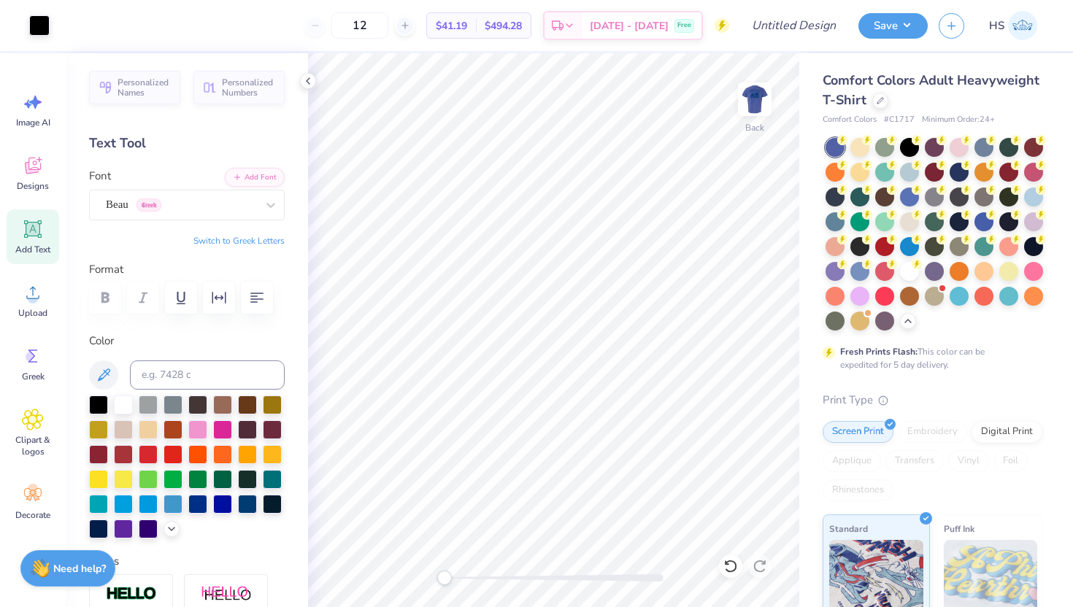
scroll to position [237, 0]
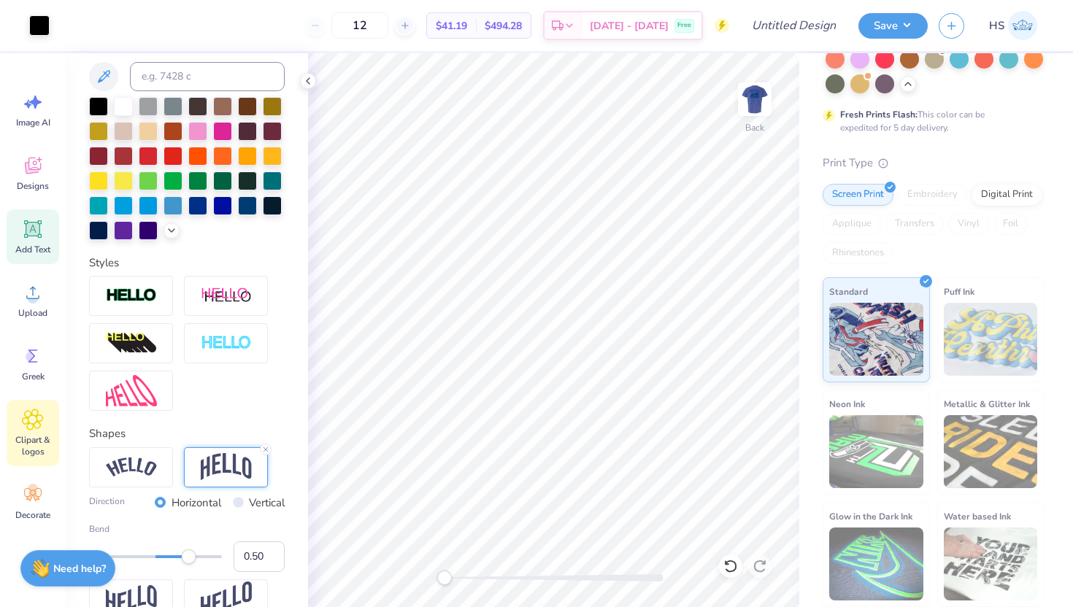
drag, startPoint x: 762, startPoint y: 92, endPoint x: 34, endPoint y: 423, distance: 800.0
click at [762, 92] on img at bounding box center [754, 99] width 29 height 29
click at [37, 425] on icon at bounding box center [32, 420] width 21 height 22
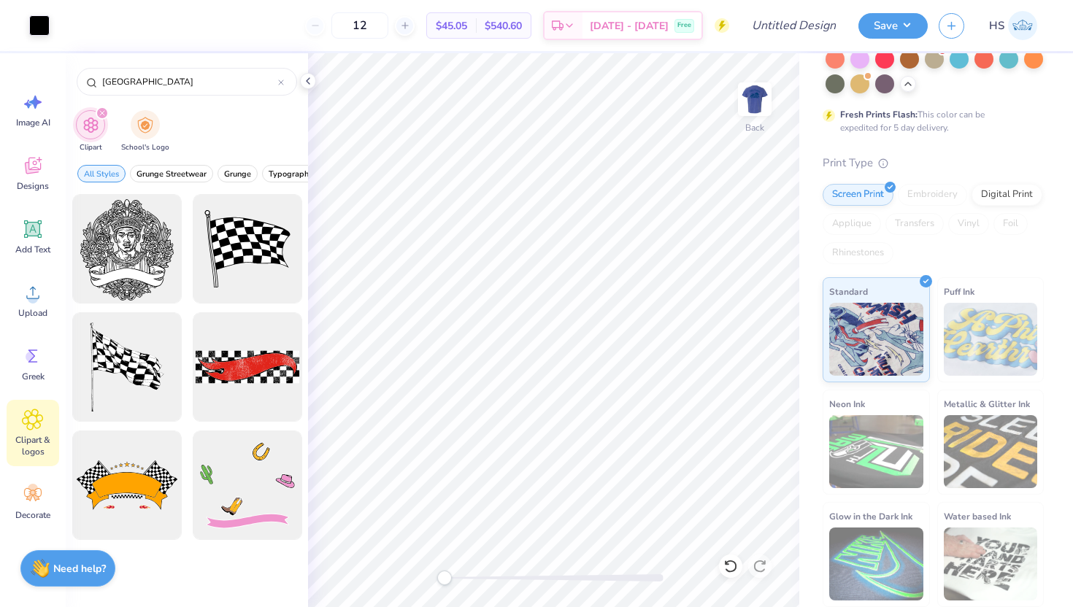
click at [34, 423] on icon at bounding box center [32, 419] width 9 height 9
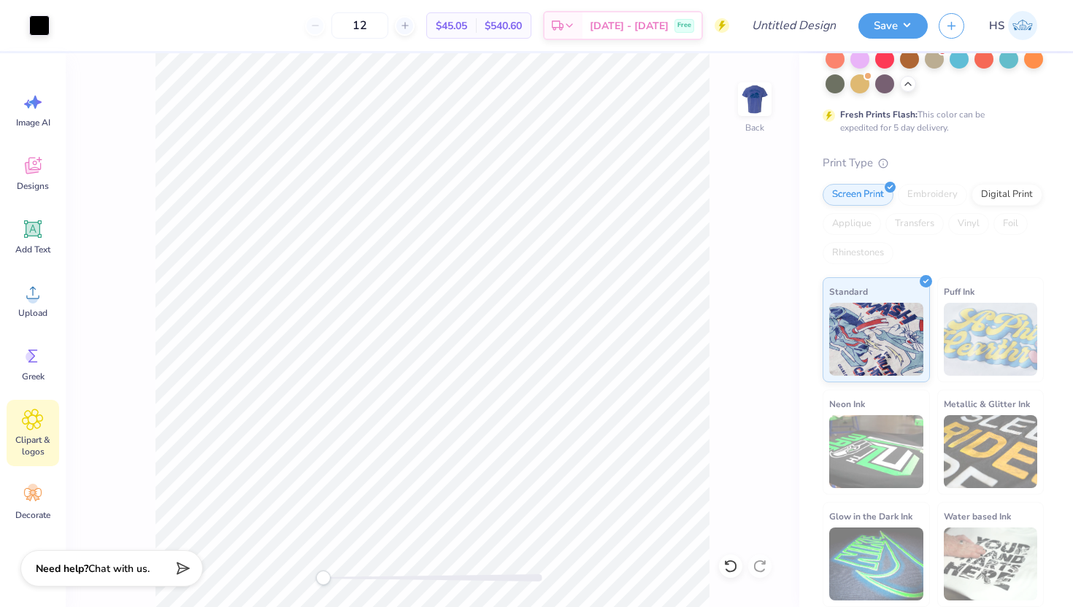
click at [34, 423] on icon at bounding box center [32, 419] width 9 height 9
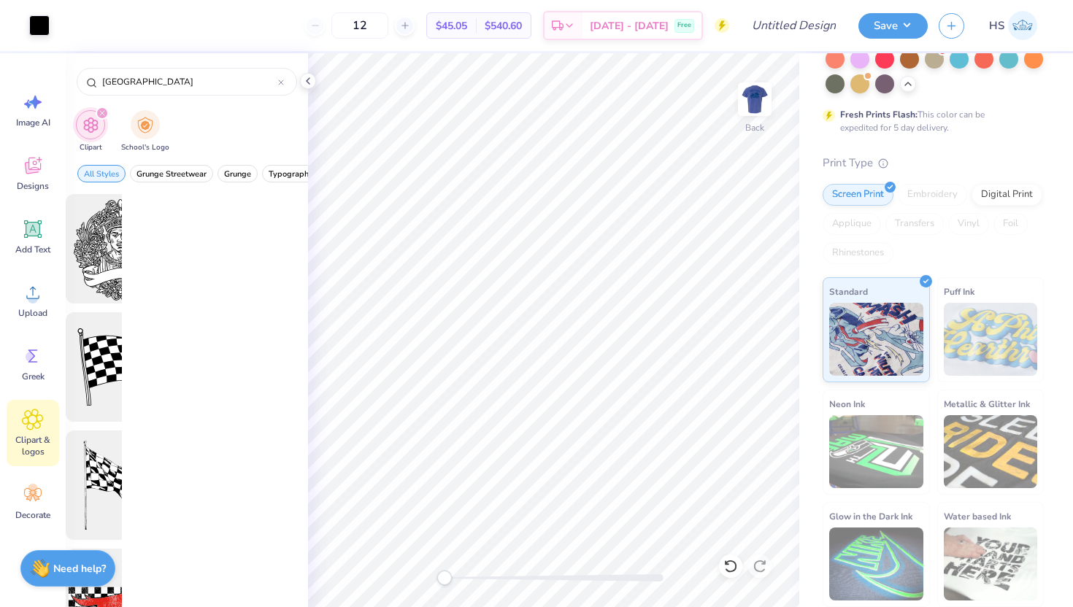
scroll to position [0, 0]
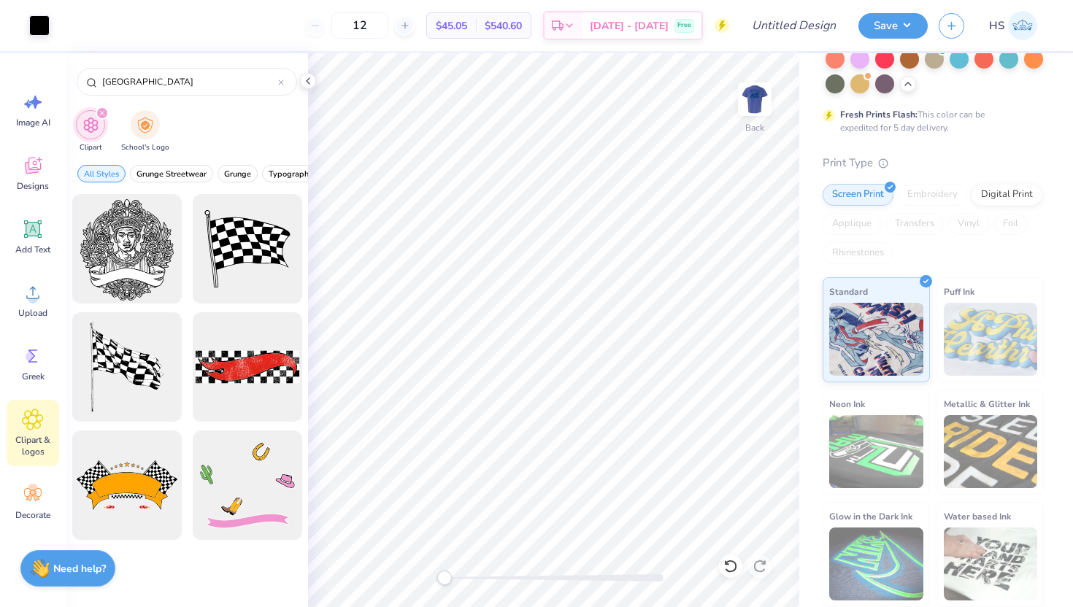
click at [38, 424] on icon at bounding box center [32, 420] width 21 height 22
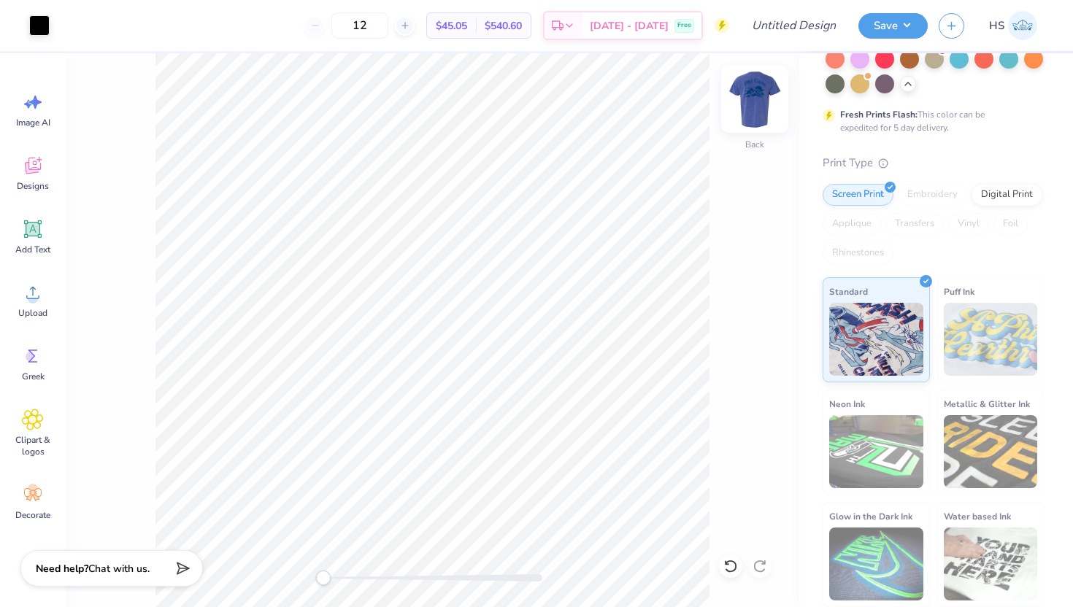
click at [759, 101] on img at bounding box center [755, 99] width 58 height 58
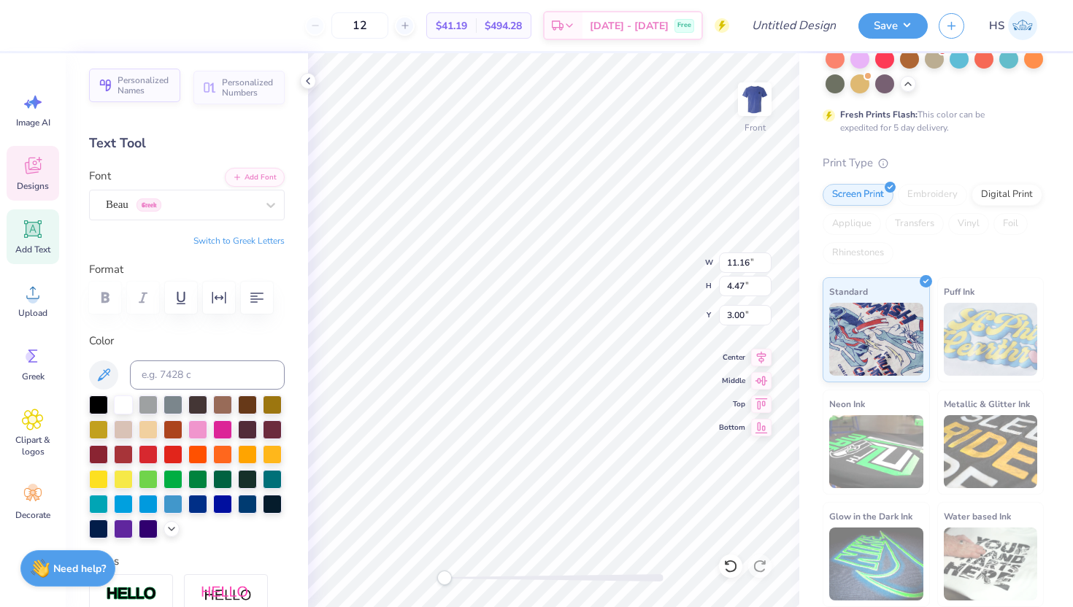
click at [142, 85] on span "Personalized Names" at bounding box center [145, 85] width 54 height 20
type input "12.43"
type input "2.00"
type input "12.75"
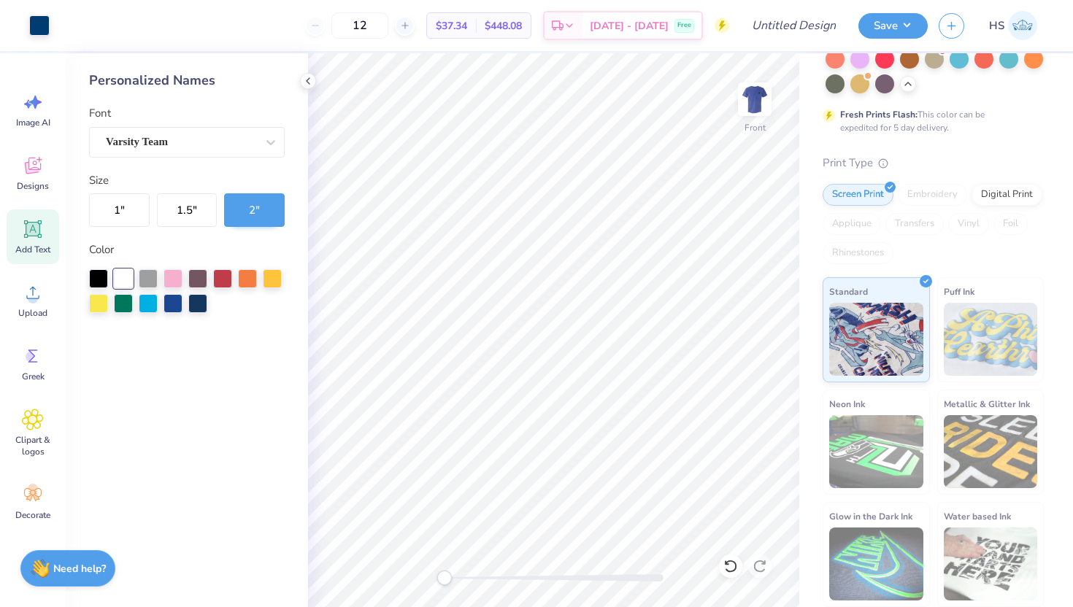
click at [36, 245] on span "Add Text" at bounding box center [32, 250] width 35 height 12
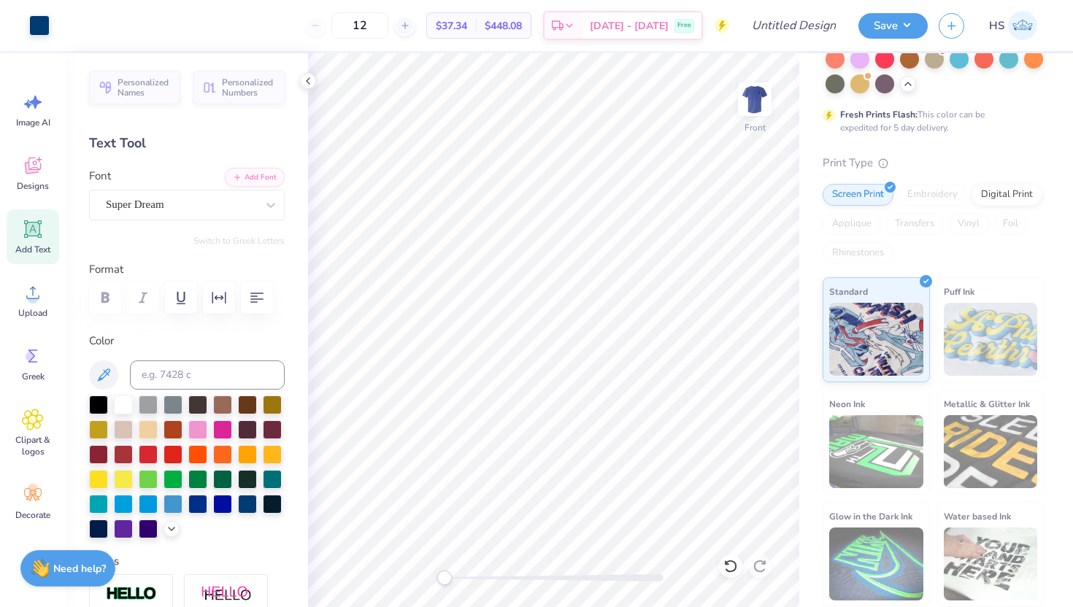
click at [26, 239] on icon at bounding box center [33, 229] width 22 height 22
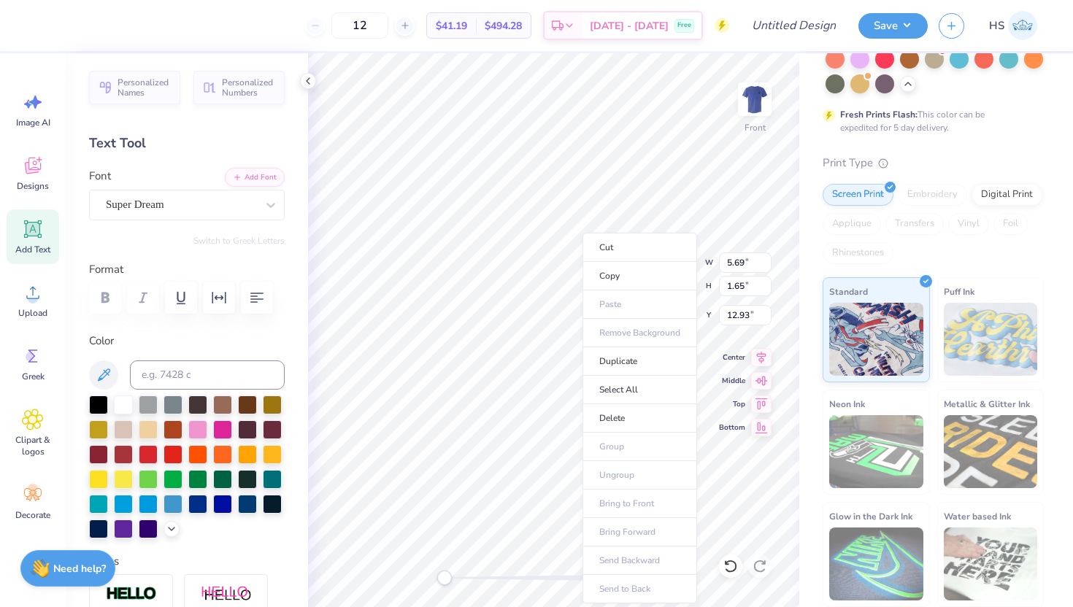
click at [623, 310] on ul "Cut Copy Paste Remove Background Duplicate Select All Delete Group Ungroup Brin…" at bounding box center [640, 418] width 115 height 371
type input "11.26"
type input "6.21"
type input "6.80"
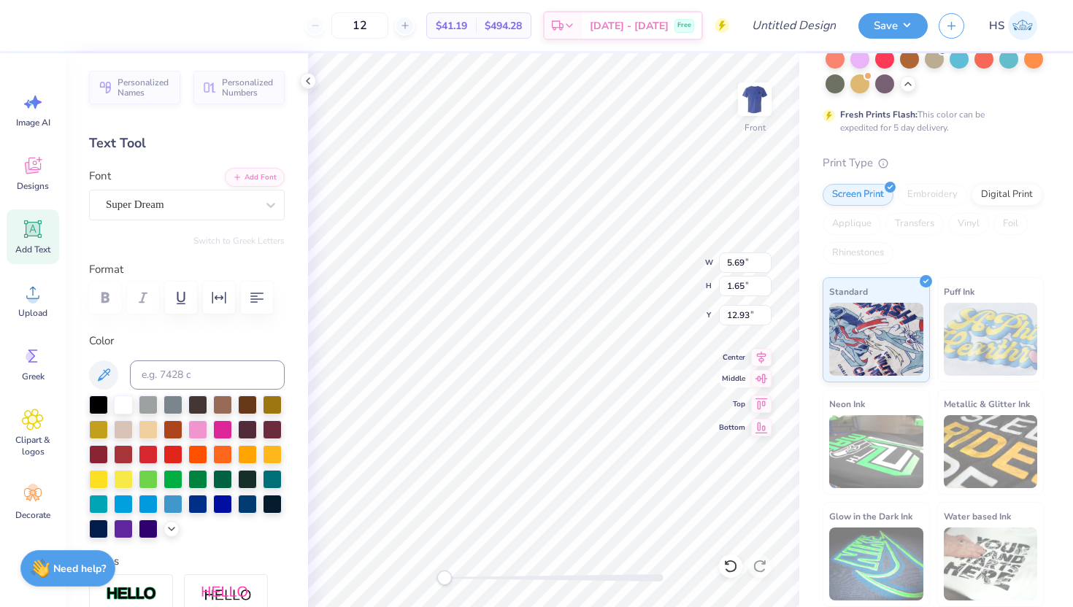
type textarea "Phi Gamma Alpha"
click at [767, 384] on icon at bounding box center [761, 379] width 20 height 18
click at [760, 380] on icon at bounding box center [762, 381] width 12 height 9
type input "11.26"
type input "6.21"
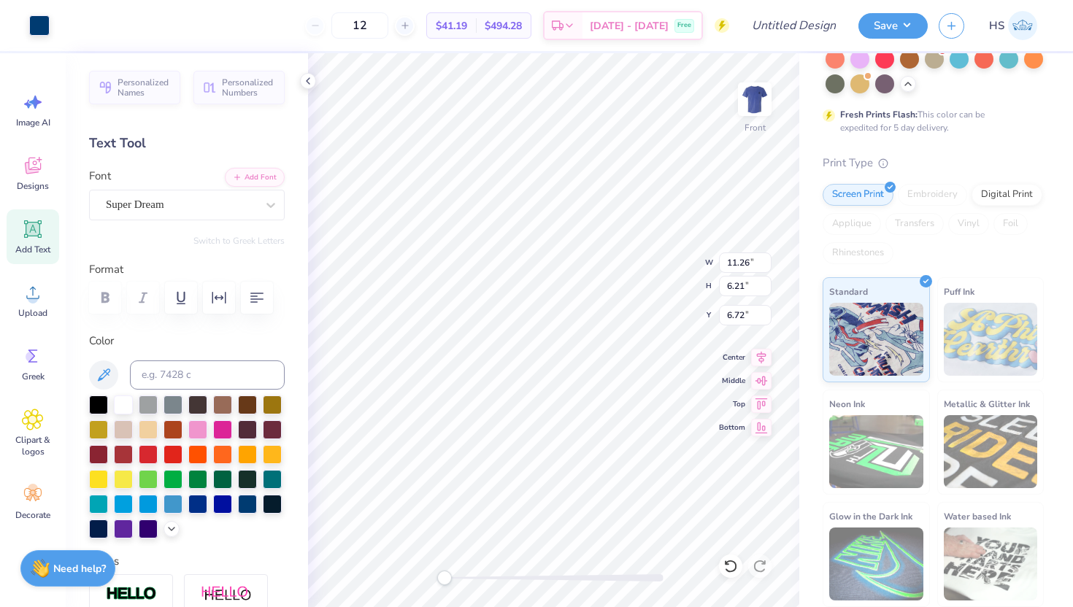
type input "6.72"
type input "14.53"
type input "1.73"
type input "12.88"
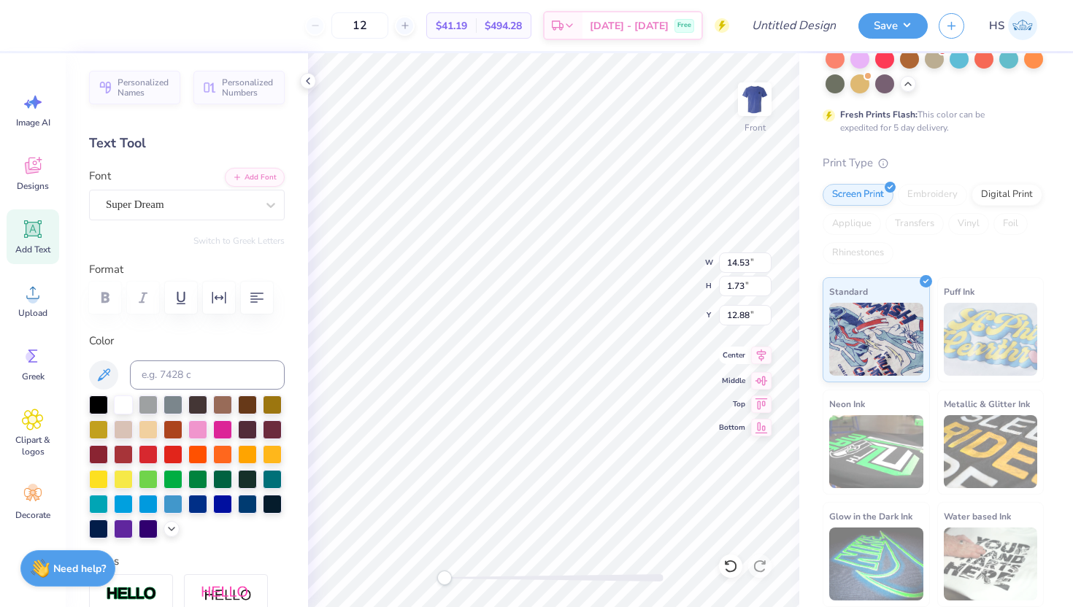
type textarea "Phi Gamma Delta"
click at [138, 199] on div "Super Dream" at bounding box center [180, 204] width 153 height 23
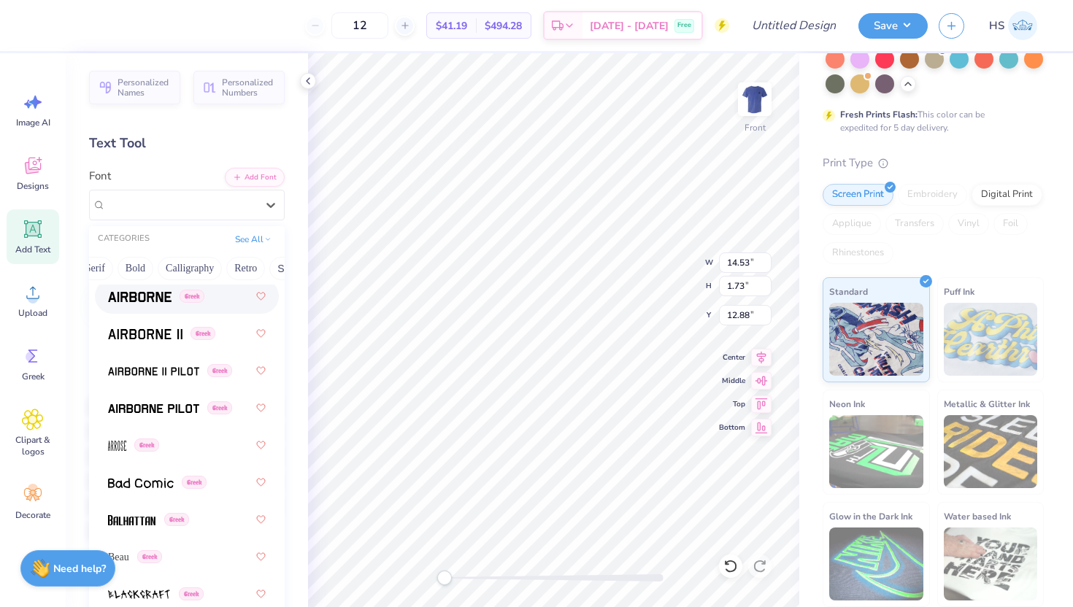
scroll to position [0, 189]
click at [232, 264] on button "Retro" at bounding box center [228, 268] width 39 height 23
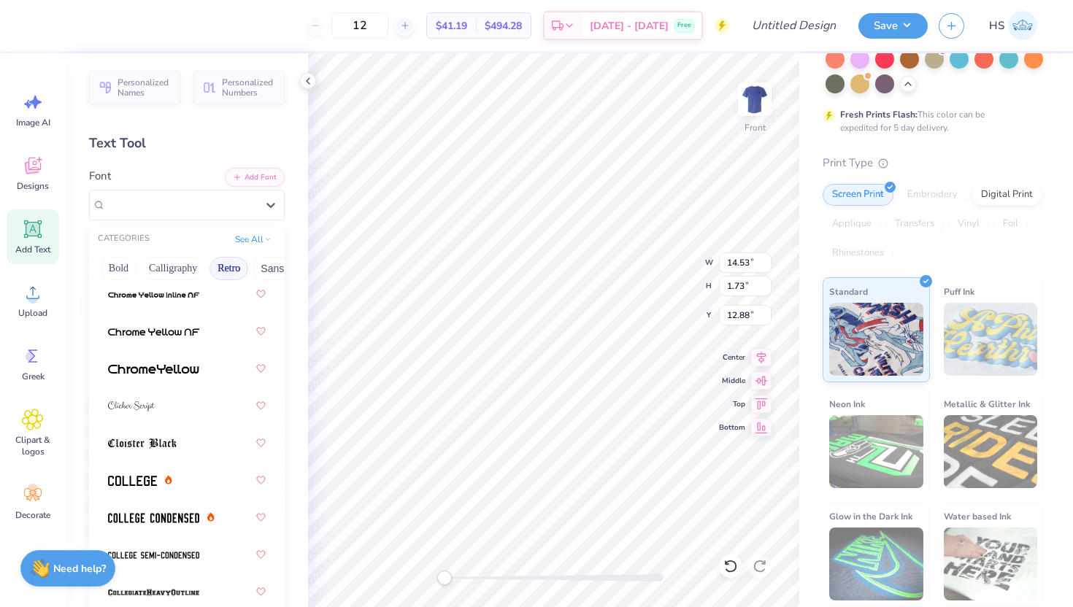
scroll to position [664, 0]
click at [180, 326] on span at bounding box center [153, 332] width 91 height 15
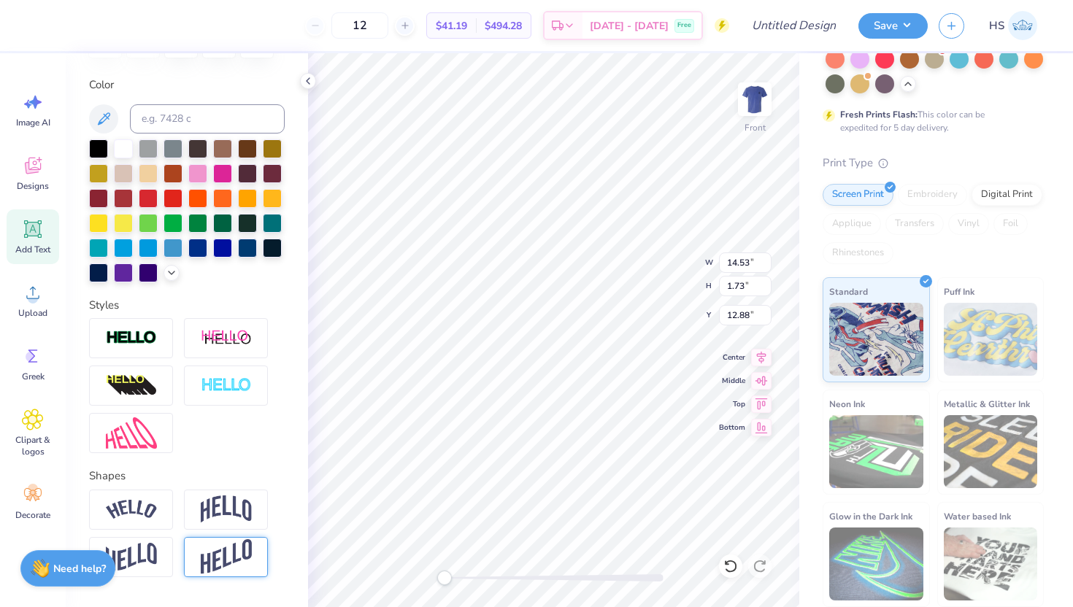
scroll to position [299, 0]
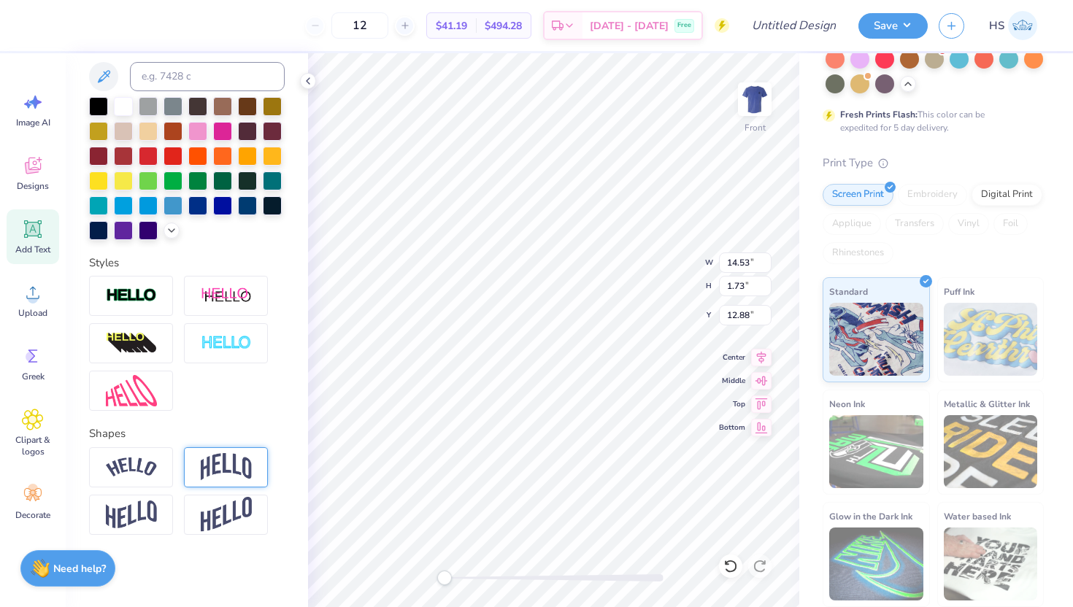
click at [228, 461] on img at bounding box center [226, 467] width 51 height 28
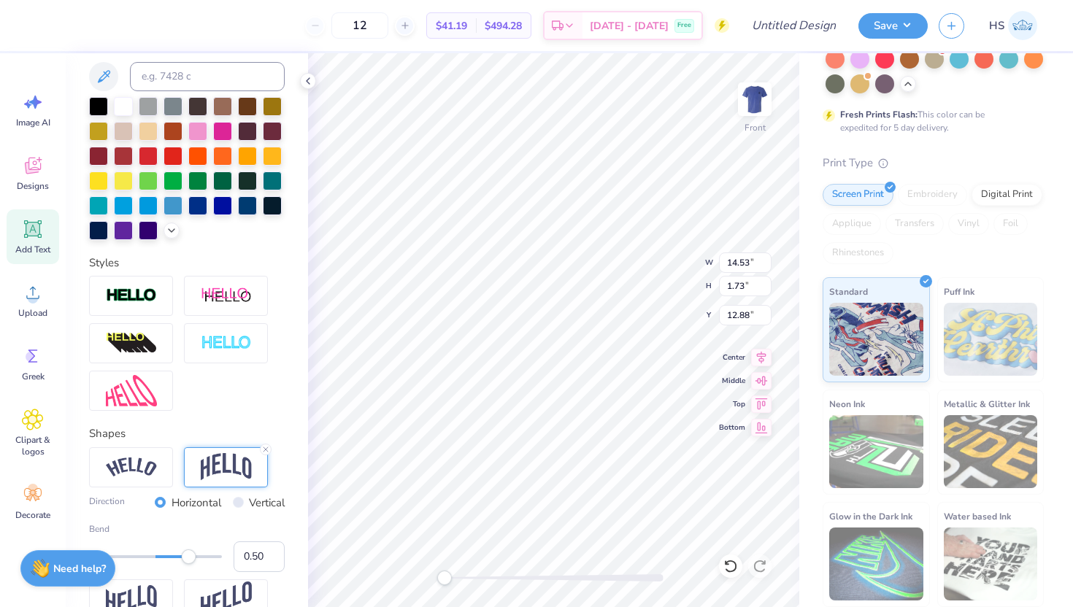
scroll to position [0, 4]
type input "0.27"
drag, startPoint x: 191, startPoint y: 557, endPoint x: 174, endPoint y: 558, distance: 16.9
click at [174, 558] on div "Accessibility label" at bounding box center [173, 557] width 15 height 15
type input "0.69"
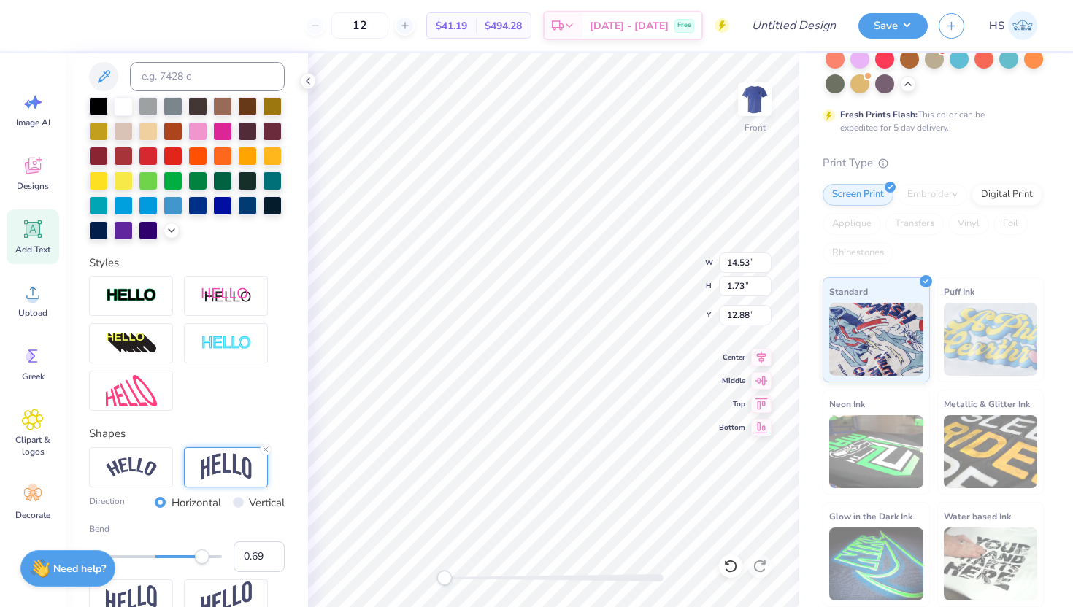
drag, startPoint x: 175, startPoint y: 559, endPoint x: 200, endPoint y: 565, distance: 25.5
click at [201, 565] on div "Bend 0.69" at bounding box center [187, 548] width 196 height 50
drag, startPoint x: 200, startPoint y: 565, endPoint x: 193, endPoint y: 563, distance: 7.6
click at [193, 563] on div "Bend 0.67" at bounding box center [187, 548] width 196 height 50
type input "0.30"
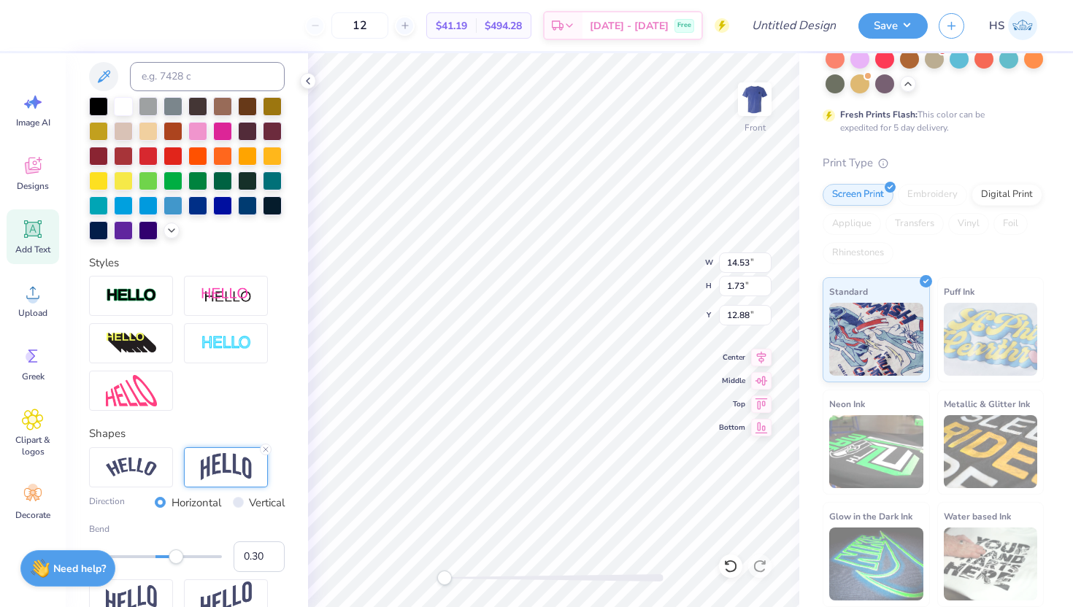
drag, startPoint x: 200, startPoint y: 556, endPoint x: 175, endPoint y: 556, distance: 24.8
click at [175, 556] on div "Accessibility label" at bounding box center [176, 557] width 15 height 15
click at [145, 269] on div "Styles" at bounding box center [187, 333] width 196 height 157
type input "2.72"
type input "12.39"
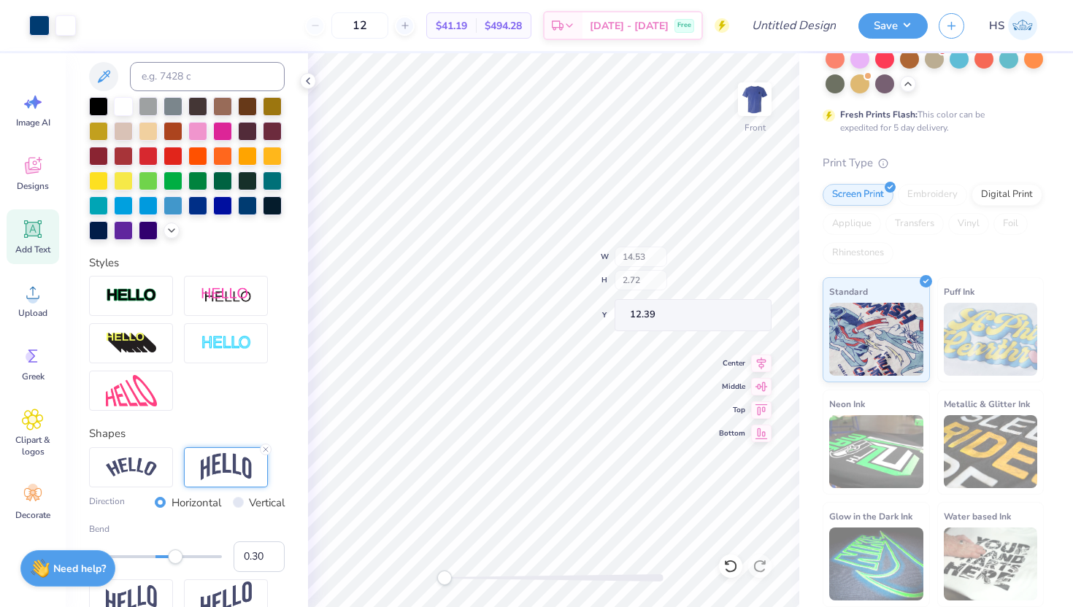
scroll to position [267, 0]
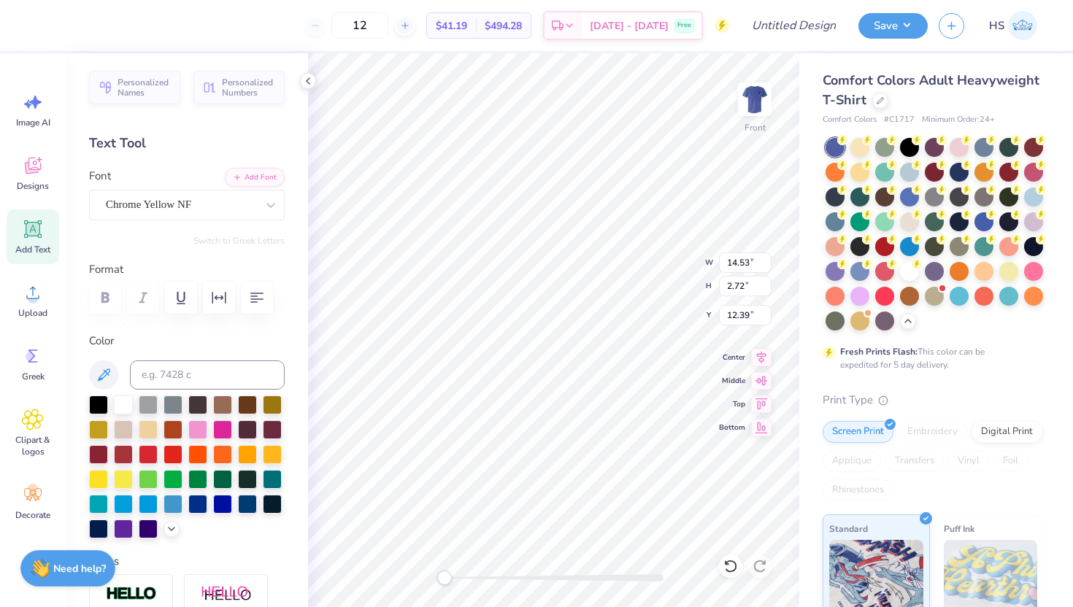
scroll to position [237, 0]
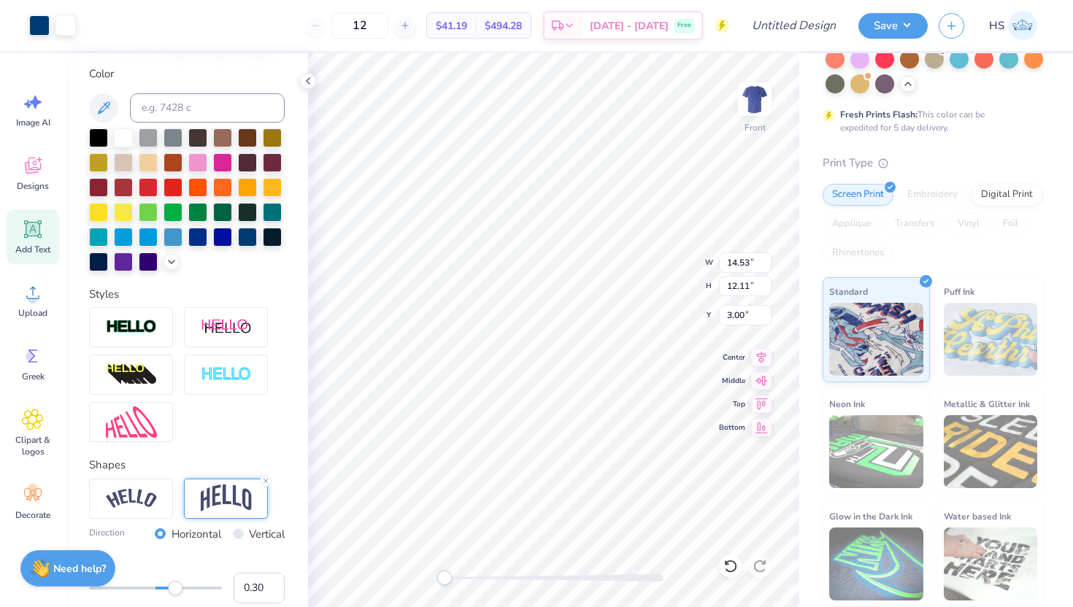
type input "12.11"
type input "3.00"
click at [765, 355] on icon at bounding box center [761, 356] width 20 height 18
type input "2.72"
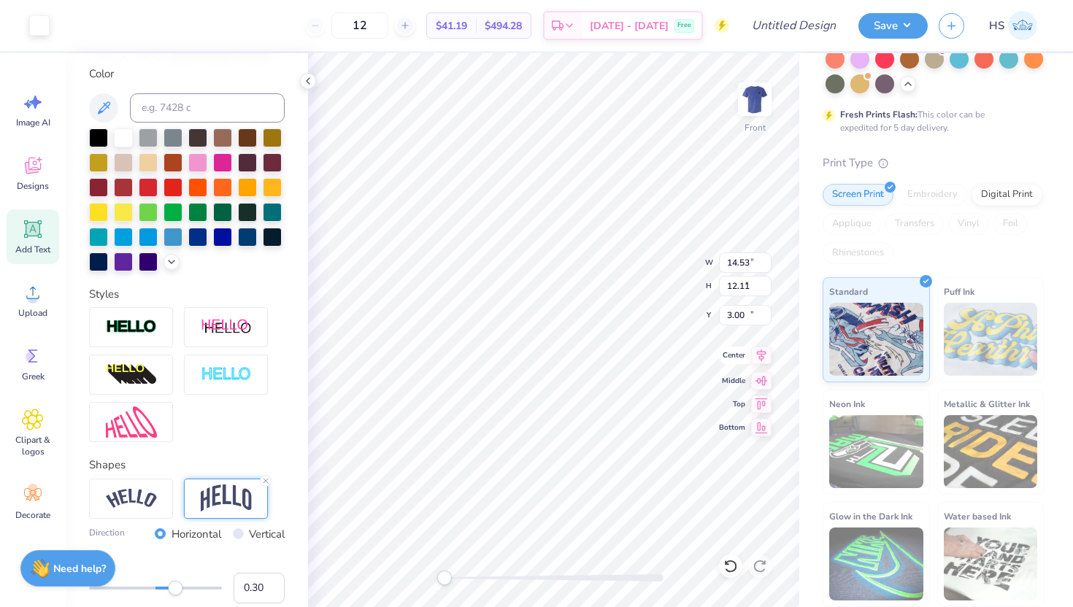
type input "12.39"
type input "11.16"
type input "4.47"
type input "3.00"
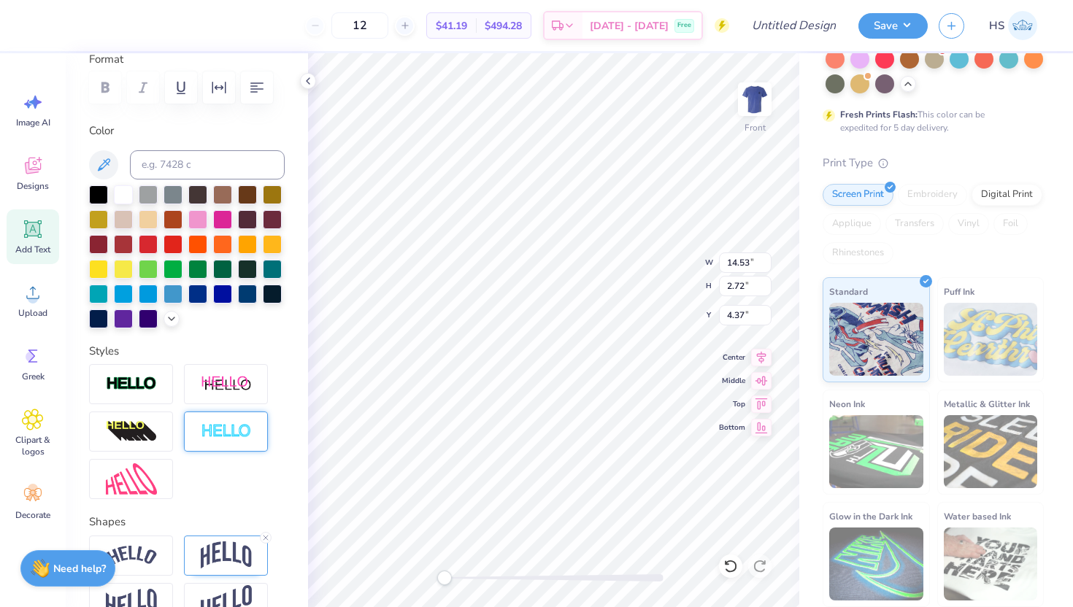
scroll to position [206, 0]
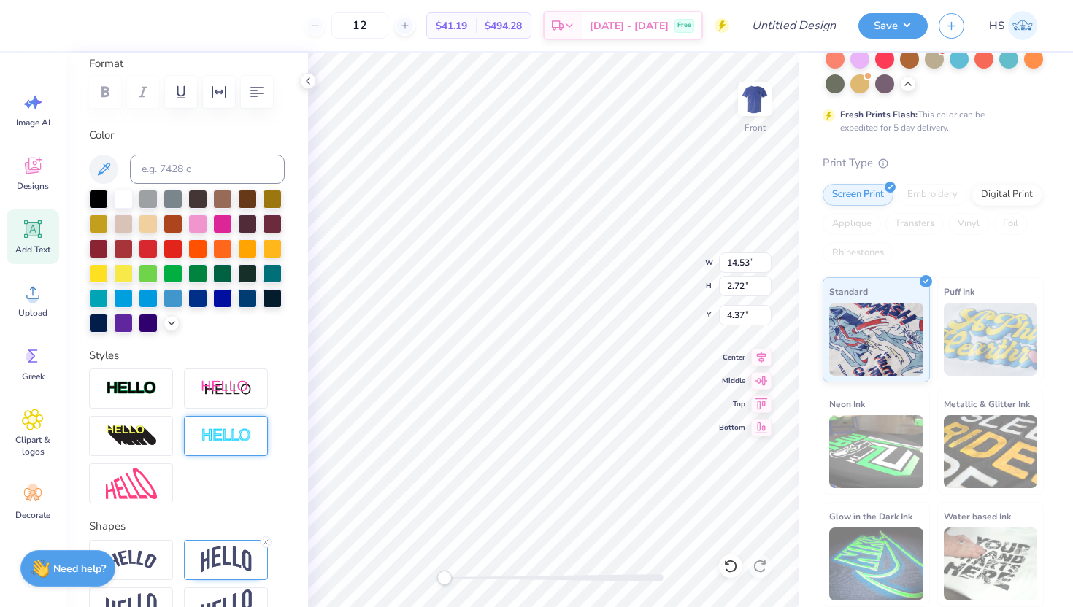
click at [229, 428] on img at bounding box center [226, 436] width 51 height 17
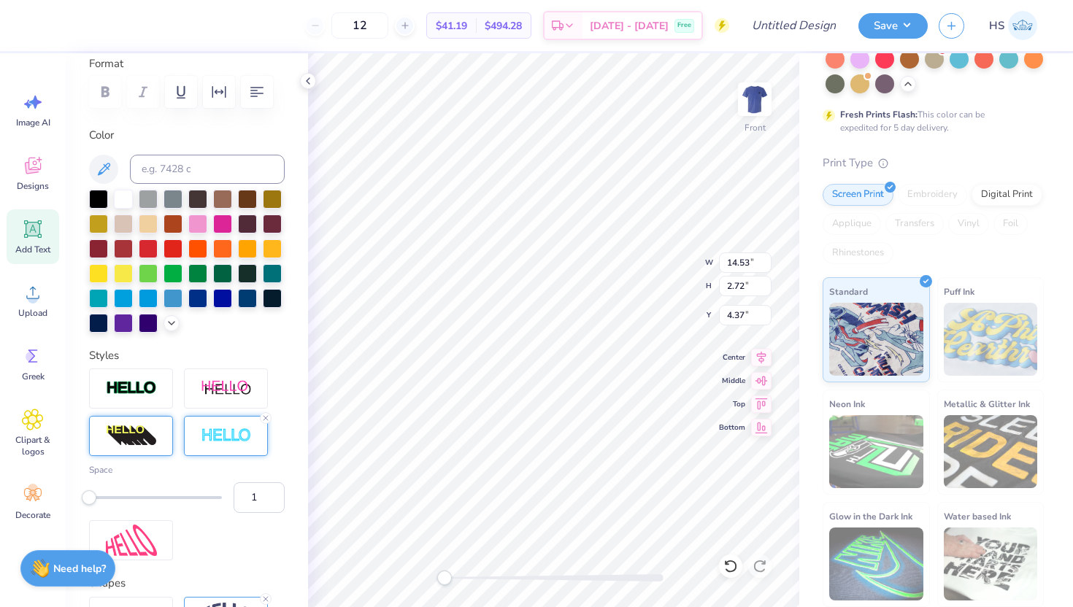
click at [147, 431] on img at bounding box center [131, 436] width 51 height 23
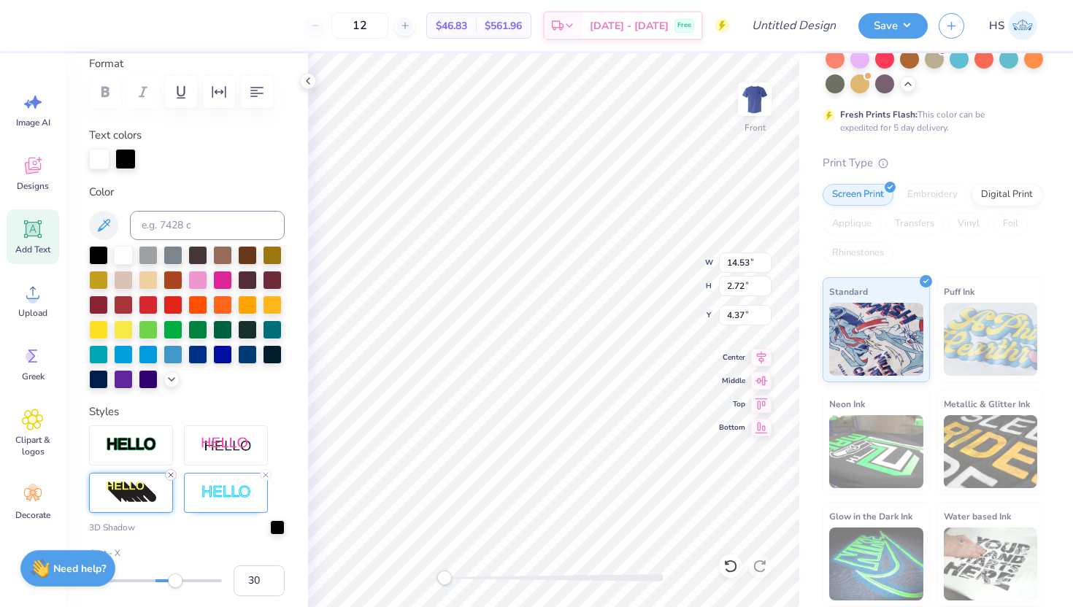
click at [172, 474] on icon at bounding box center [170, 475] width 9 height 9
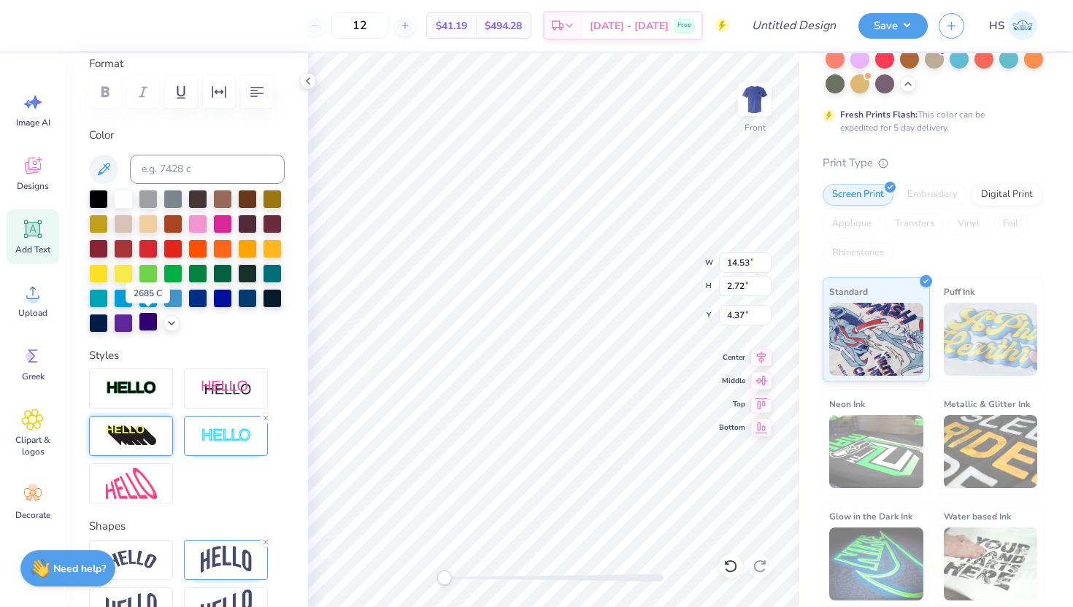
click at [147, 324] on div at bounding box center [148, 321] width 19 height 19
click at [223, 299] on div at bounding box center [222, 297] width 19 height 19
click at [97, 318] on div at bounding box center [98, 321] width 19 height 19
click at [200, 296] on div at bounding box center [197, 297] width 19 height 19
click at [109, 164] on icon at bounding box center [104, 170] width 18 height 18
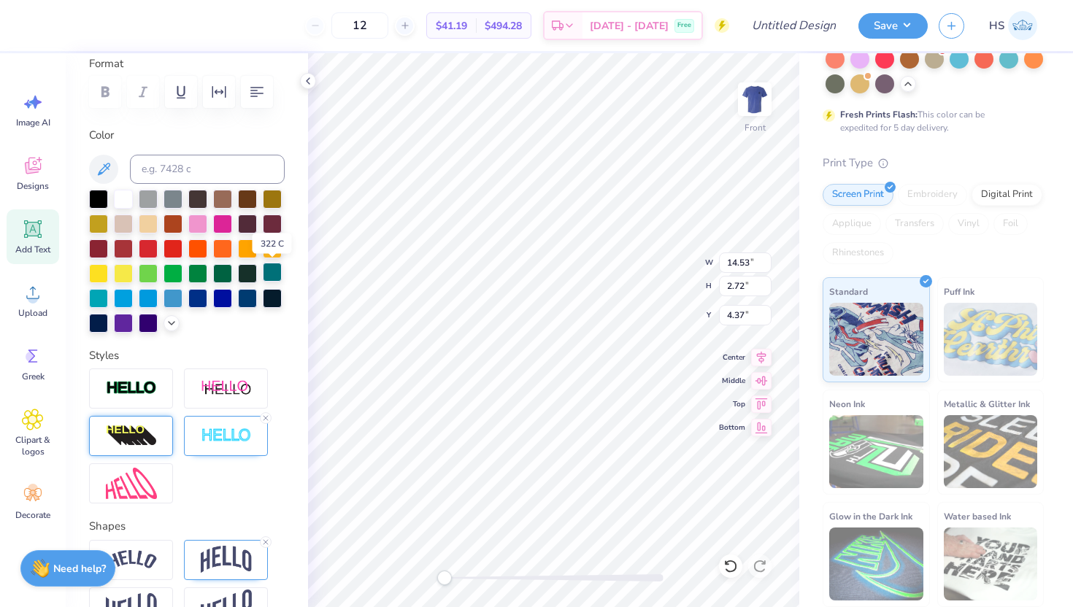
click at [274, 277] on div at bounding box center [272, 272] width 19 height 19
click at [218, 296] on div at bounding box center [222, 297] width 19 height 19
click at [98, 86] on div at bounding box center [187, 92] width 196 height 32
click at [265, 418] on icon at bounding box center [265, 418] width 9 height 9
type input "11.26"
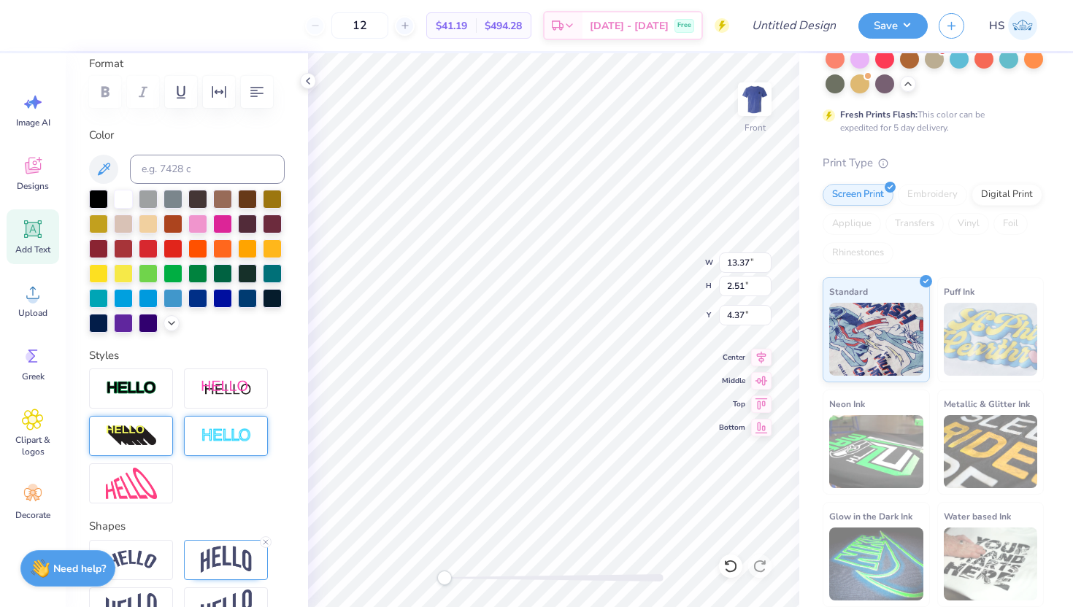
type input "6.21"
type input "6.72"
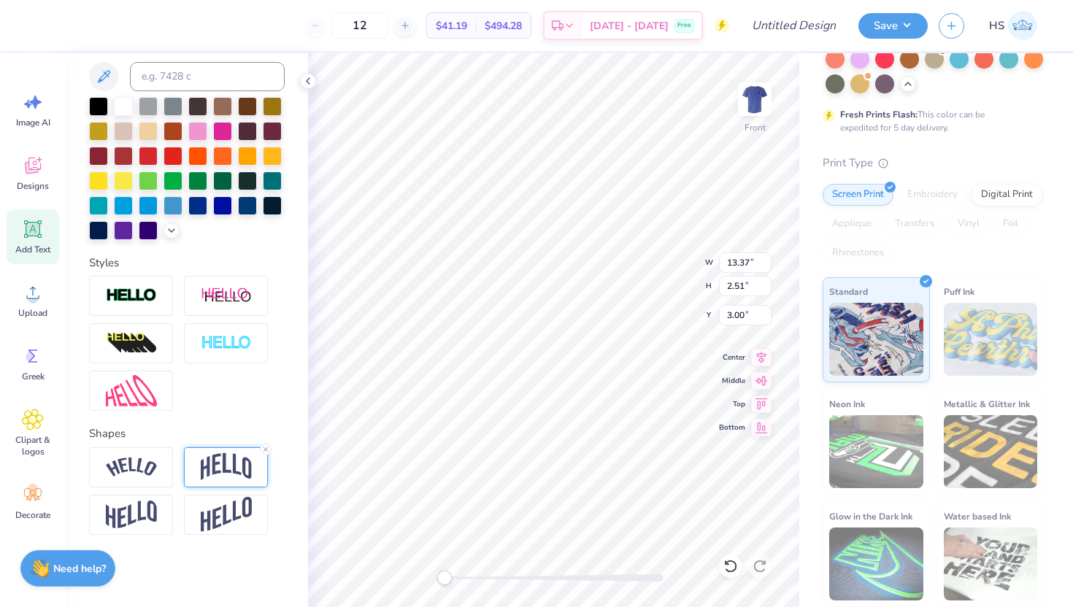
click at [230, 455] on img at bounding box center [226, 467] width 51 height 28
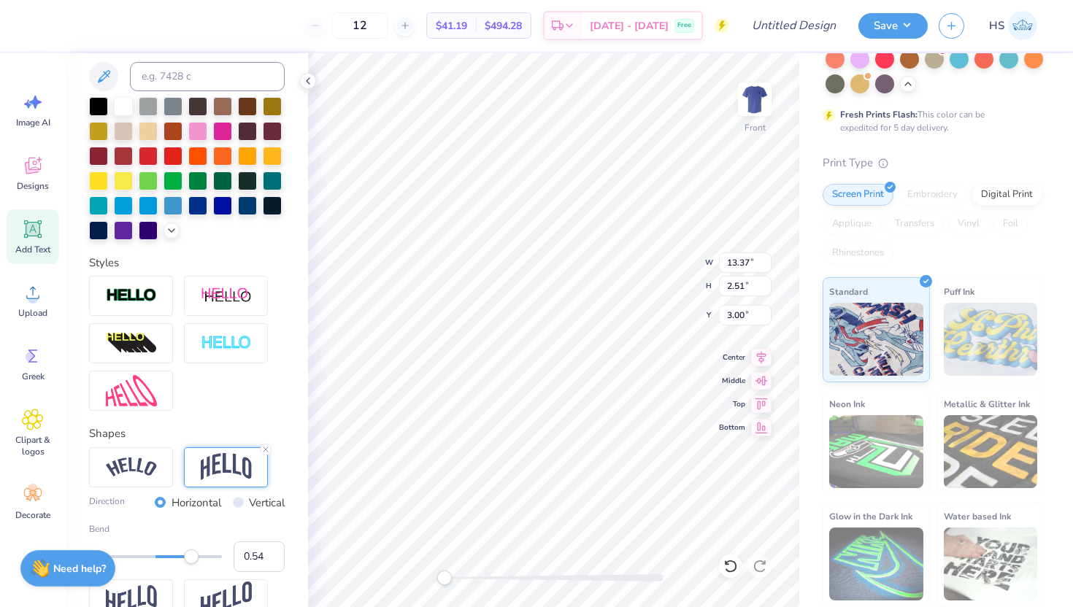
type input "0.55"
drag, startPoint x: 177, startPoint y: 555, endPoint x: 191, endPoint y: 558, distance: 14.2
click at [191, 558] on div "Accessibility label" at bounding box center [191, 557] width 15 height 15
type input "0.34"
drag, startPoint x: 190, startPoint y: 558, endPoint x: 177, endPoint y: 558, distance: 12.4
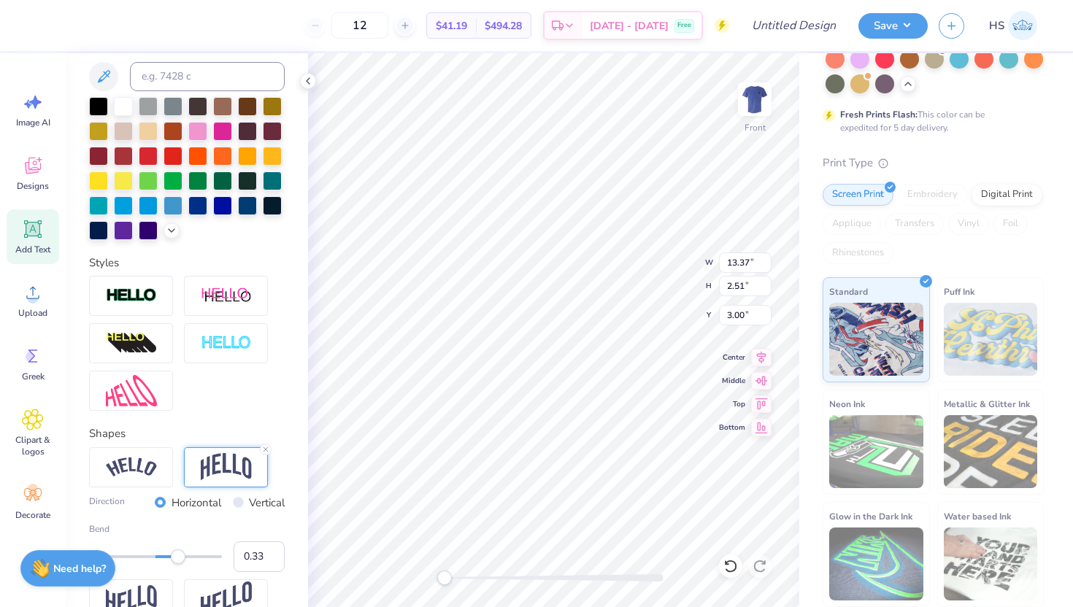
click at [177, 558] on div "Accessibility label" at bounding box center [178, 557] width 15 height 15
type input "11.26"
type input "6.21"
type input "5.51"
type input "4.80"
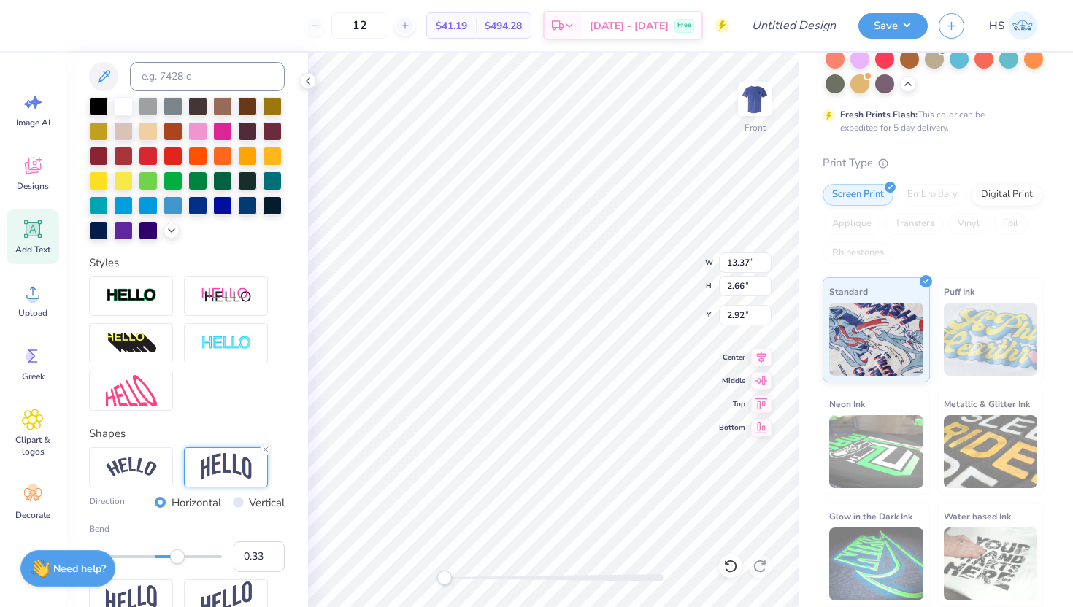
scroll to position [0, 0]
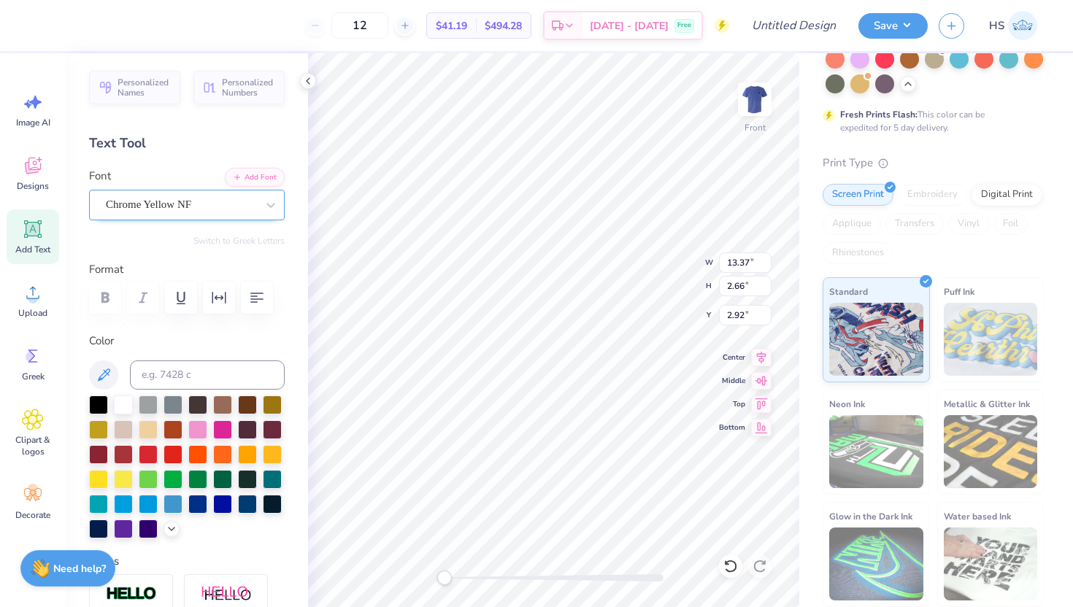
click at [165, 212] on div "Chrome Yellow NF" at bounding box center [180, 204] width 153 height 23
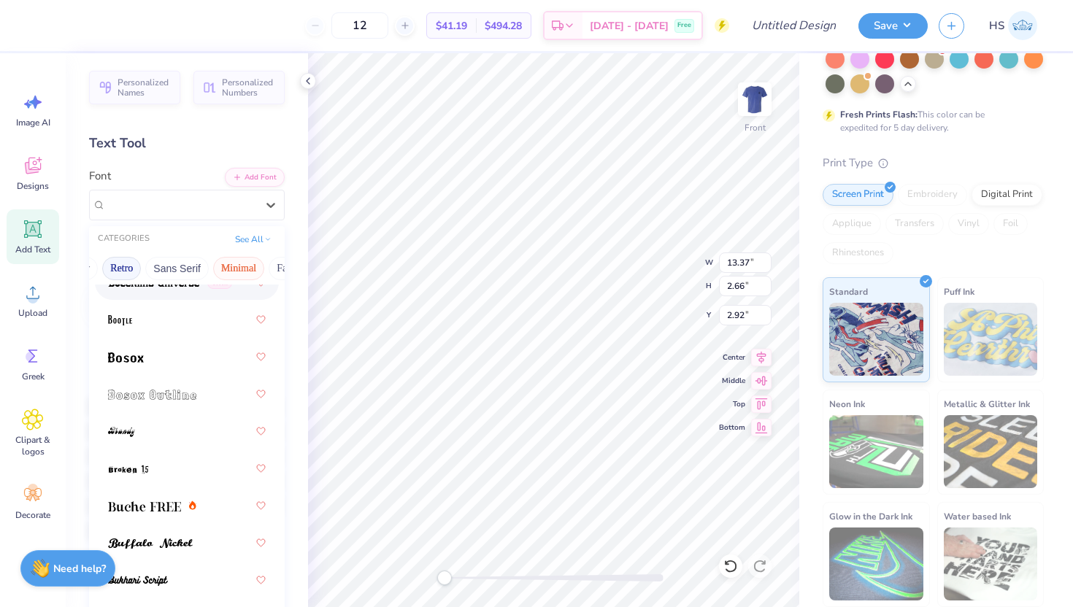
scroll to position [0, 429]
click at [204, 267] on button "Techno" at bounding box center [211, 268] width 46 height 23
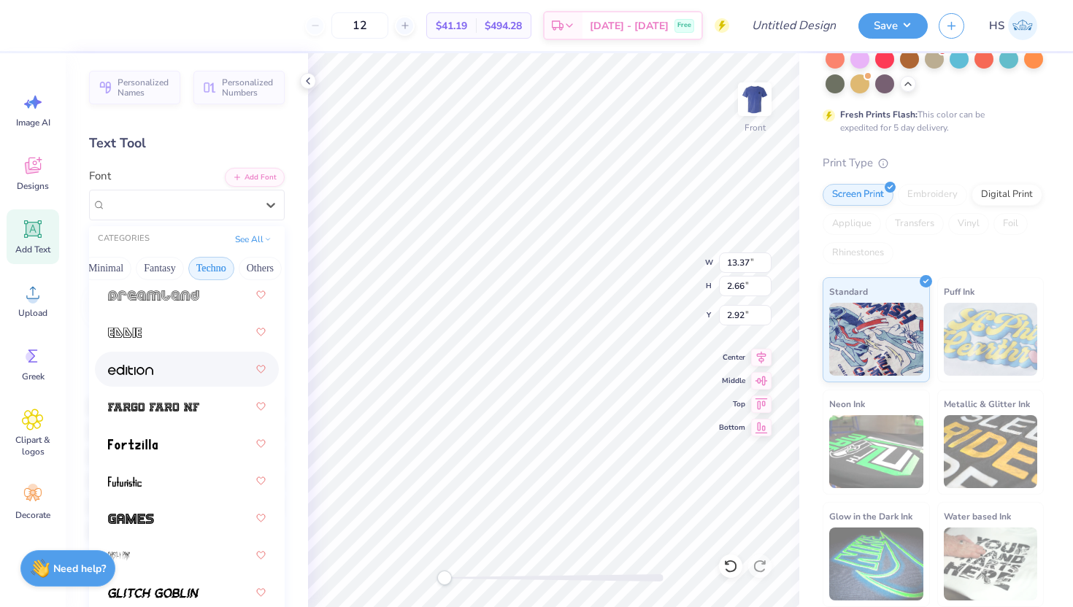
scroll to position [233, 0]
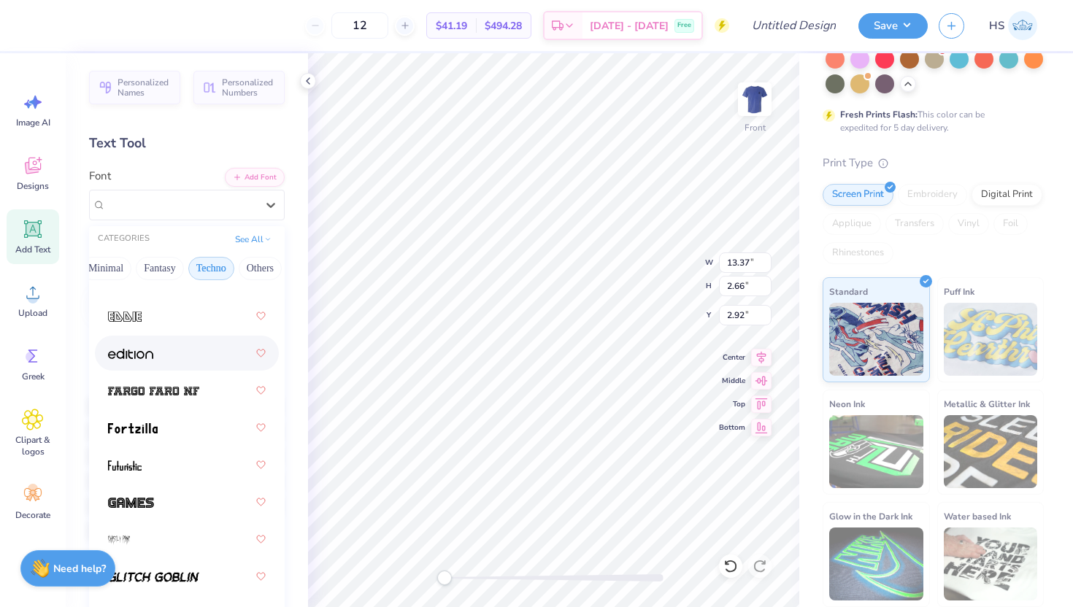
click at [150, 350] on img at bounding box center [130, 354] width 45 height 10
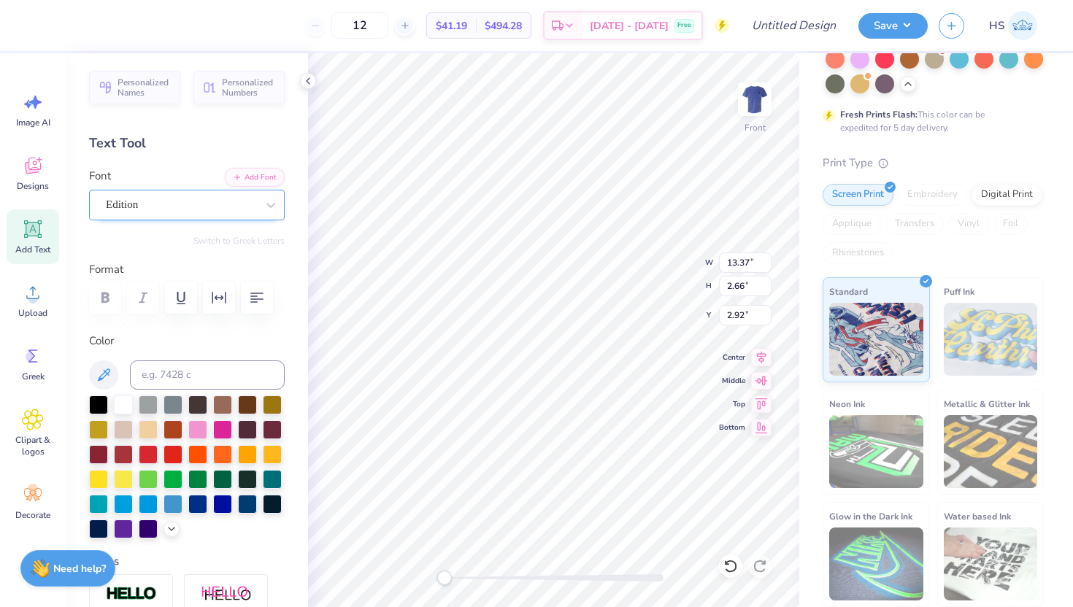
click at [240, 205] on div "Edition" at bounding box center [180, 204] width 153 height 23
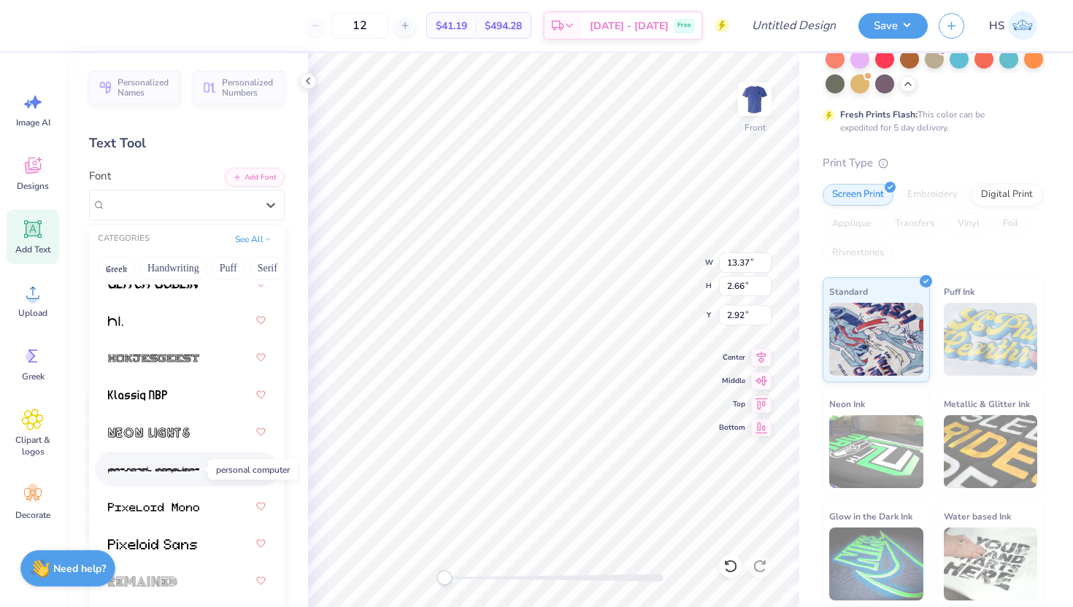
scroll to position [0, 0]
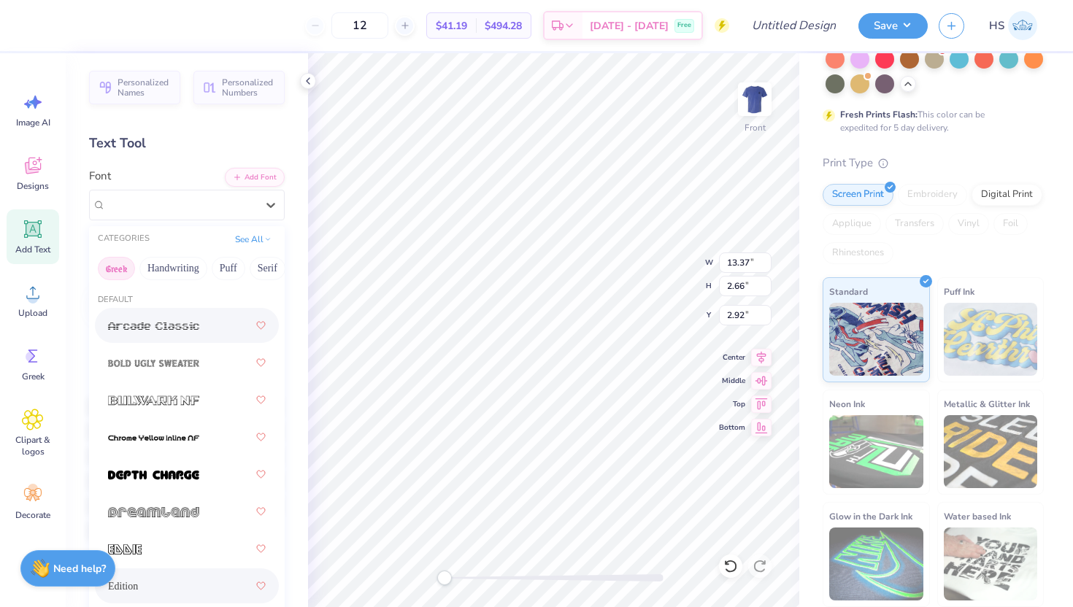
click at [125, 267] on button "Greek" at bounding box center [116, 268] width 37 height 23
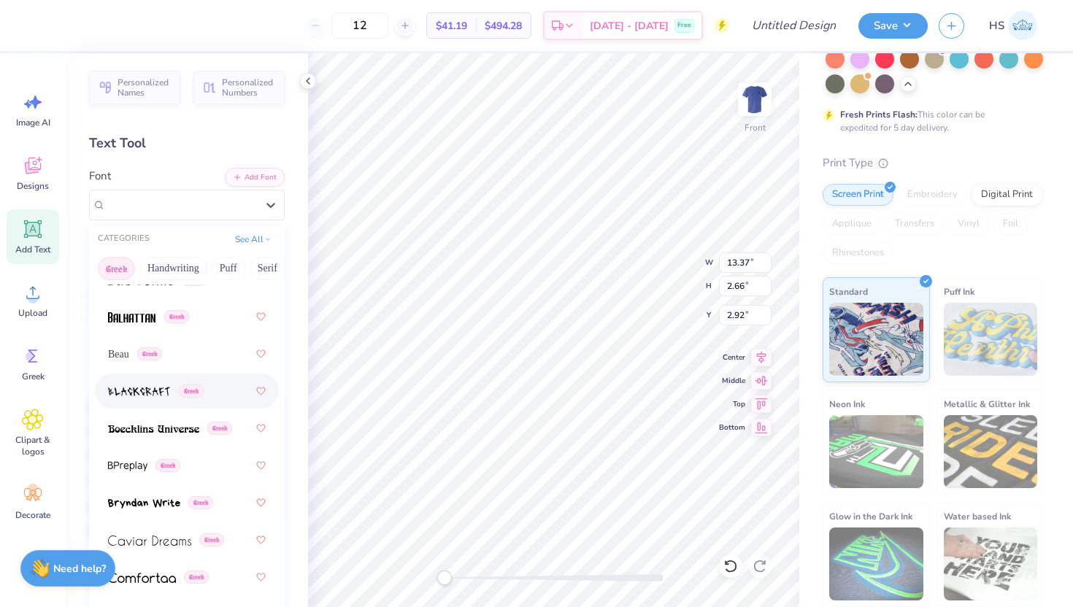
scroll to position [233, 0]
click at [126, 350] on span "Beau" at bounding box center [118, 353] width 21 height 15
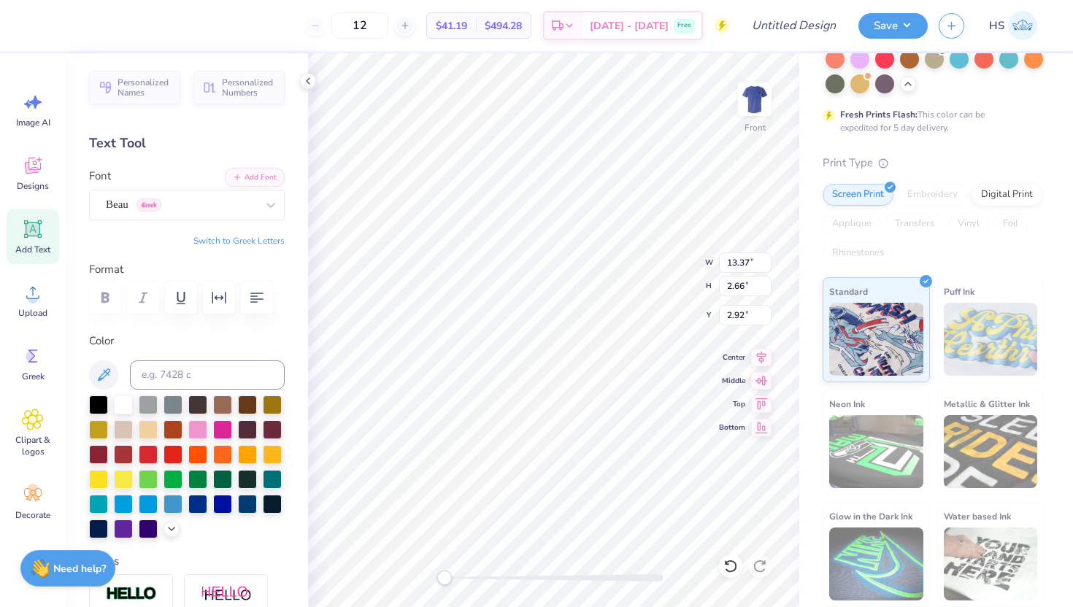
type input "9.84"
type input "2.05"
type input "3.31"
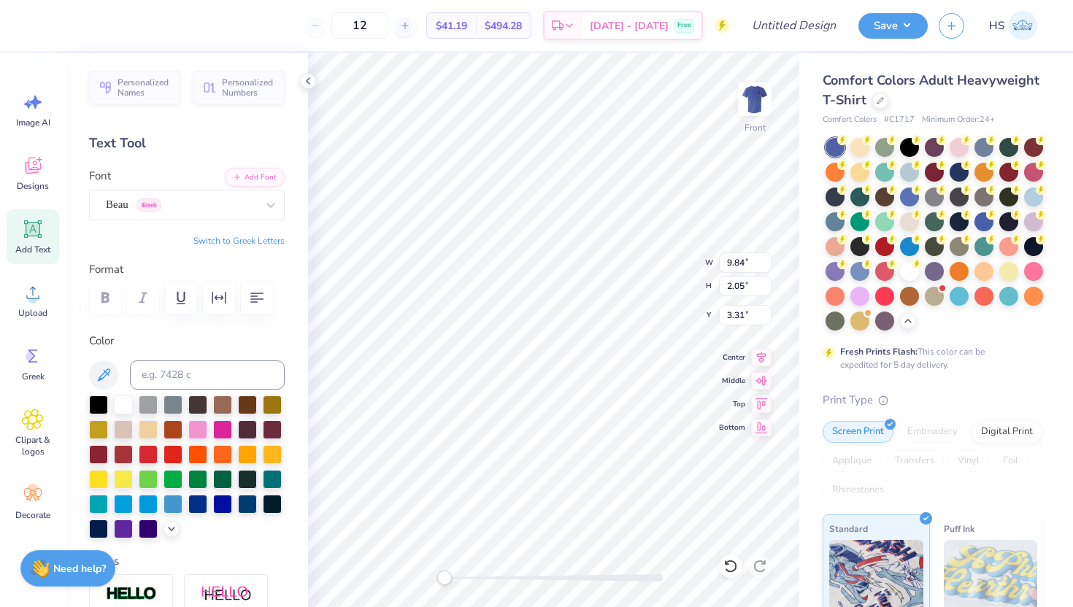
scroll to position [237, 0]
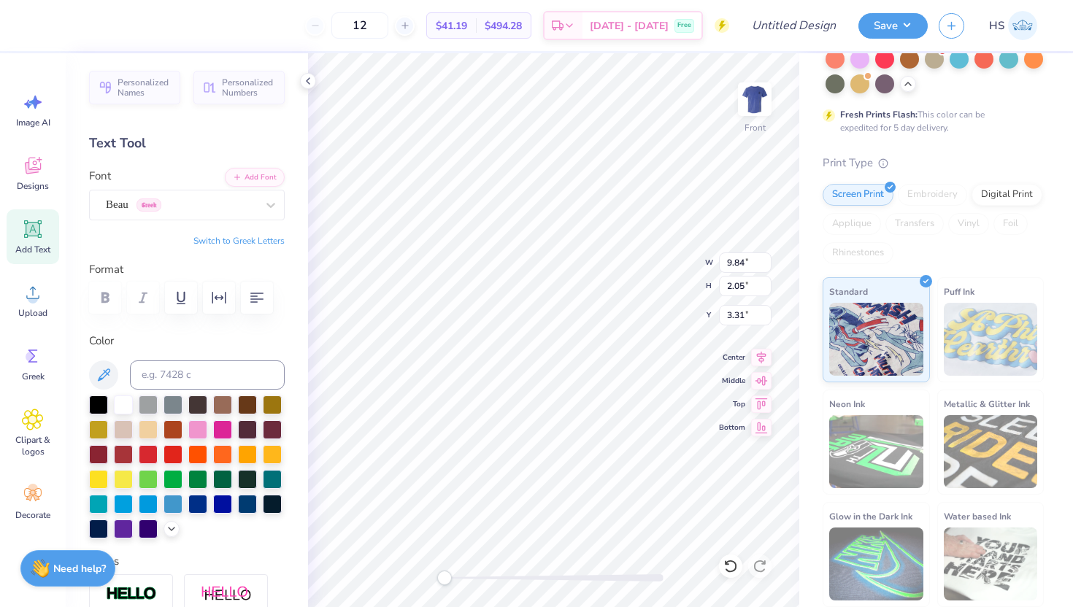
type input "12.32"
type input "6.79"
type input "5.05"
type input "11.96"
type input "2.49"
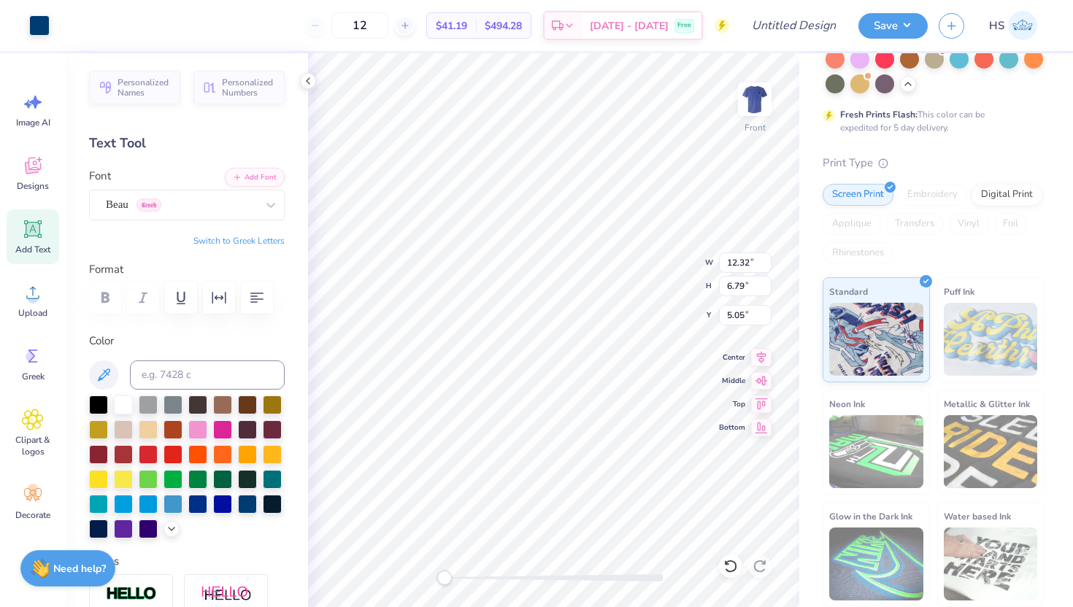
type input "3.00"
type input "12.32"
type input "6.79"
type input "4.92"
type input "14.24"
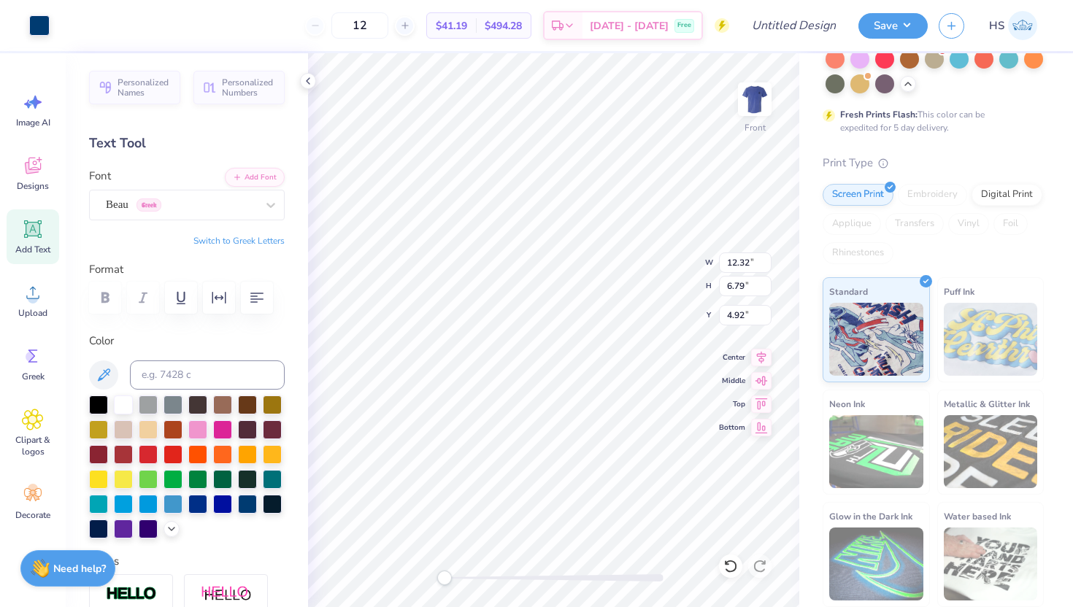
type input "2.96"
type input "3.00"
type input "14.24"
type input "2.96"
type input "4.11"
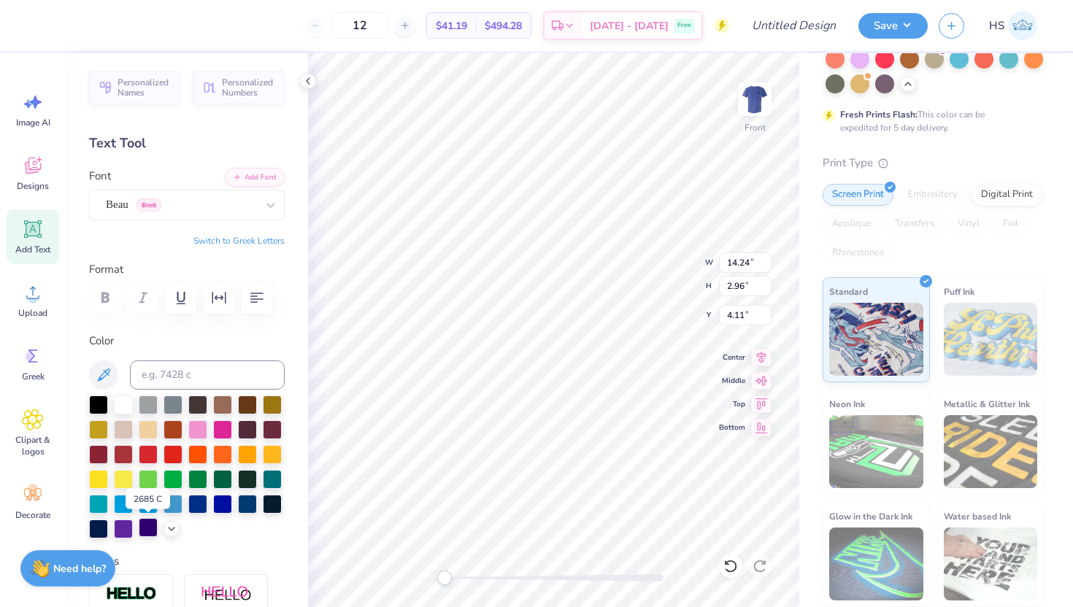
click at [147, 535] on div at bounding box center [148, 527] width 19 height 19
click at [224, 501] on div at bounding box center [222, 502] width 19 height 19
click at [126, 525] on div at bounding box center [123, 527] width 19 height 19
click at [101, 521] on div at bounding box center [98, 527] width 19 height 19
click at [225, 502] on div at bounding box center [222, 502] width 19 height 19
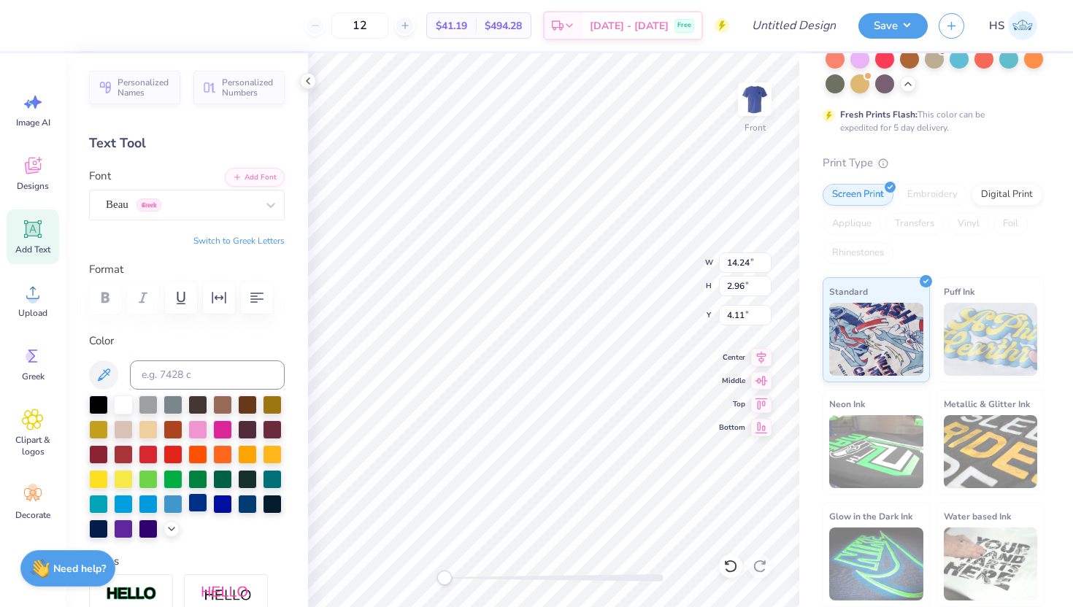
click at [200, 501] on div at bounding box center [197, 502] width 19 height 19
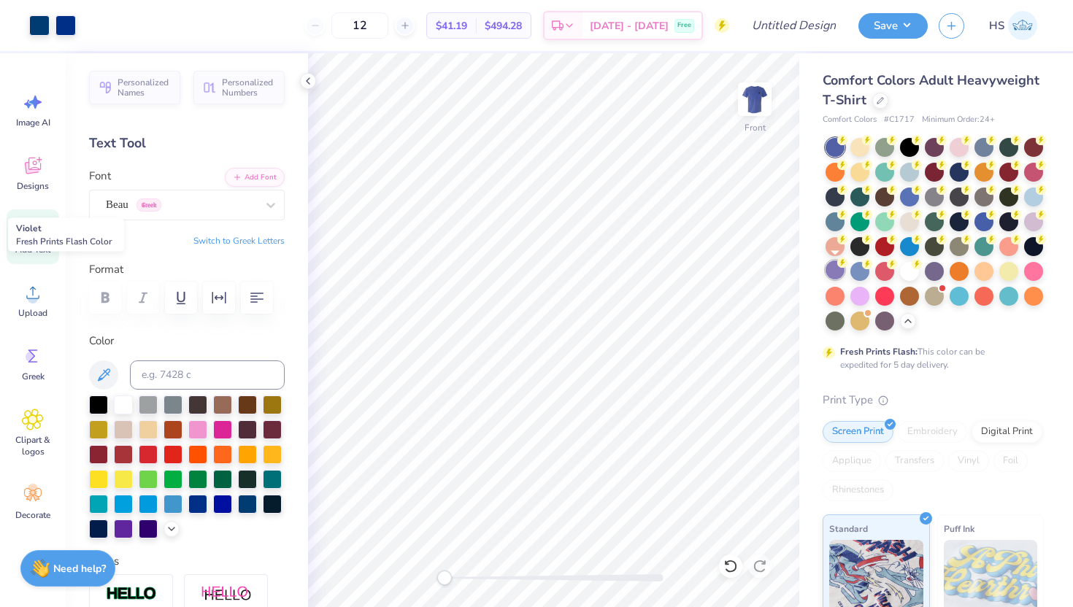
click at [829, 267] on div at bounding box center [835, 270] width 19 height 19
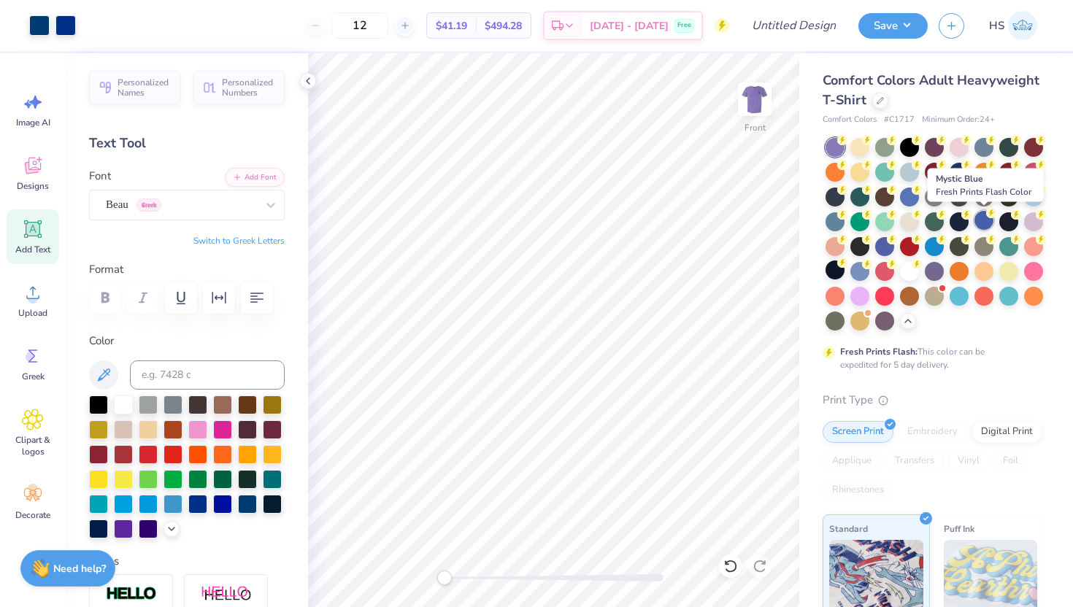
click at [987, 216] on icon at bounding box center [991, 213] width 10 height 10
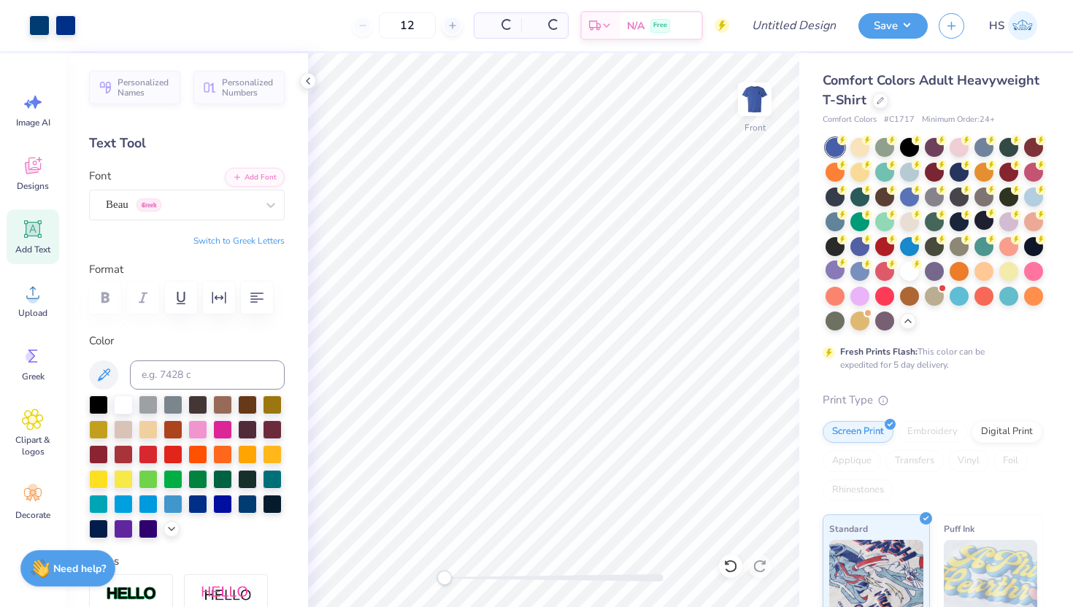
click at [987, 216] on icon at bounding box center [991, 213] width 10 height 10
click at [861, 243] on div at bounding box center [859, 245] width 19 height 19
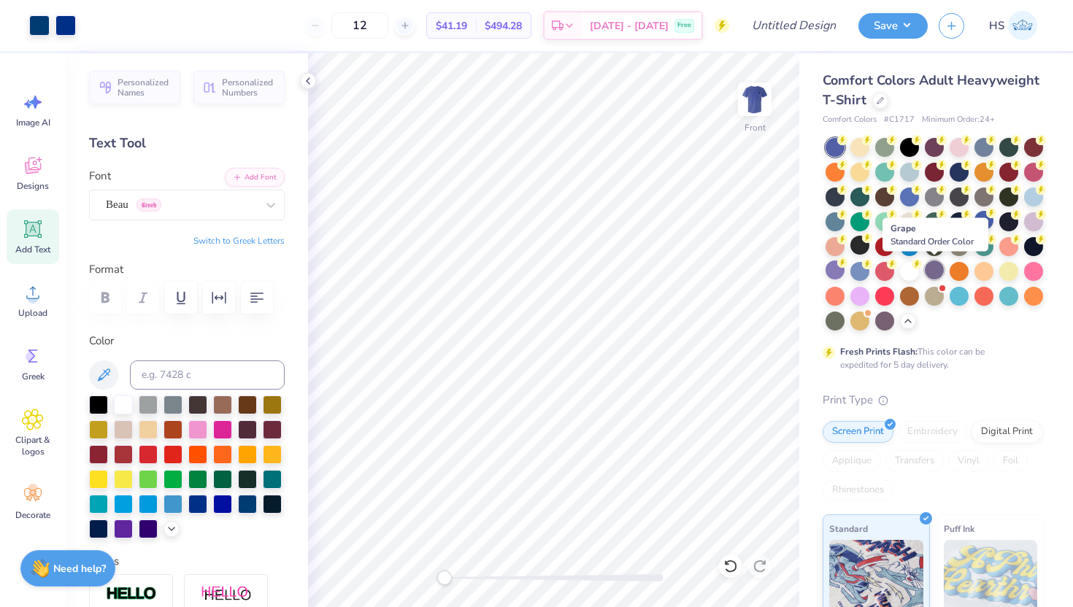
click at [933, 272] on div at bounding box center [934, 270] width 19 height 19
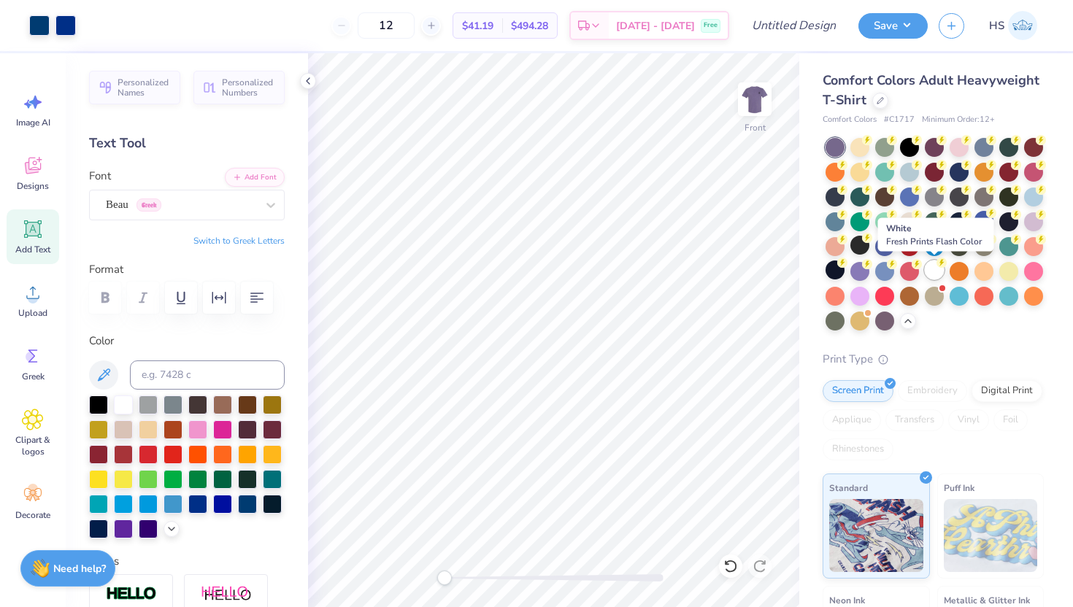
click at [933, 273] on div at bounding box center [934, 270] width 19 height 19
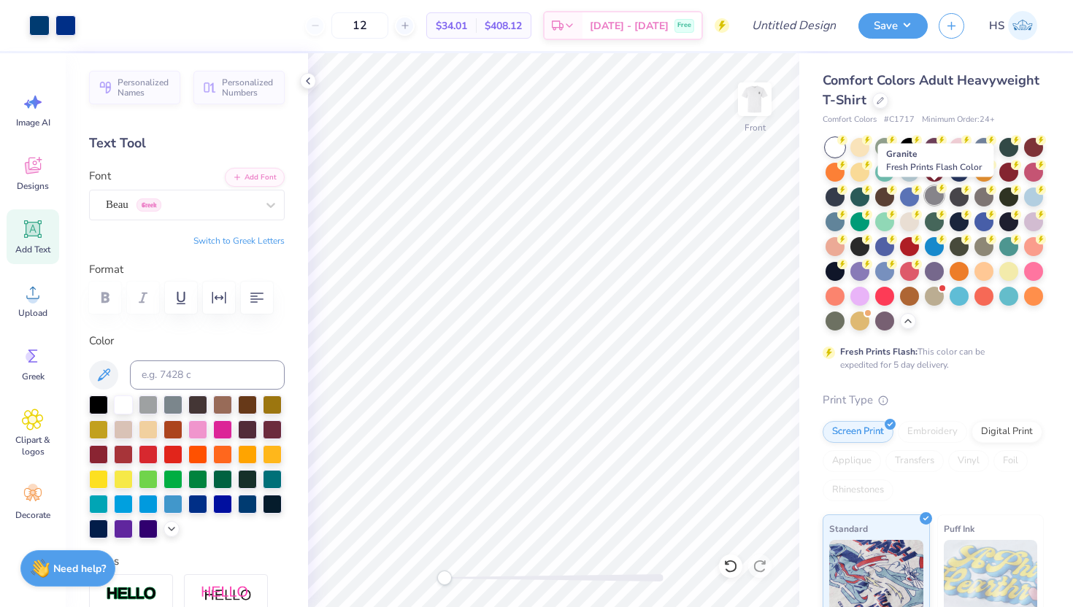
click at [934, 191] on div at bounding box center [934, 195] width 19 height 19
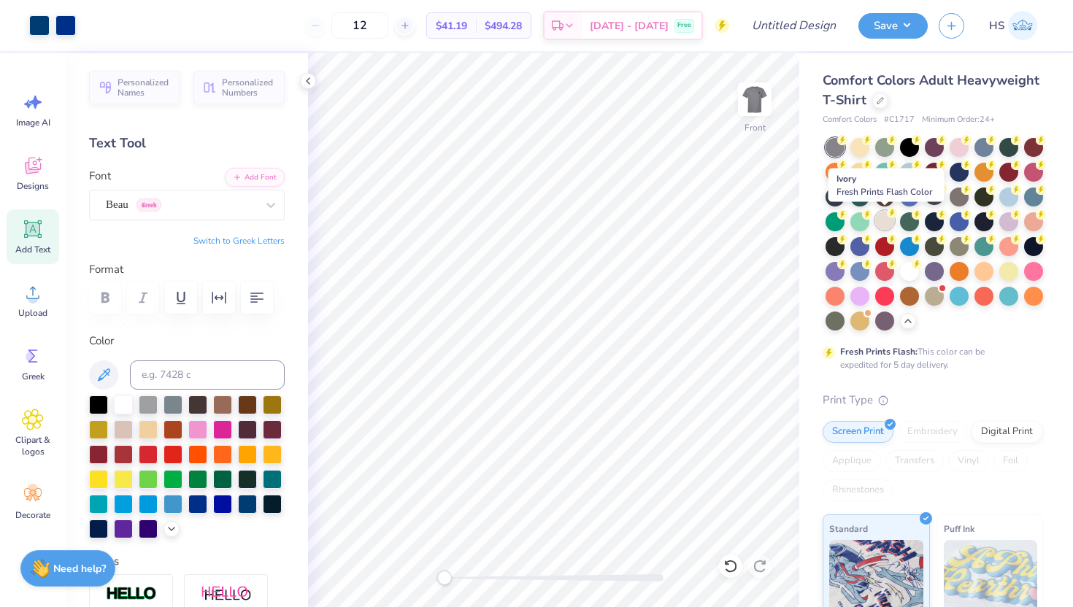
click at [883, 222] on div at bounding box center [884, 220] width 19 height 19
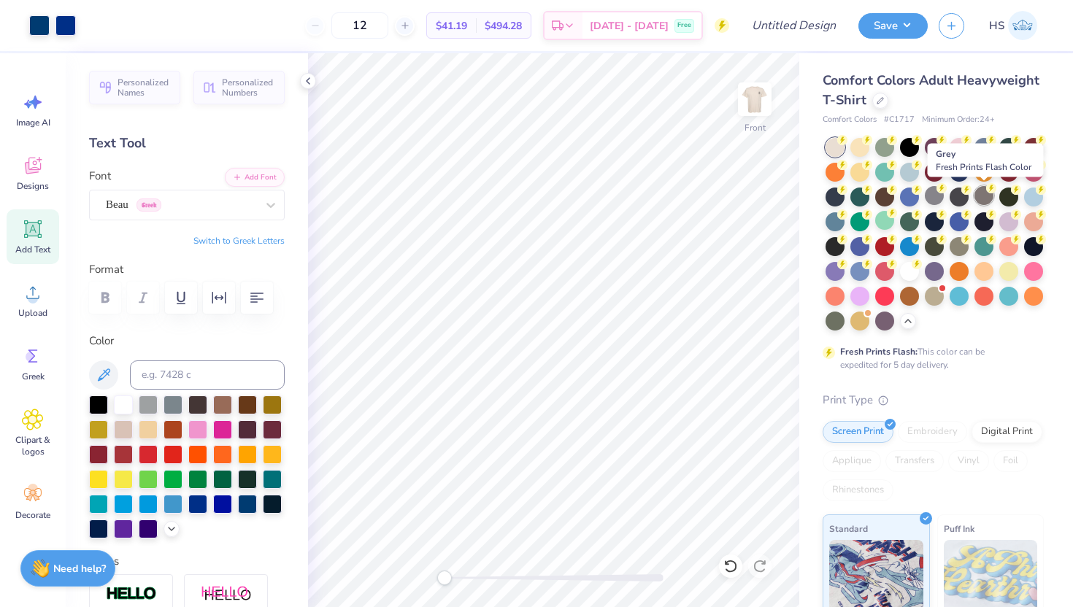
click at [990, 195] on div at bounding box center [983, 195] width 19 height 19
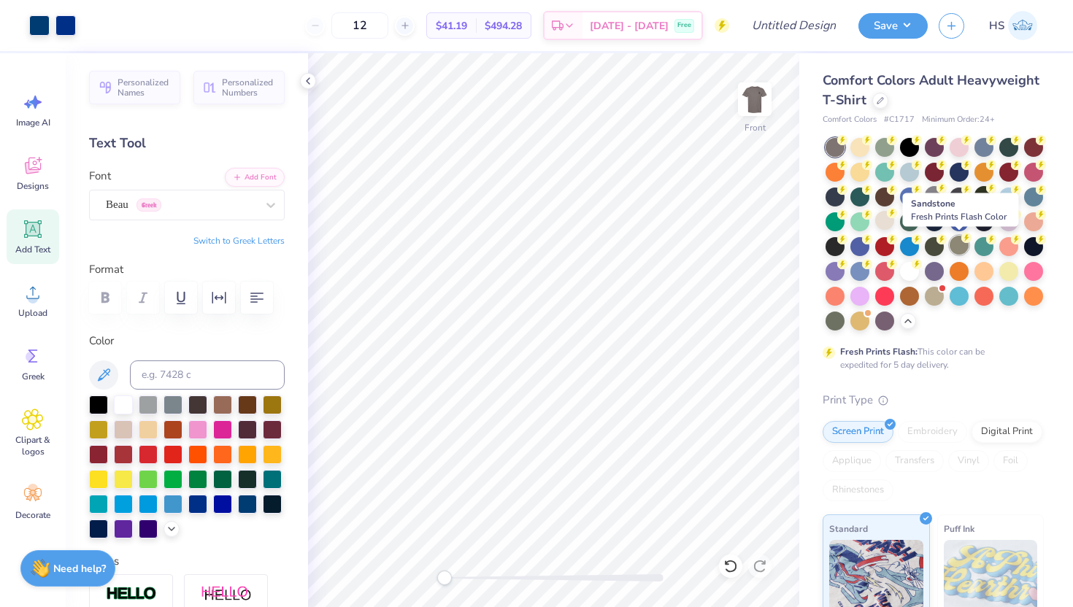
click at [955, 250] on div at bounding box center [959, 245] width 19 height 19
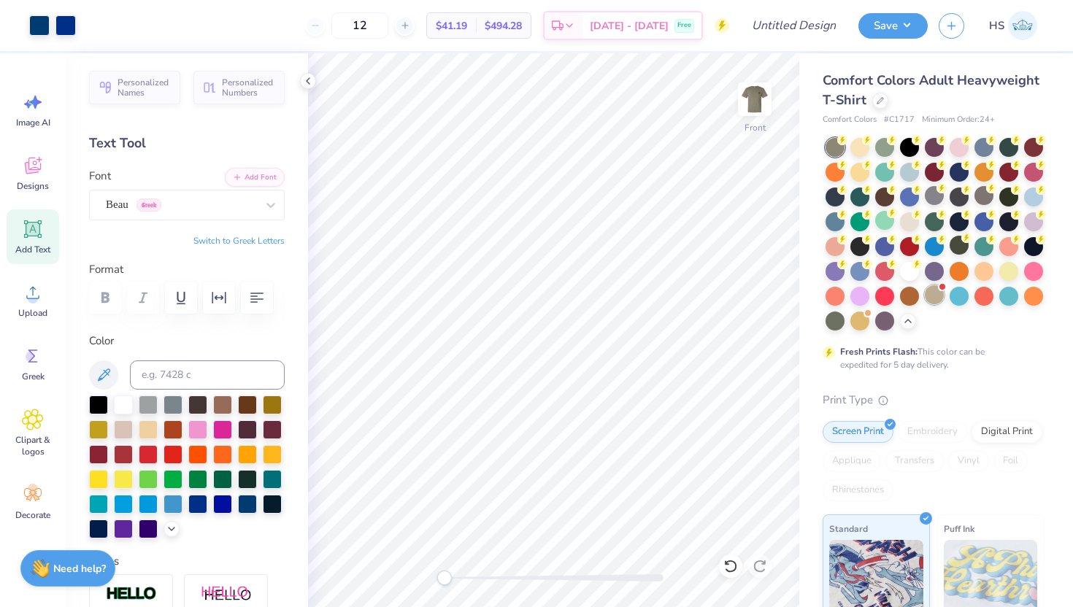
click at [931, 291] on div at bounding box center [934, 294] width 19 height 19
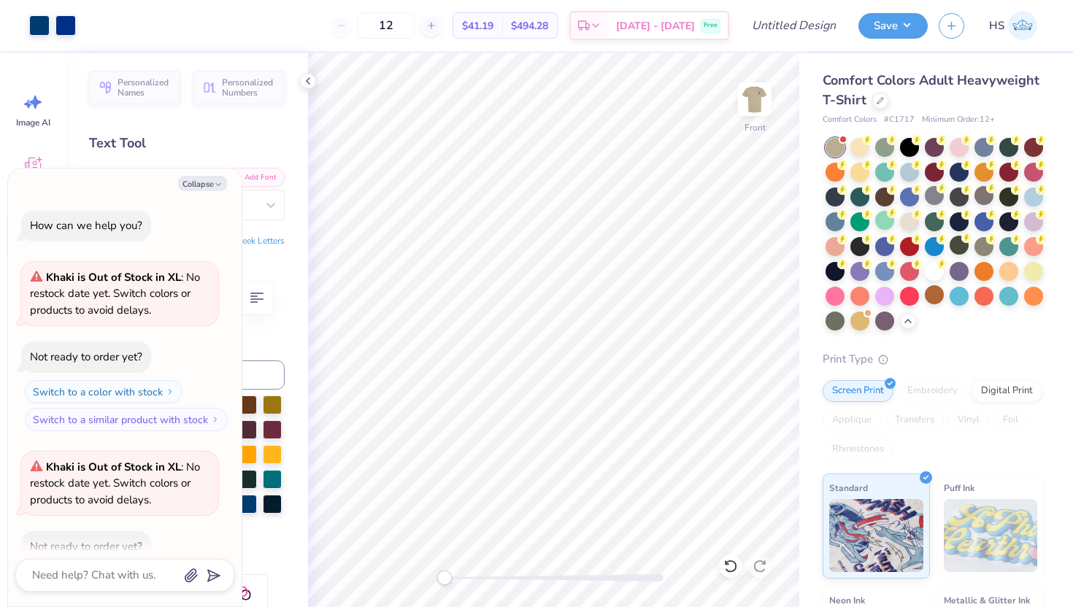
scroll to position [80, 0]
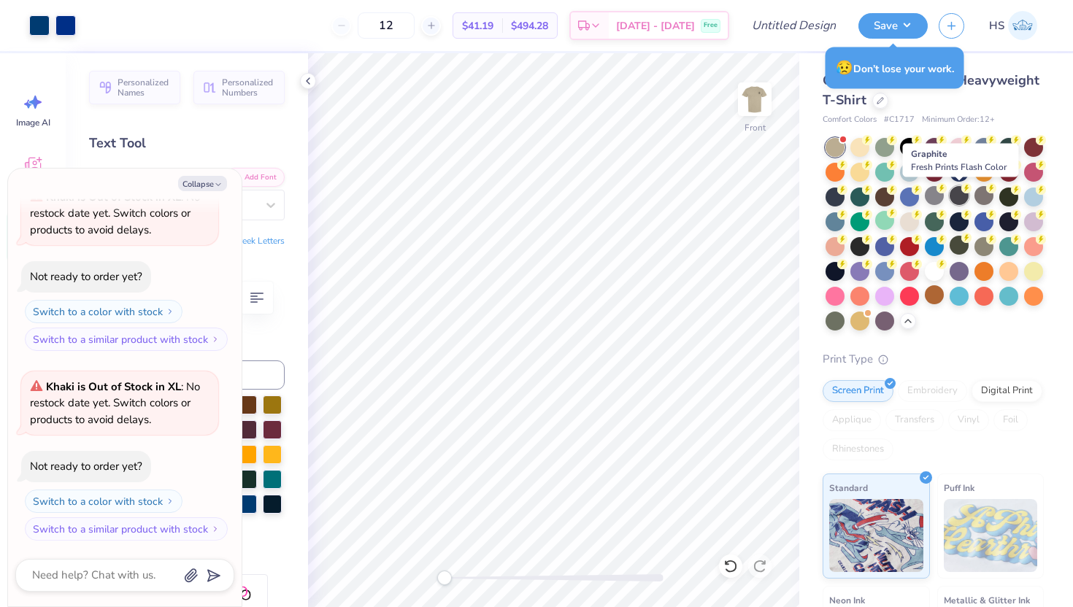
click at [956, 191] on div at bounding box center [959, 195] width 19 height 19
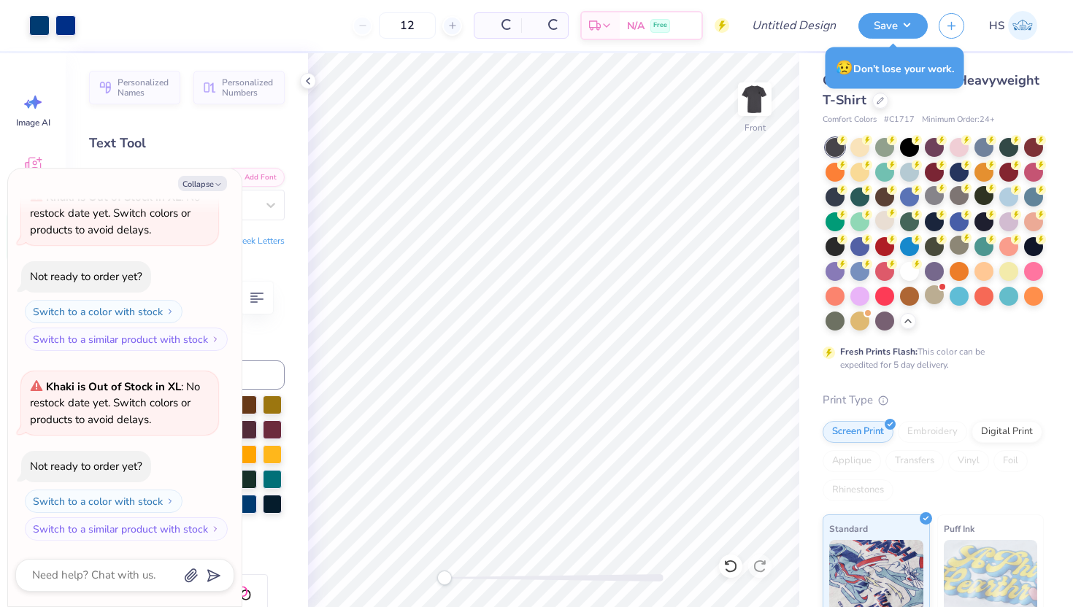
type textarea "x"
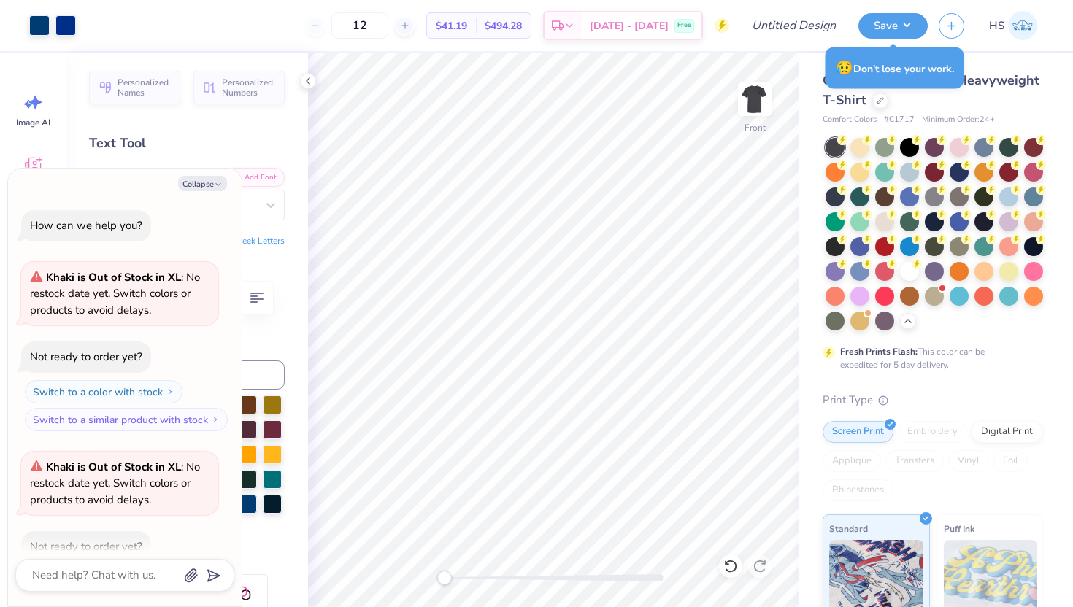
scroll to position [80, 0]
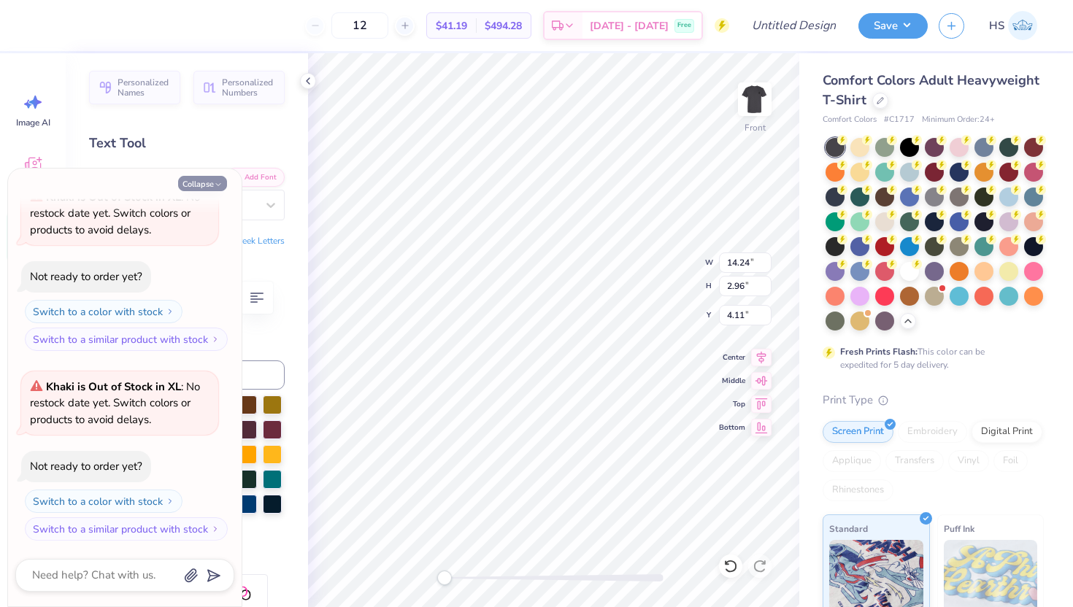
click at [197, 188] on button "Collapse" at bounding box center [202, 183] width 49 height 15
type textarea "x"
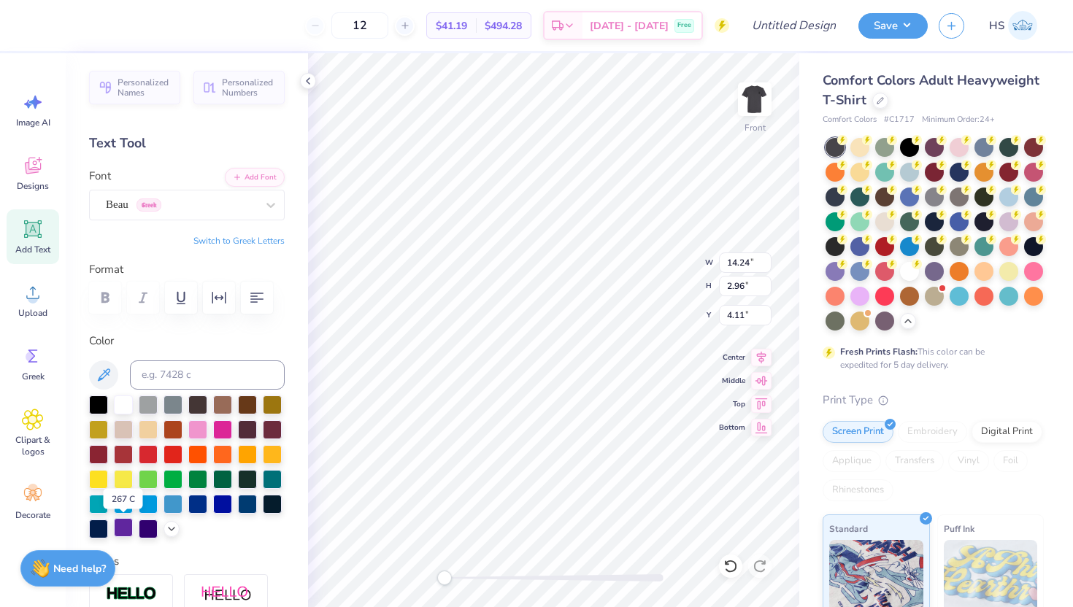
click at [123, 528] on div at bounding box center [123, 527] width 19 height 19
click at [145, 527] on div at bounding box center [148, 527] width 19 height 19
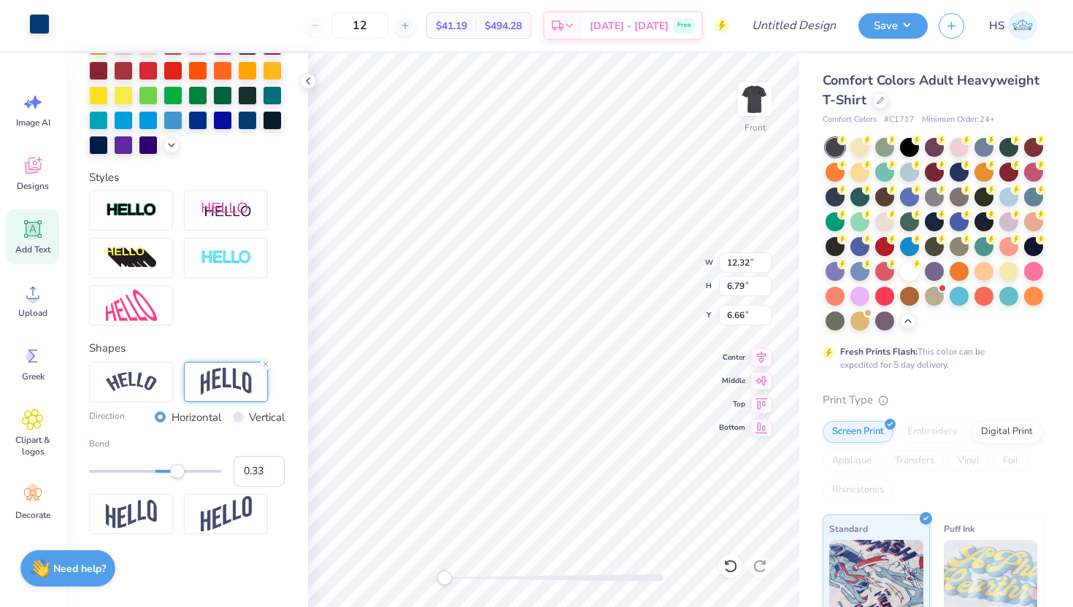
click at [45, 23] on div at bounding box center [39, 24] width 20 height 20
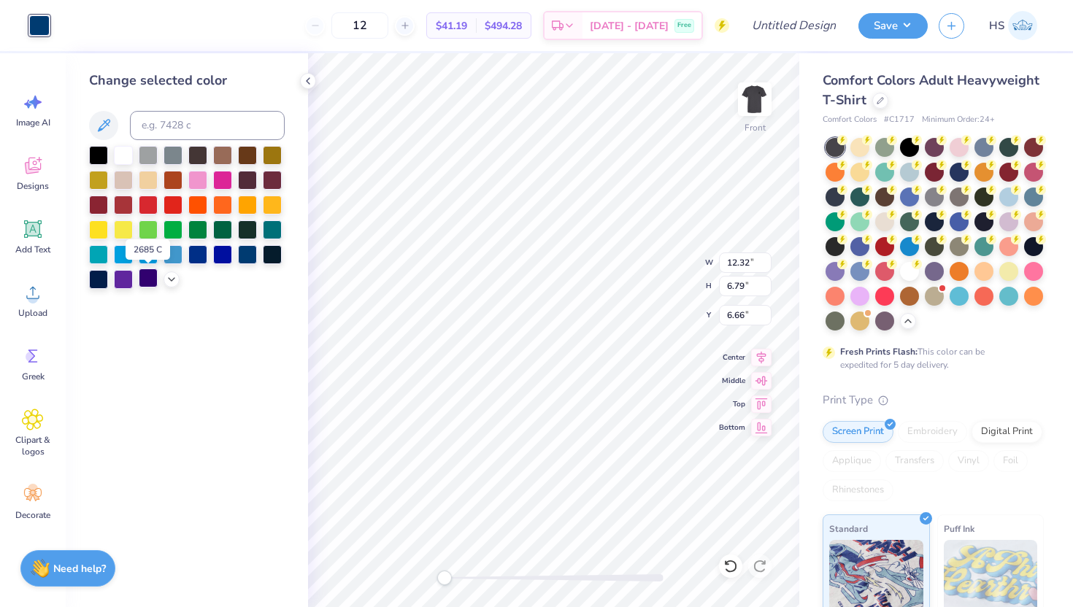
click at [148, 277] on div at bounding box center [148, 278] width 19 height 19
click at [298, 309] on div "Change selected color" at bounding box center [187, 330] width 242 height 554
click at [174, 278] on icon at bounding box center [172, 278] width 12 height 12
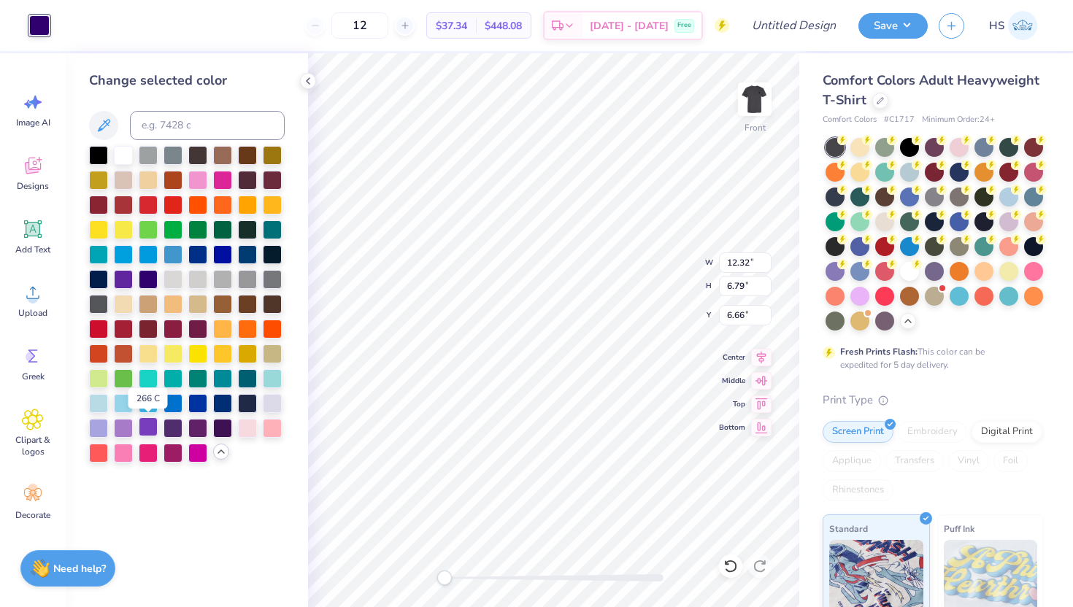
click at [145, 426] on div at bounding box center [148, 427] width 19 height 19
click at [175, 426] on div at bounding box center [173, 427] width 19 height 19
type input "14.24"
type input "2.96"
type input "4.11"
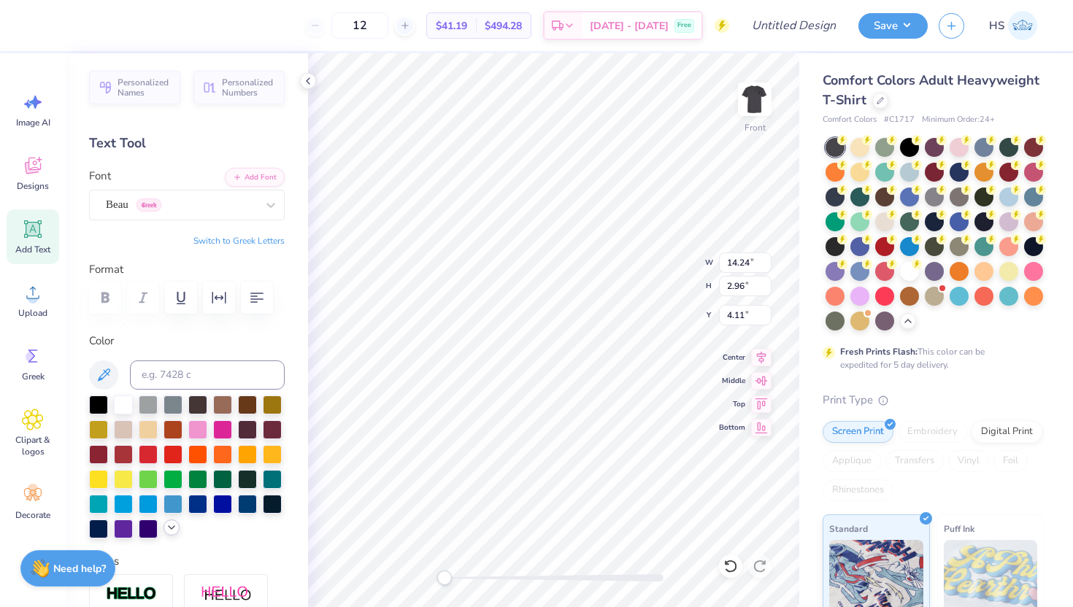
click at [167, 531] on icon at bounding box center [172, 528] width 12 height 12
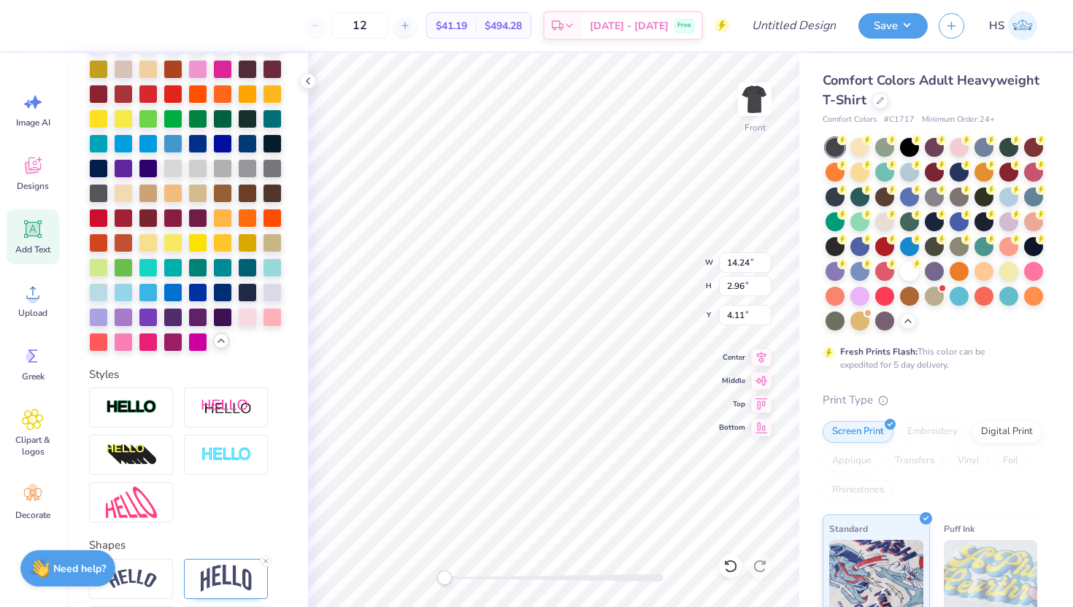
scroll to position [392, 0]
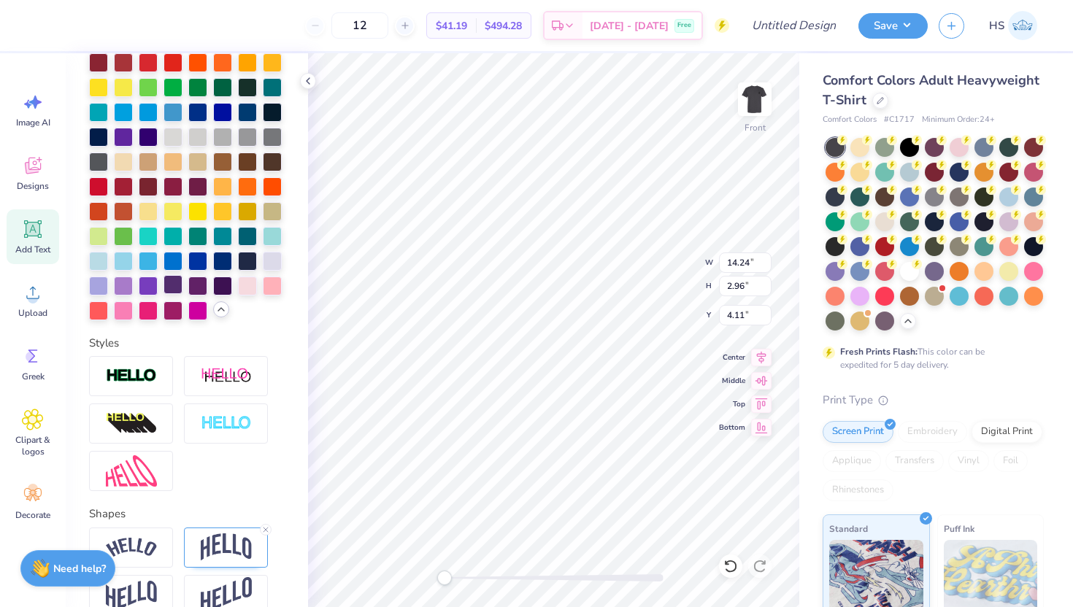
click at [174, 282] on div at bounding box center [173, 284] width 19 height 19
type input "12.32"
type input "6.79"
type input "6.66"
click at [889, 221] on div at bounding box center [884, 220] width 19 height 19
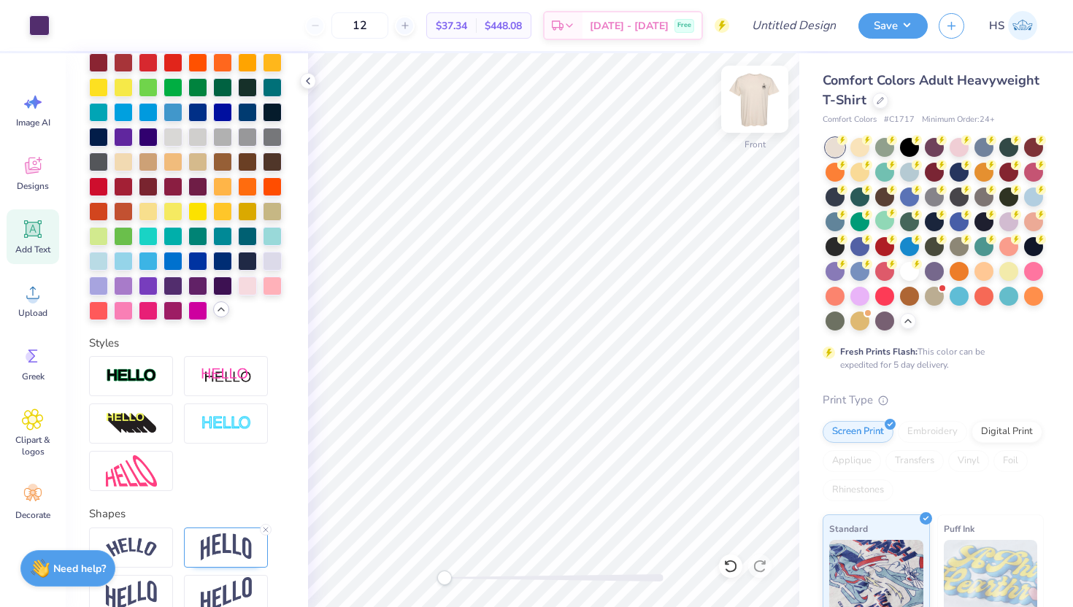
click at [757, 99] on img at bounding box center [755, 99] width 58 height 58
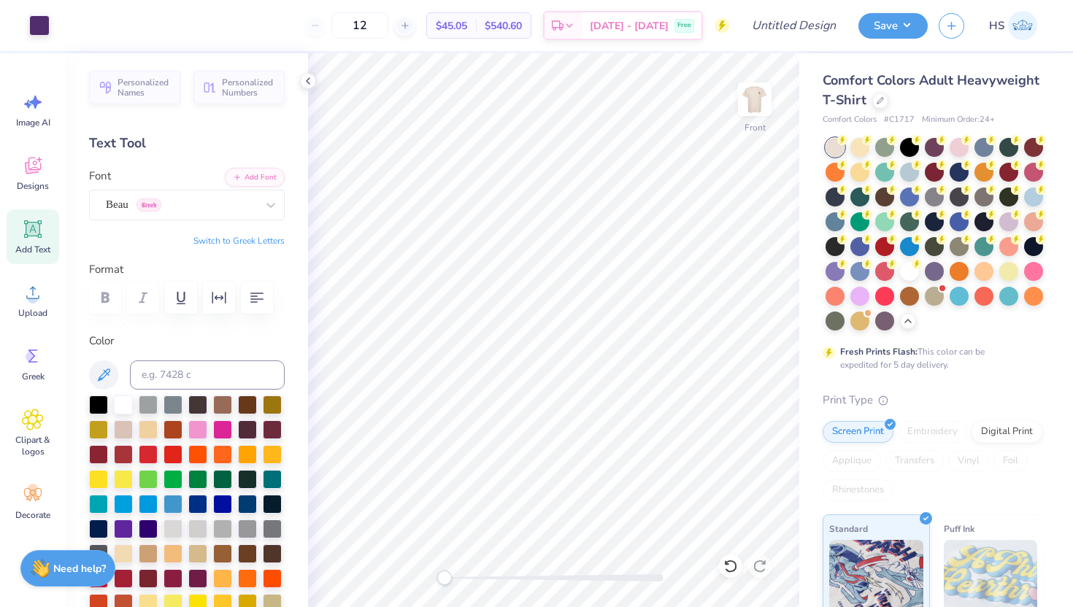
scroll to position [392, 0]
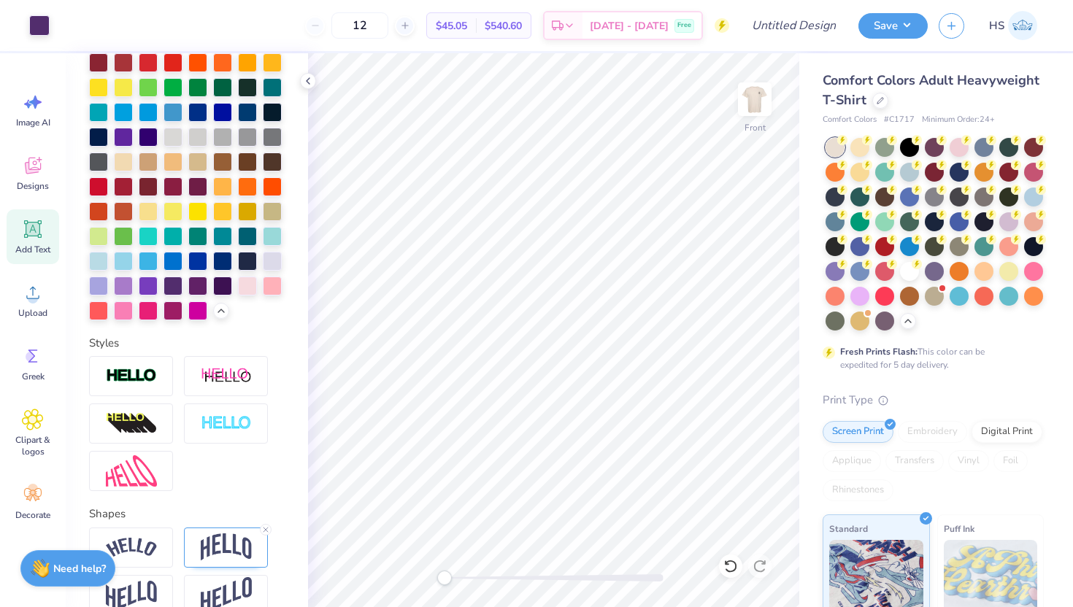
click at [757, 99] on img at bounding box center [754, 99] width 29 height 29
click at [172, 281] on div at bounding box center [173, 284] width 19 height 19
click at [221, 280] on div at bounding box center [222, 284] width 19 height 19
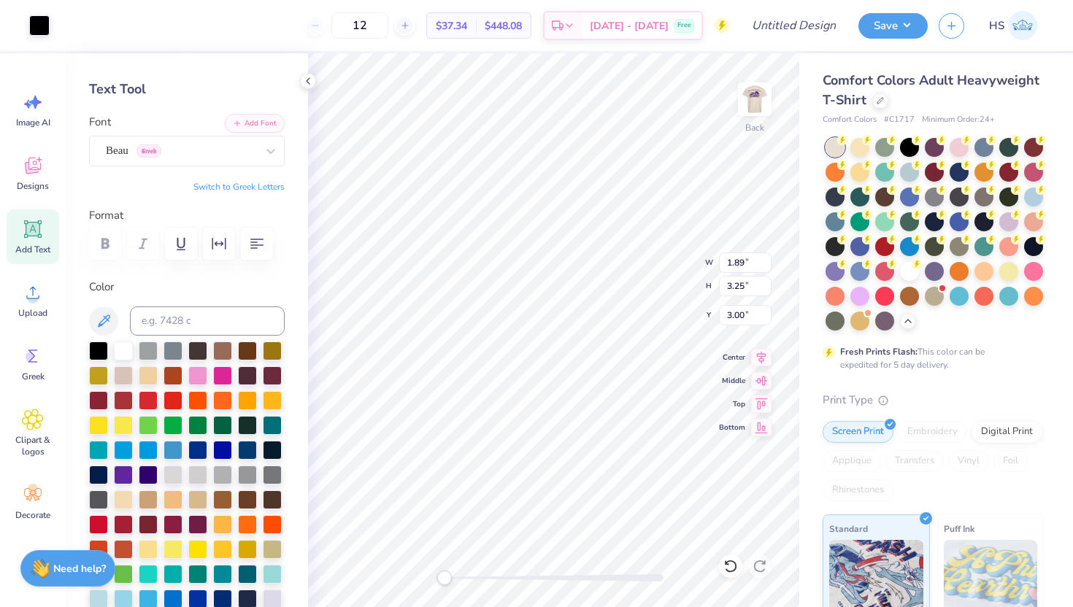
scroll to position [0, 0]
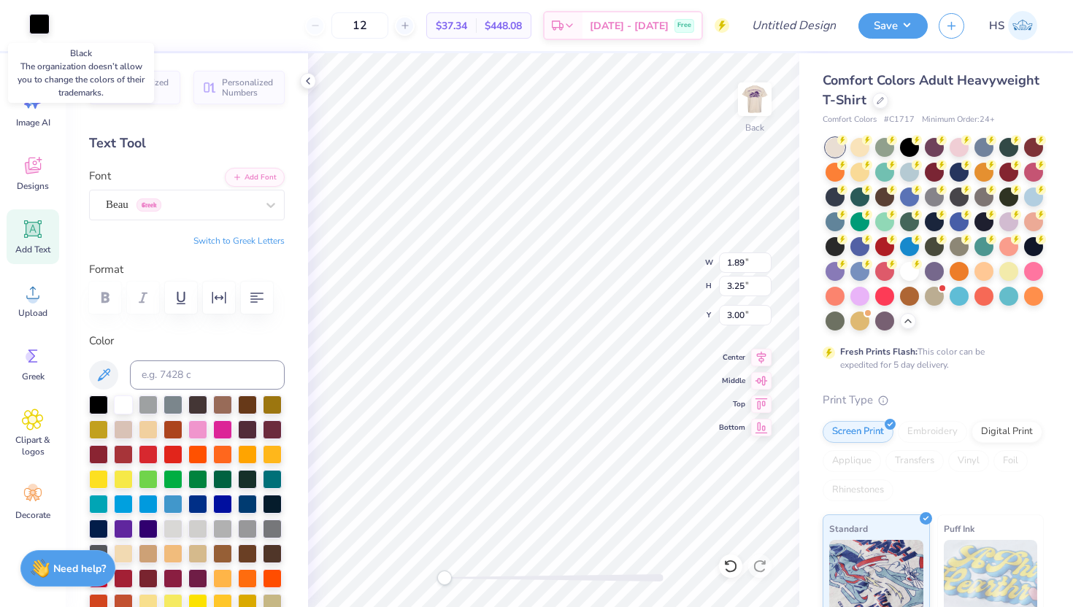
click at [38, 16] on div at bounding box center [39, 24] width 20 height 20
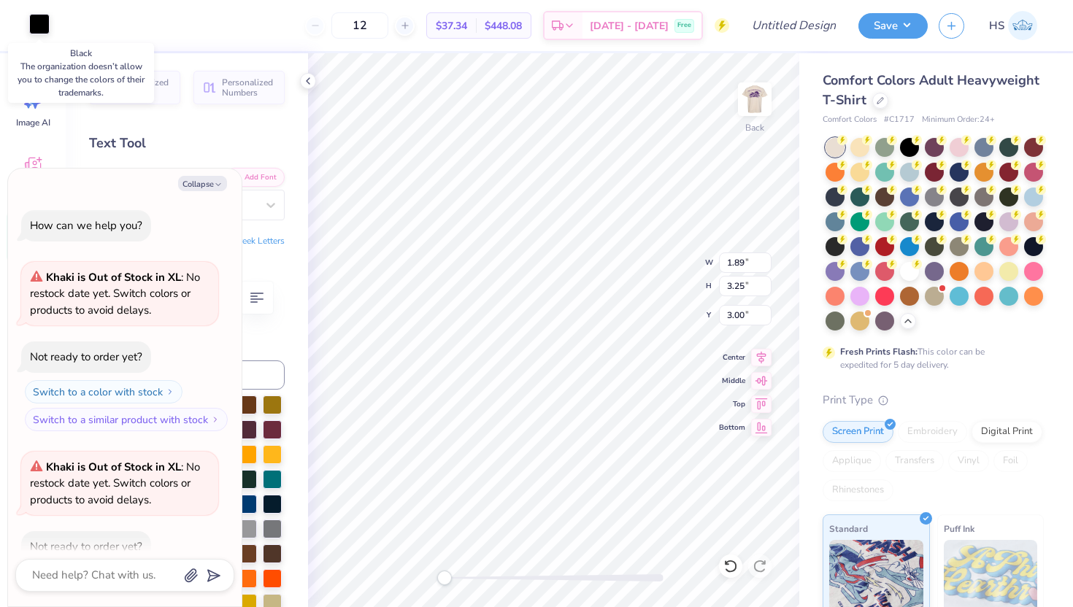
scroll to position [153, 0]
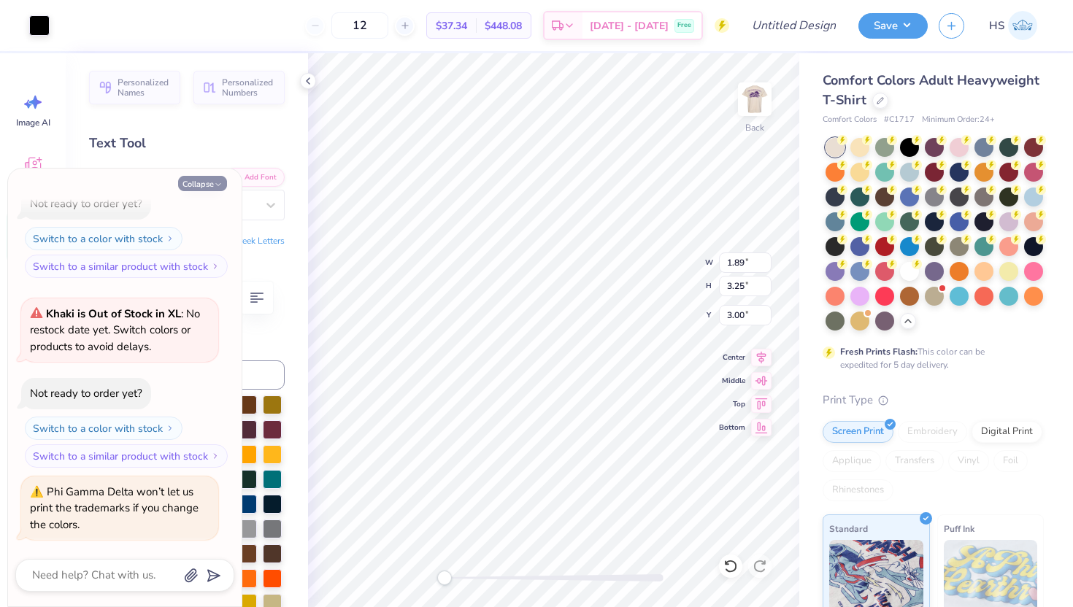
click at [208, 188] on button "Collapse" at bounding box center [202, 183] width 49 height 15
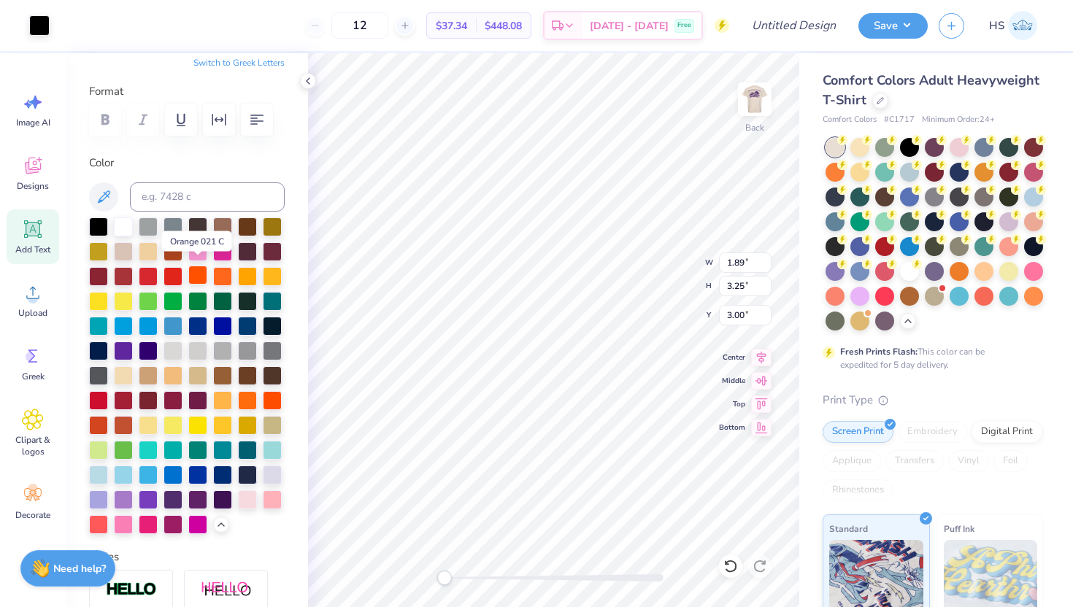
scroll to position [196, 0]
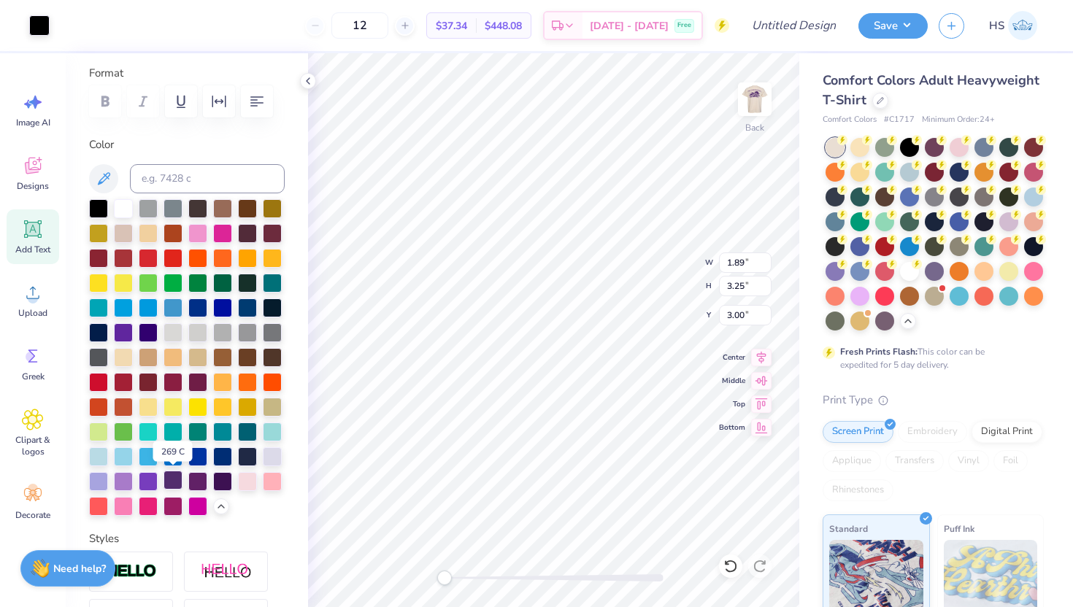
click at [168, 482] on div at bounding box center [173, 480] width 19 height 19
click at [40, 26] on div at bounding box center [39, 24] width 20 height 20
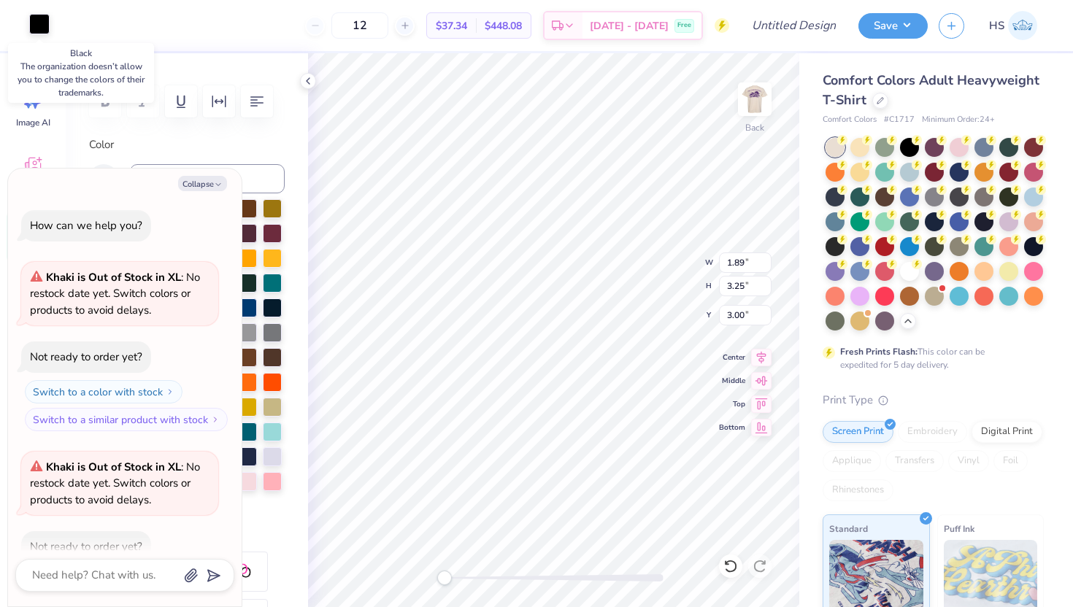
scroll to position [226, 0]
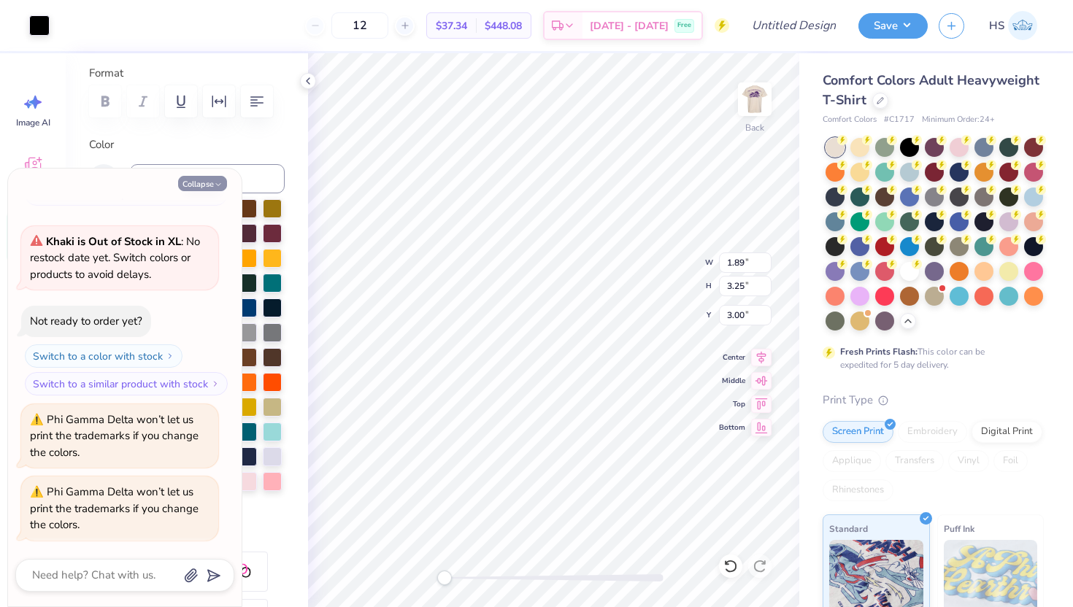
click at [210, 184] on button "Collapse" at bounding box center [202, 183] width 49 height 15
type textarea "x"
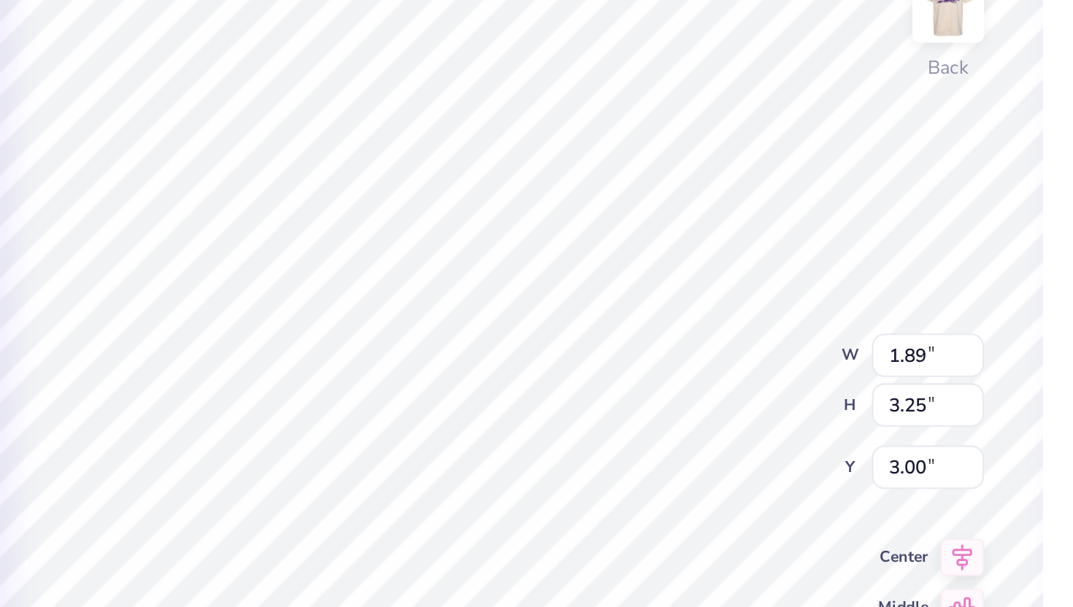
click at [805, 143] on div "Comfort Colors Adult Heavyweight T-Shirt Comfort Colors # C1717 Minimum Order: …" at bounding box center [936, 448] width 274 height 791
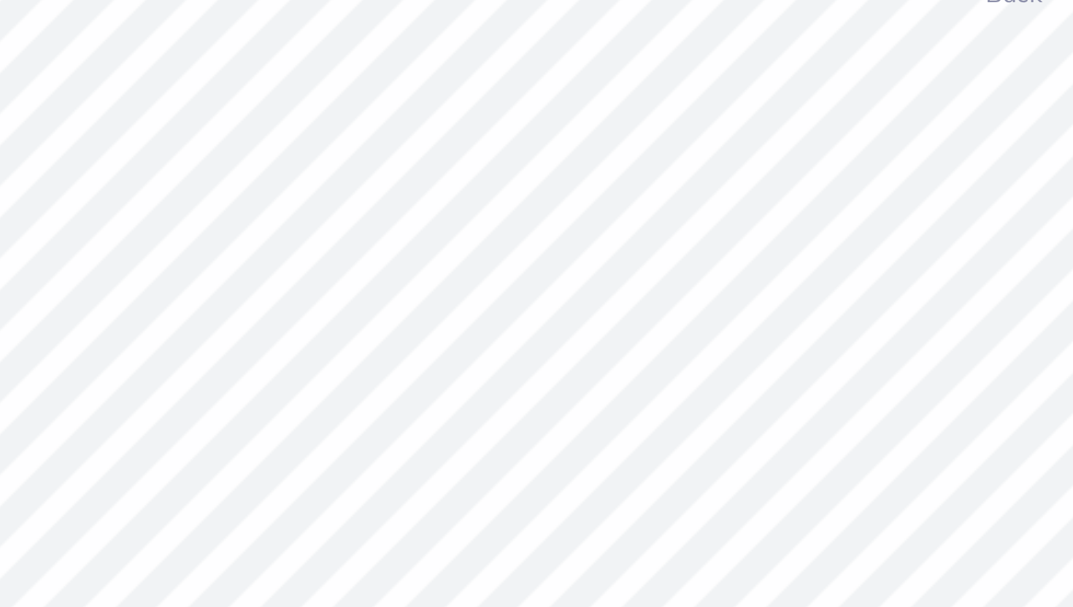
scroll to position [196, 0]
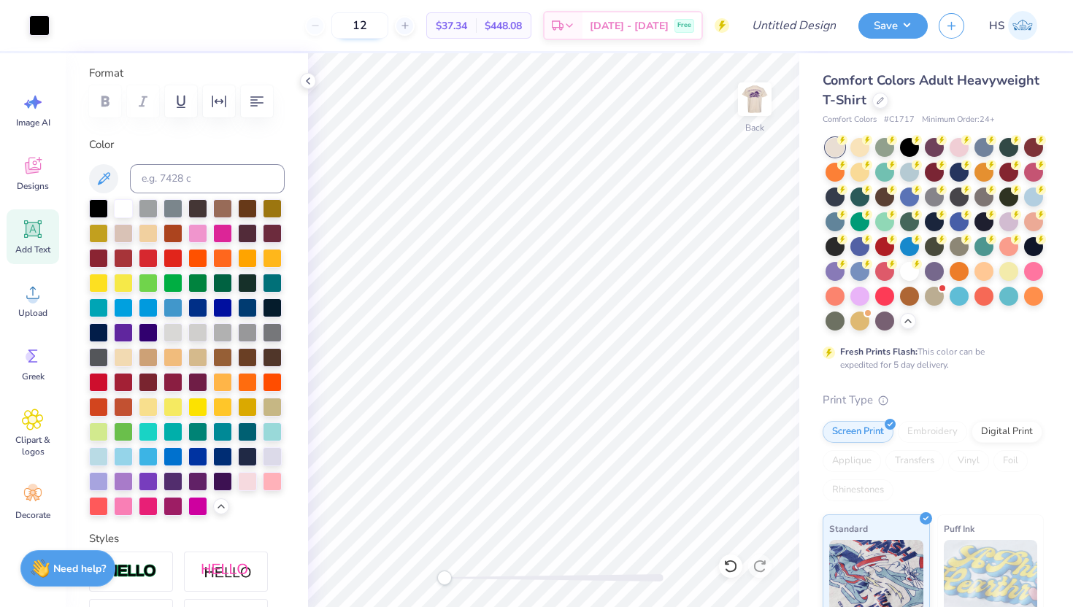
click at [388, 23] on input "12" at bounding box center [359, 25] width 57 height 26
click at [382, 23] on input "12" at bounding box center [359, 25] width 57 height 26
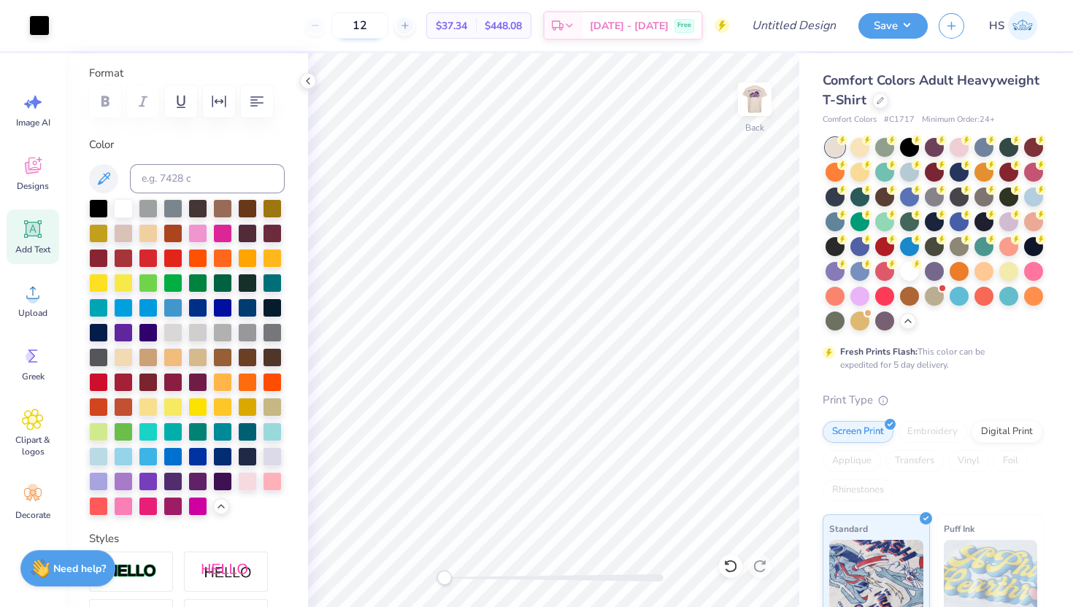
click at [382, 23] on input "12" at bounding box center [359, 25] width 57 height 26
type input "40"
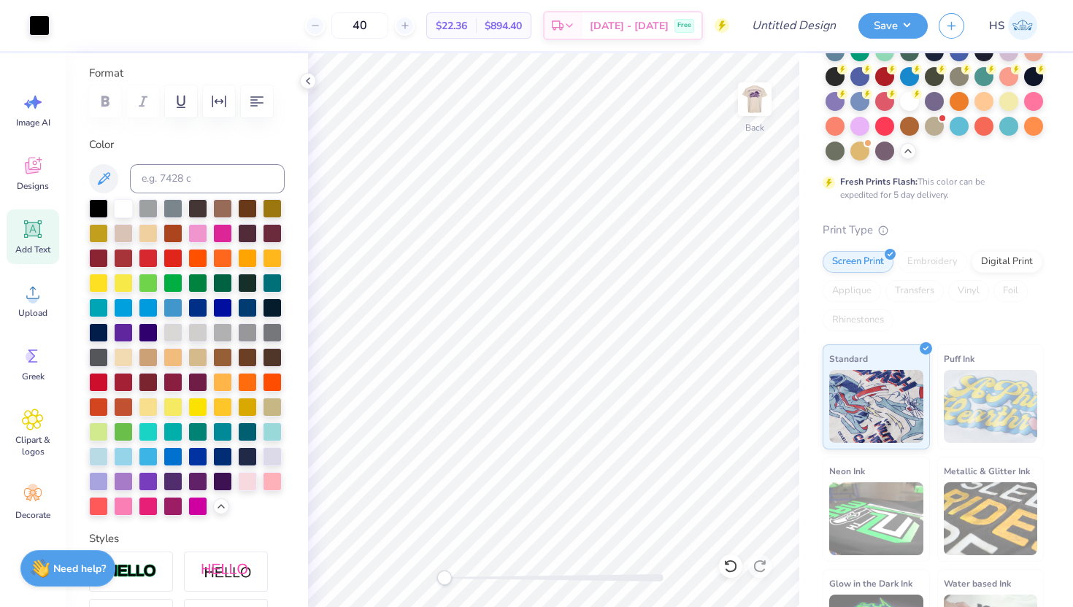
scroll to position [0, 0]
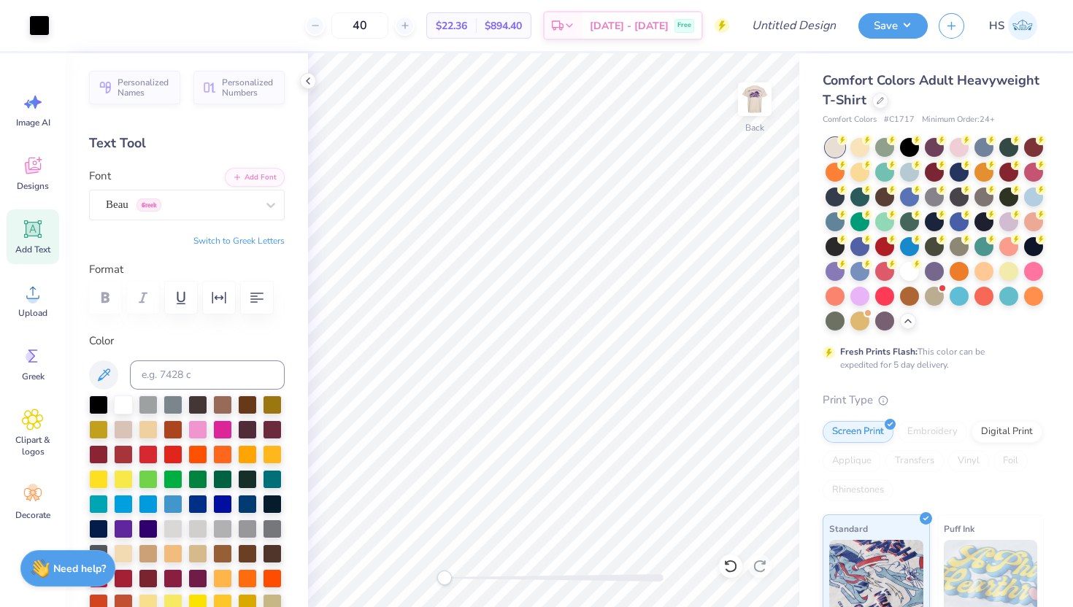
scroll to position [196, 0]
